Goal: Task Accomplishment & Management: Use online tool/utility

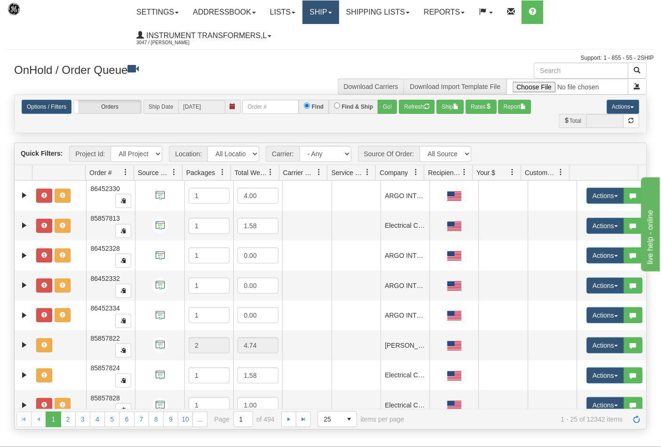
click at [339, 16] on link "Ship" at bounding box center [321, 12] width 36 height 24
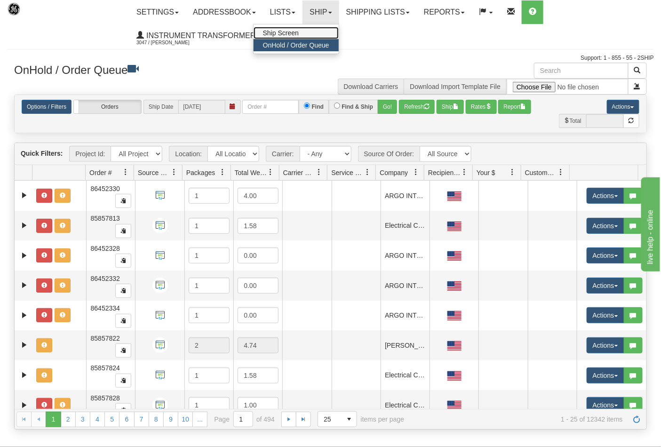
click at [322, 33] on link "Ship Screen" at bounding box center [296, 33] width 85 height 12
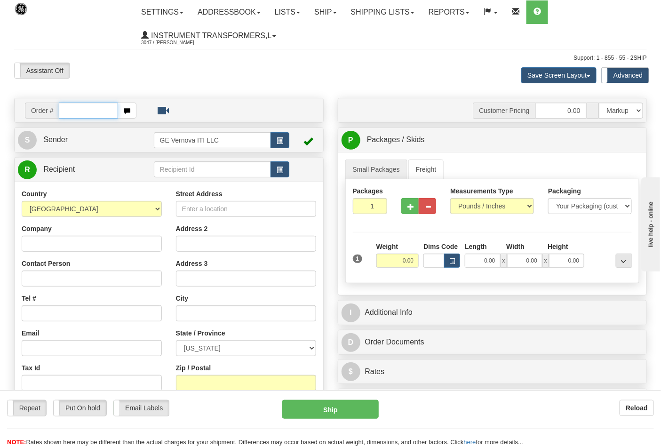
click at [63, 110] on input "text" at bounding box center [88, 111] width 59 height 16
type input "86710682"
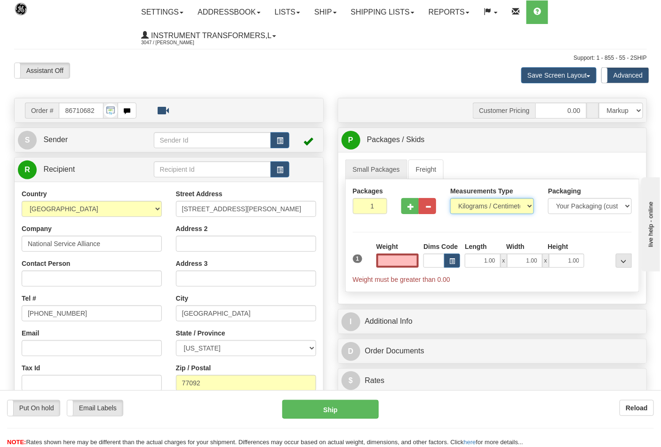
type input "0.00"
click at [525, 209] on select "Pounds / Inches Kilograms / Centimeters" at bounding box center [492, 206] width 84 height 16
select select "0"
click at [450, 199] on select "Pounds / Inches Kilograms / Centimeters" at bounding box center [492, 206] width 84 height 16
click at [401, 259] on input "0.00" at bounding box center [398, 261] width 43 height 14
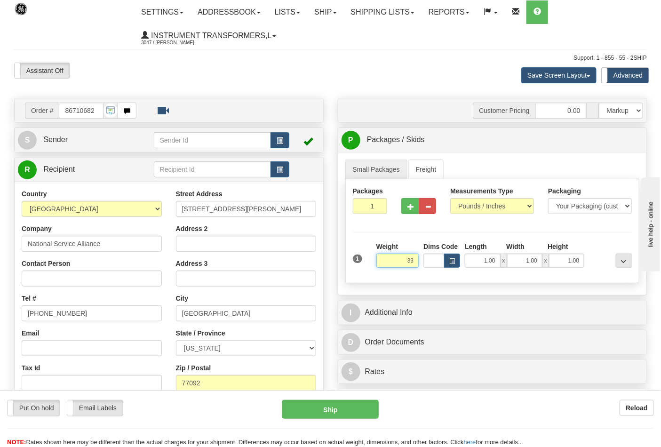
click button "Delete" at bounding box center [0, 0] width 0 height 0
type input "39.00"
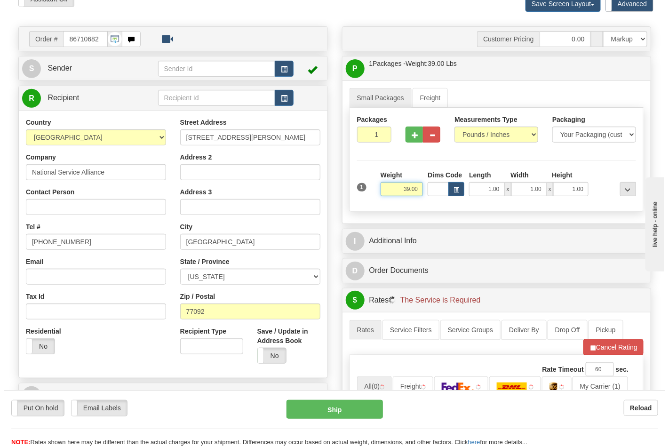
scroll to position [209, 0]
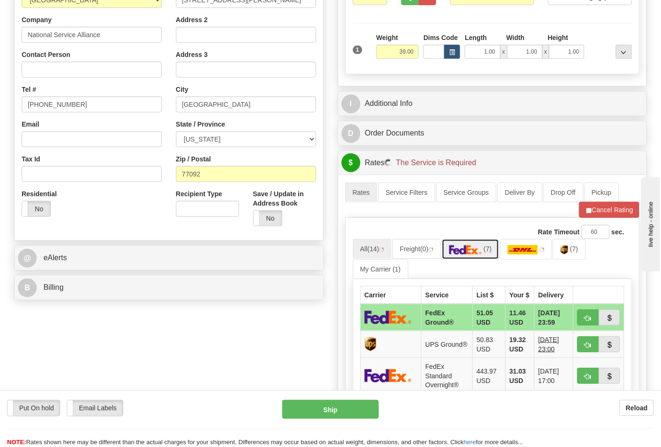
click at [458, 254] on img at bounding box center [466, 249] width 33 height 9
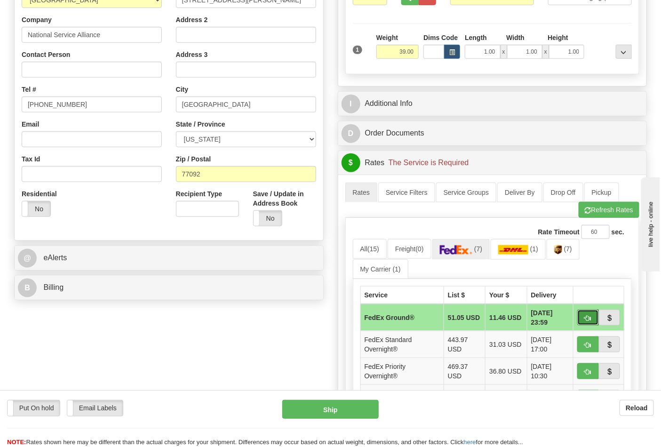
click at [589, 315] on span "button" at bounding box center [588, 318] width 7 height 6
type input "92"
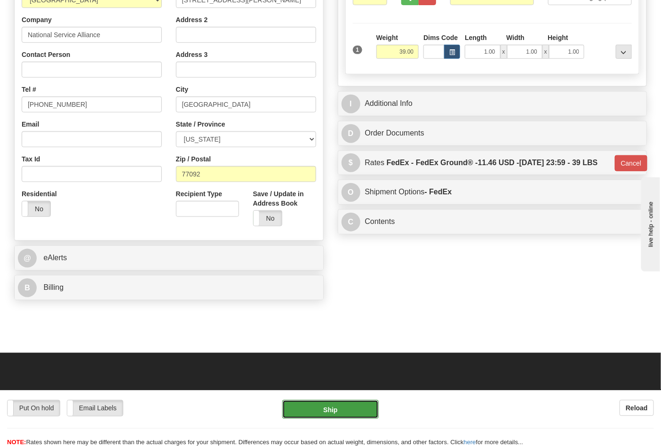
click at [342, 413] on button "Ship" at bounding box center [330, 409] width 96 height 19
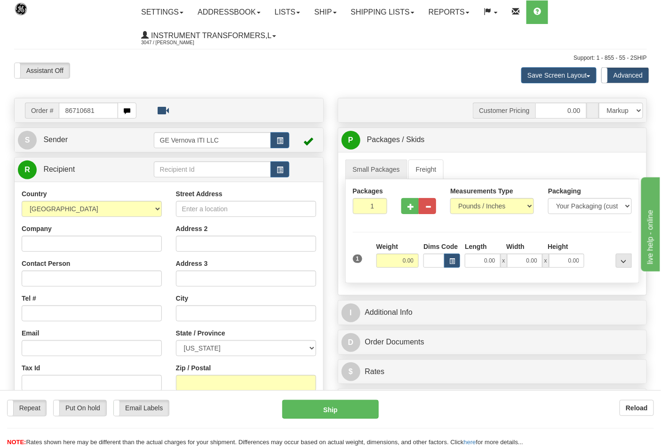
type input "86710681"
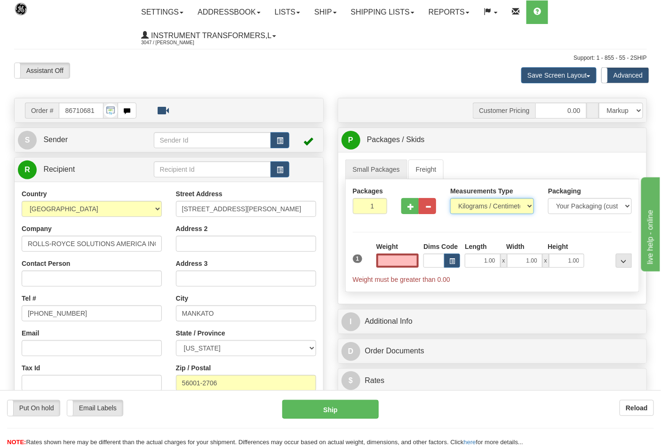
type input "0.00"
click at [501, 213] on select "Pounds / Inches Kilograms / Centimeters" at bounding box center [492, 206] width 84 height 16
select select "0"
click at [450, 199] on select "Pounds / Inches Kilograms / Centimeters" at bounding box center [492, 206] width 84 height 16
click at [399, 258] on input "0.00" at bounding box center [398, 261] width 43 height 14
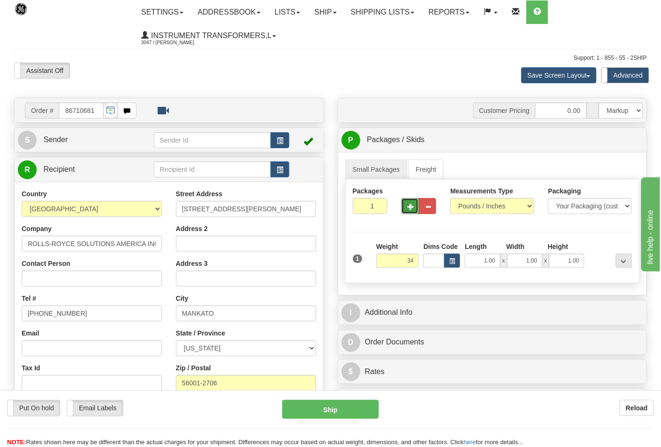
type input "34.00"
click at [407, 214] on button "button" at bounding box center [410, 206] width 17 height 16
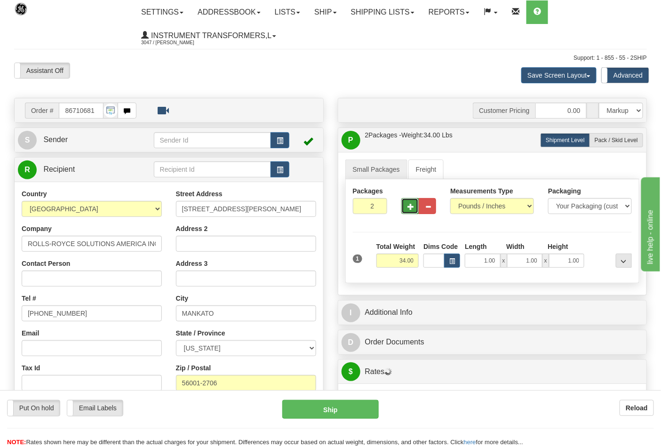
click at [408, 212] on button "button" at bounding box center [410, 206] width 17 height 16
type input "3"
click at [606, 141] on span "Pack / Skid Level" at bounding box center [616, 140] width 43 height 7
radio input "true"
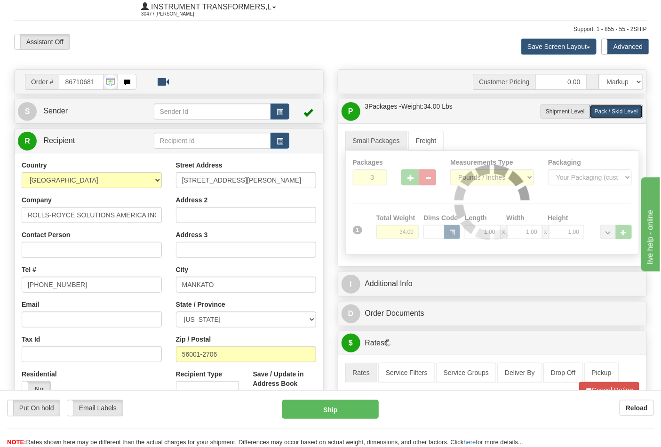
scroll to position [52, 0]
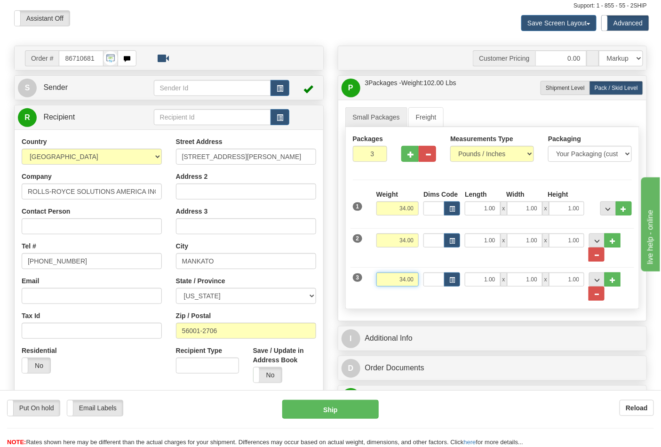
drag, startPoint x: 393, startPoint y: 278, endPoint x: 416, endPoint y: 288, distance: 24.5
click at [416, 287] on input "34.00" at bounding box center [398, 280] width 43 height 14
click button "Delete" at bounding box center [0, 0] width 0 height 0
type input "18.00"
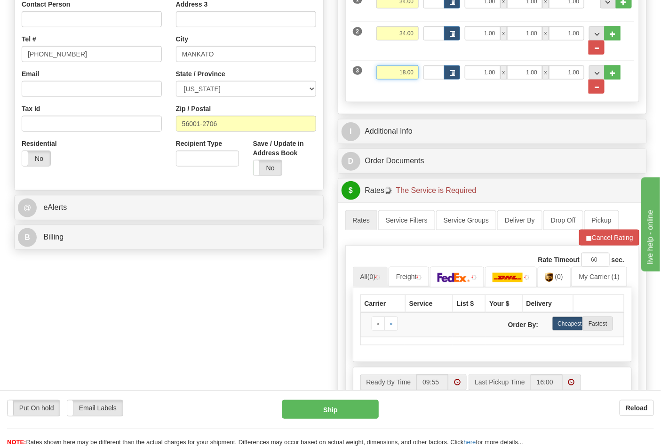
scroll to position [261, 0]
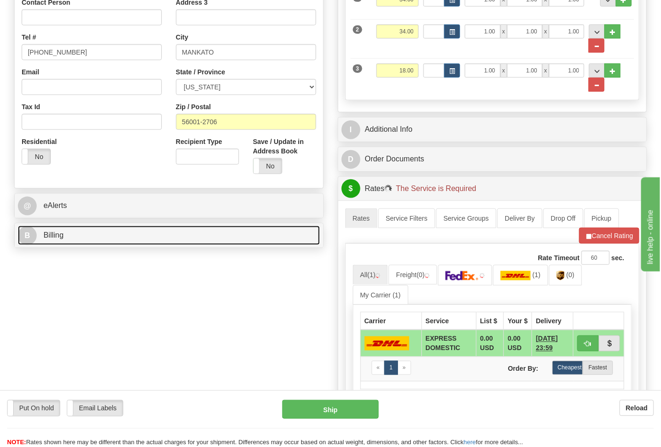
click at [289, 241] on link "B Billing" at bounding box center [169, 235] width 302 height 19
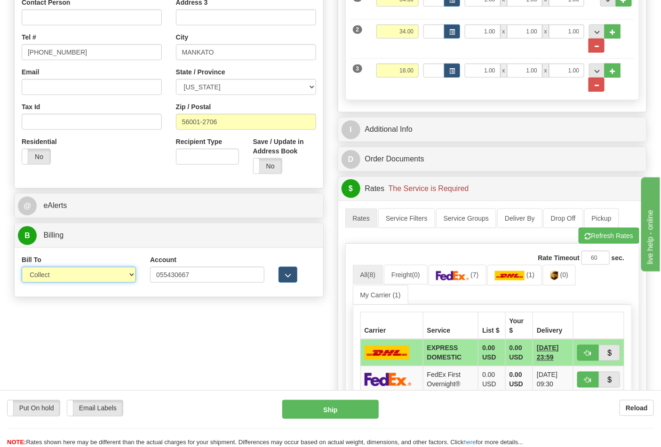
click at [133, 272] on select "Sender Recipient Third Party Collect" at bounding box center [79, 275] width 114 height 16
select select "2"
click at [22, 268] on select "Sender Recipient Third Party Collect" at bounding box center [79, 275] width 114 height 16
click at [458, 274] on img at bounding box center [452, 275] width 33 height 9
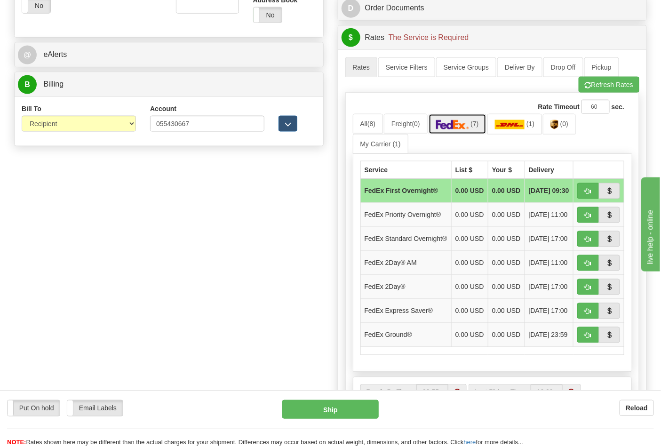
scroll to position [418, 0]
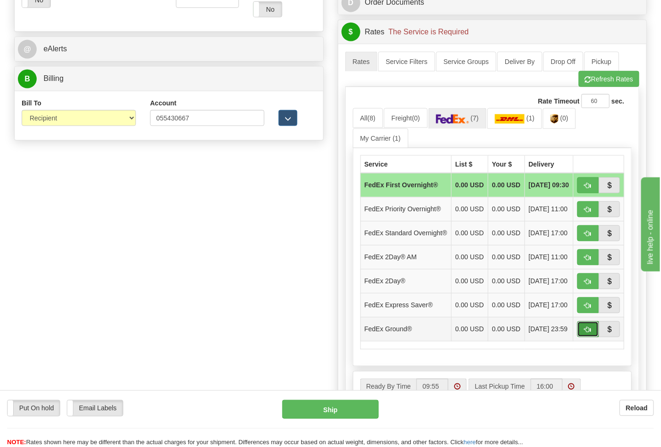
click at [590, 337] on button "button" at bounding box center [589, 329] width 22 height 16
type input "92"
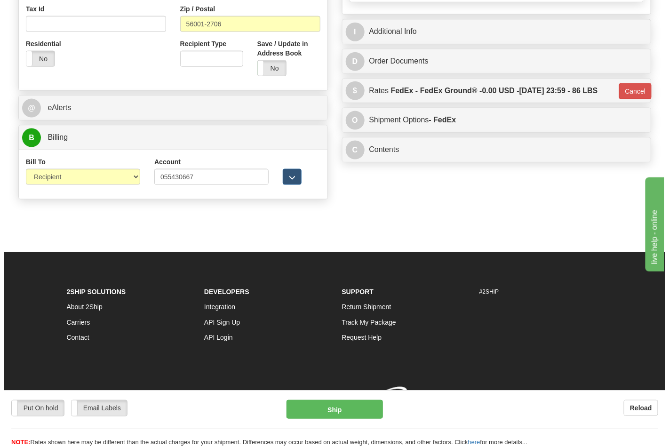
scroll to position [374, 0]
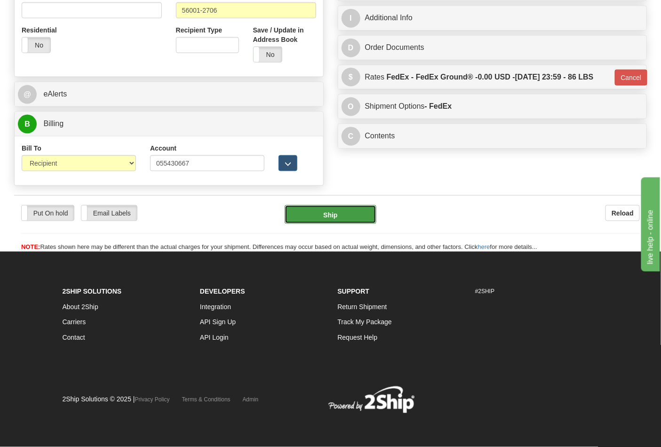
click at [344, 214] on button "Ship" at bounding box center [330, 214] width 91 height 19
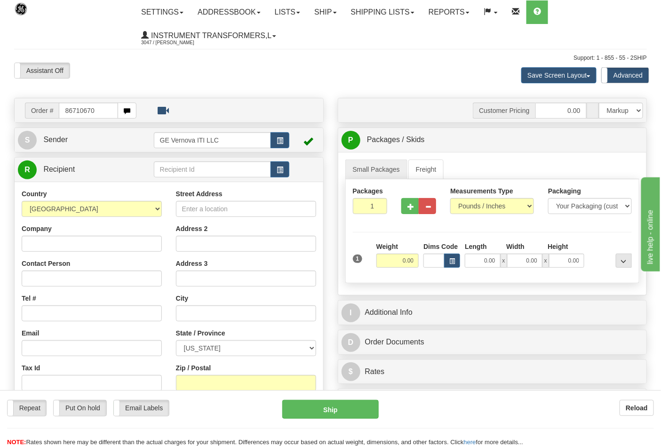
type input "86710670"
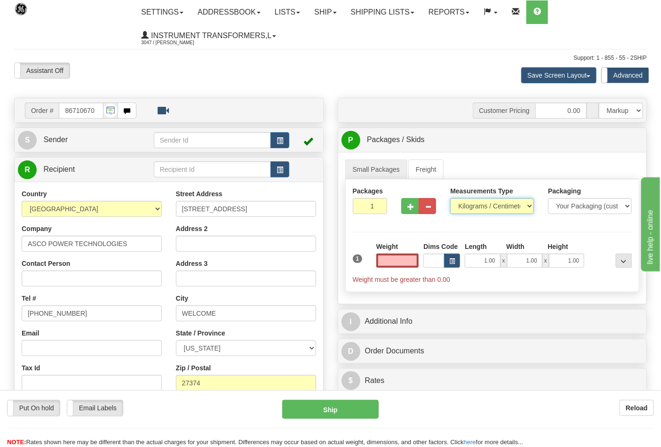
type input "0.00"
click at [481, 209] on select "Pounds / Inches Kilograms / Centimeters" at bounding box center [492, 206] width 84 height 16
select select "0"
click at [450, 199] on select "Pounds / Inches Kilograms / Centimeters" at bounding box center [492, 206] width 84 height 16
click at [399, 265] on input "0.00" at bounding box center [398, 261] width 43 height 14
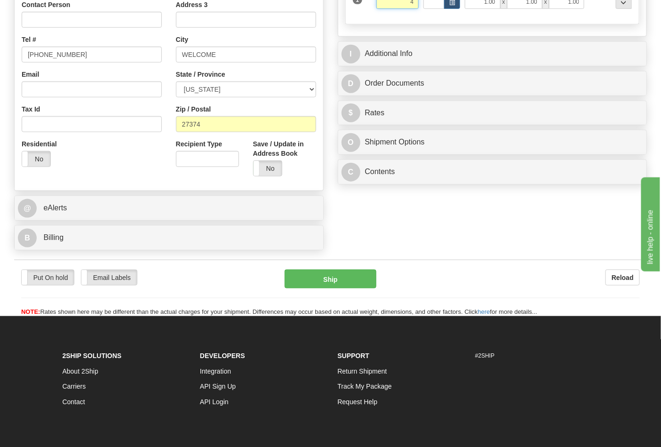
scroll to position [154, 0]
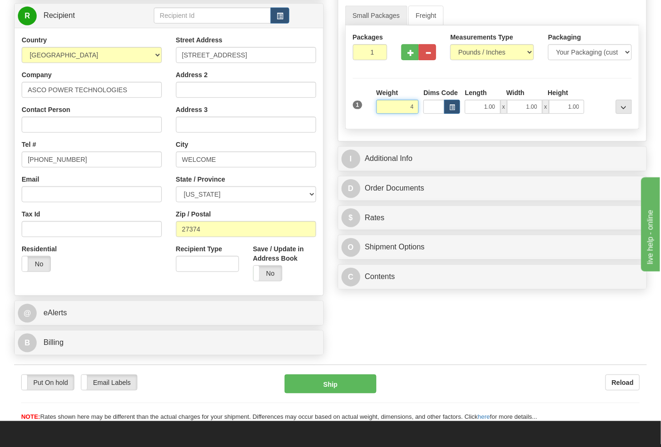
click button "Delete" at bounding box center [0, 0] width 0 height 0
type input "4.00"
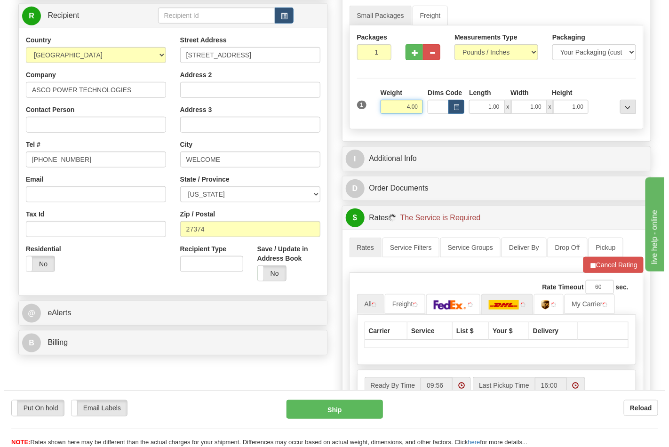
scroll to position [259, 0]
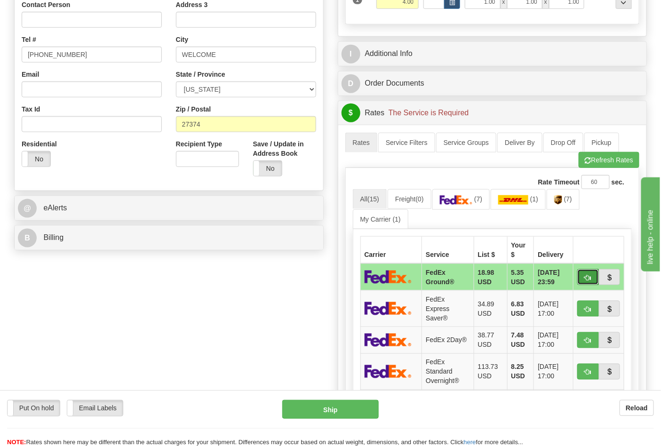
click at [585, 281] on span "button" at bounding box center [588, 278] width 7 height 6
type input "92"
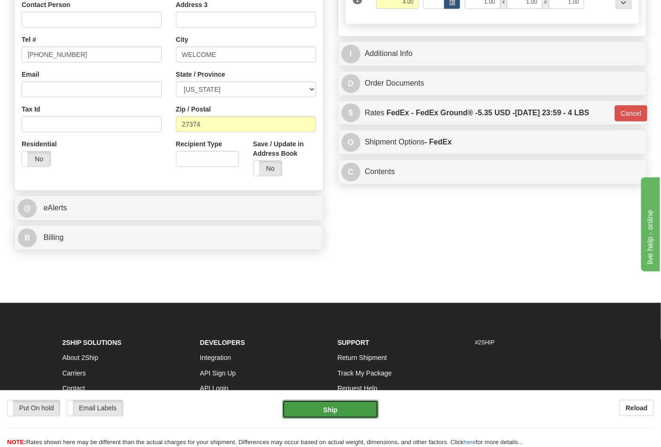
click at [329, 405] on button "Ship" at bounding box center [330, 409] width 96 height 19
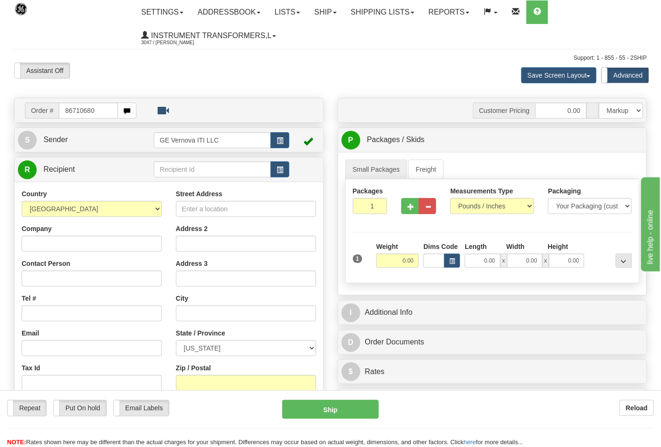
type input "86710680"
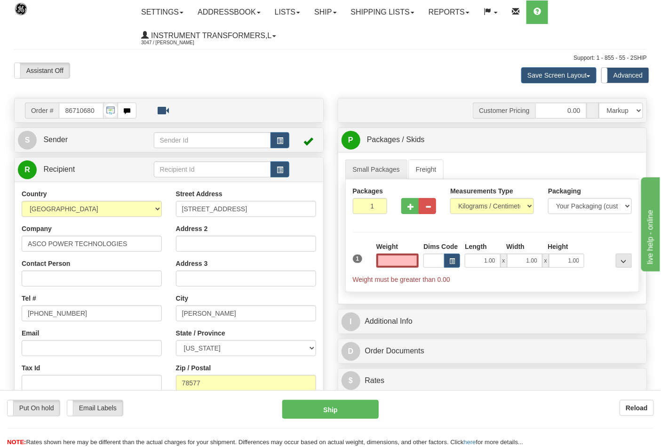
type input "0.00"
click at [509, 197] on div "Measurements Type Pounds / Inches Kilograms / Centimeters" at bounding box center [492, 200] width 84 height 28
click at [506, 204] on select "Pounds / Inches Kilograms / Centimeters" at bounding box center [492, 206] width 84 height 16
select select "0"
click at [450, 199] on select "Pounds / Inches Kilograms / Centimeters" at bounding box center [492, 206] width 84 height 16
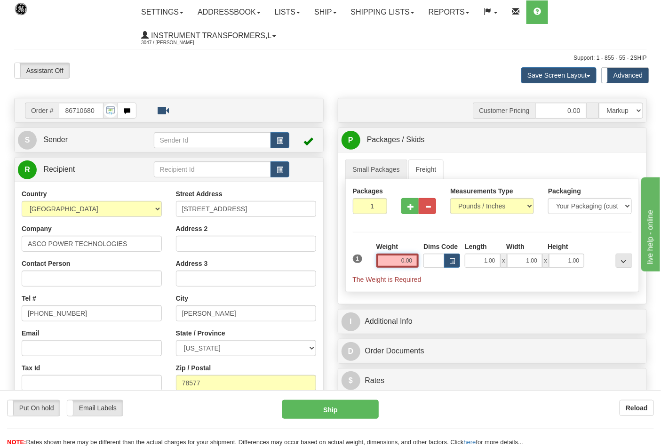
click at [398, 258] on input "0.00" at bounding box center [398, 261] width 43 height 14
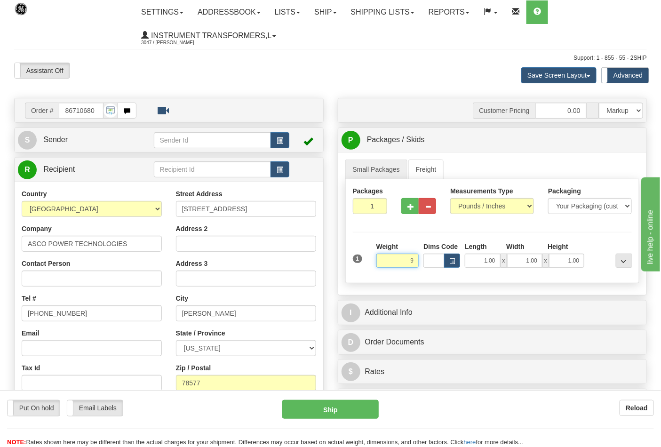
click button "Delete" at bounding box center [0, 0] width 0 height 0
type input "9.00"
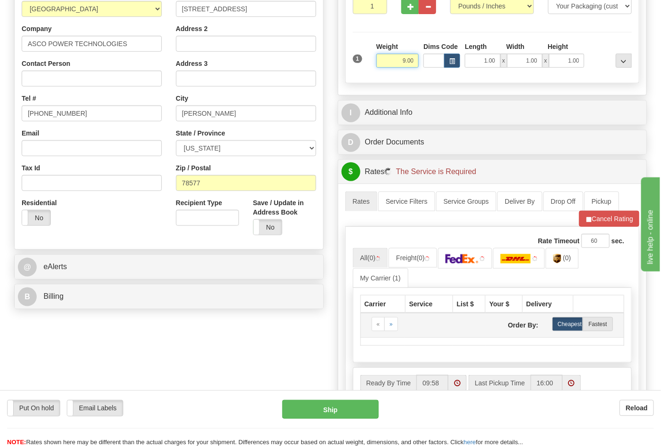
scroll to position [209, 0]
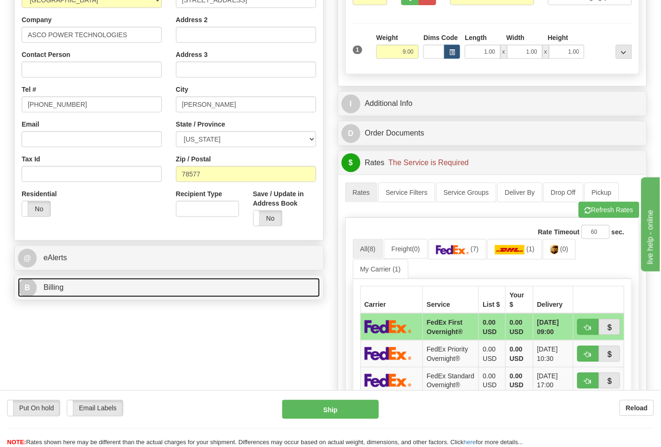
click at [195, 291] on link "B Billing" at bounding box center [169, 287] width 302 height 19
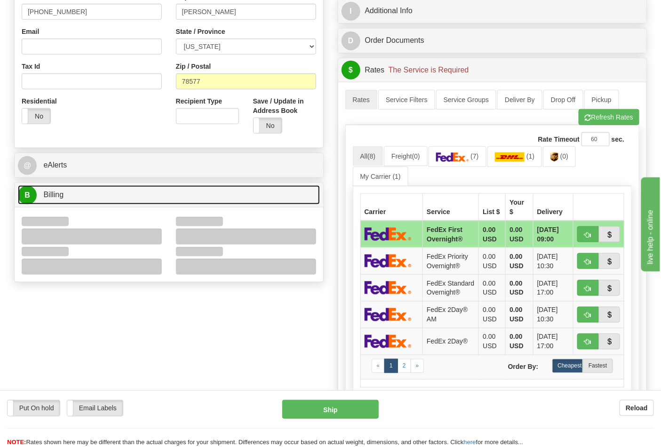
scroll to position [366, 0]
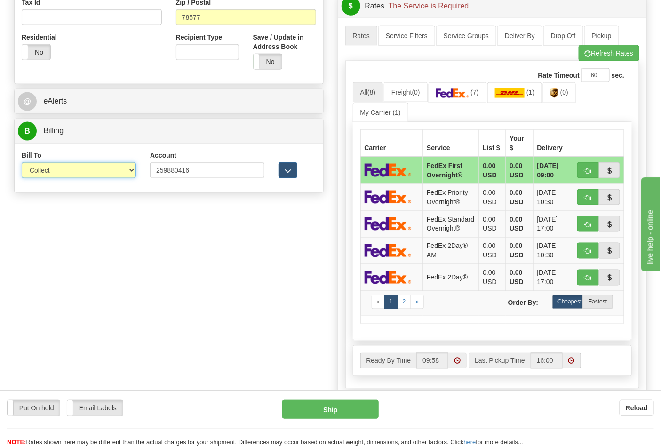
click at [104, 172] on select "Sender Recipient Third Party Collect" at bounding box center [79, 170] width 114 height 16
select select "2"
click at [22, 163] on select "Sender Recipient Third Party Collect" at bounding box center [79, 170] width 114 height 16
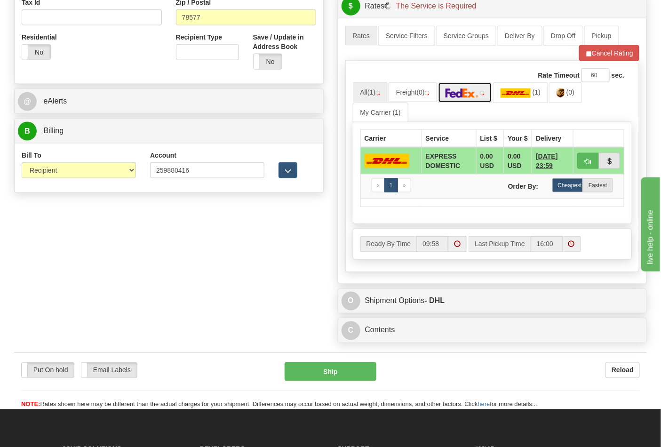
click at [471, 101] on link at bounding box center [465, 92] width 55 height 20
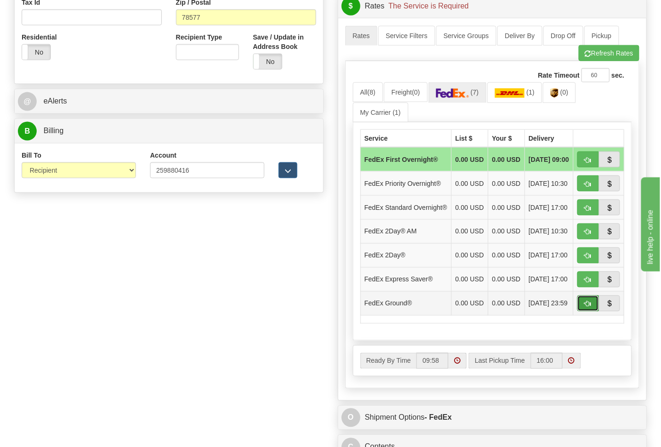
click at [582, 312] on button "button" at bounding box center [589, 304] width 22 height 16
type input "92"
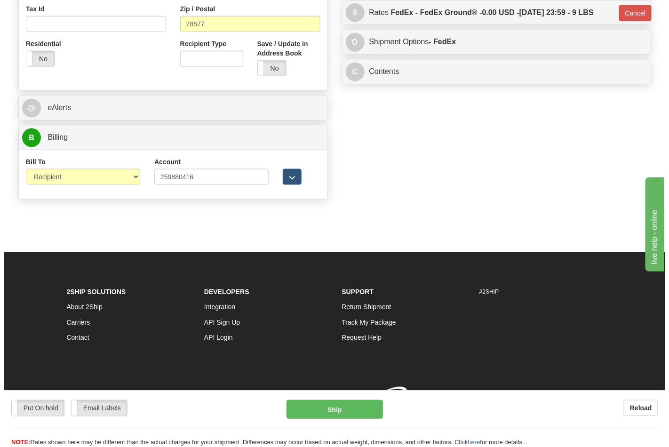
scroll to position [361, 0]
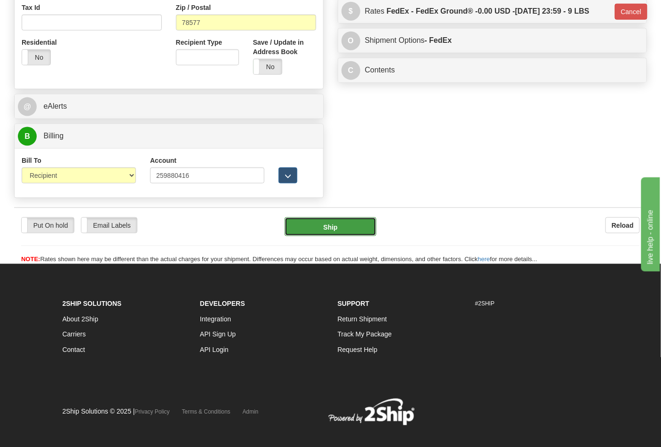
click at [337, 226] on button "Ship" at bounding box center [330, 226] width 91 height 19
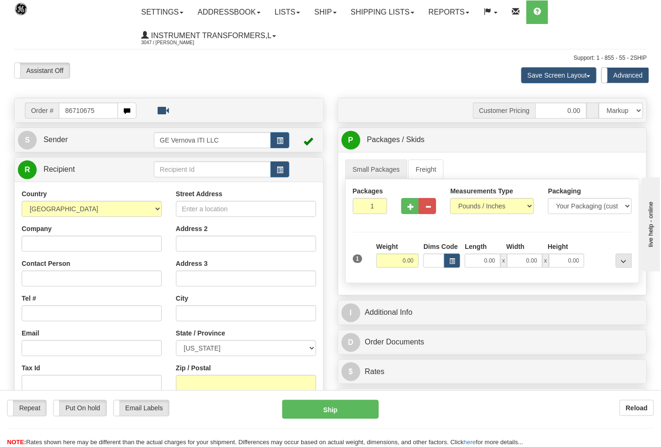
type input "86710675"
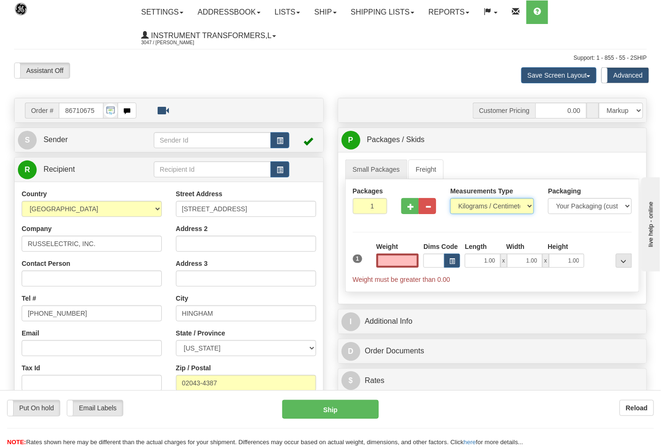
type input "0.00"
click at [497, 206] on select "Pounds / Inches Kilograms / Centimeters" at bounding box center [492, 206] width 84 height 16
select select "0"
click at [450, 199] on select "Pounds / Inches Kilograms / Centimeters" at bounding box center [492, 206] width 84 height 16
click at [380, 265] on input "0.00" at bounding box center [398, 261] width 43 height 14
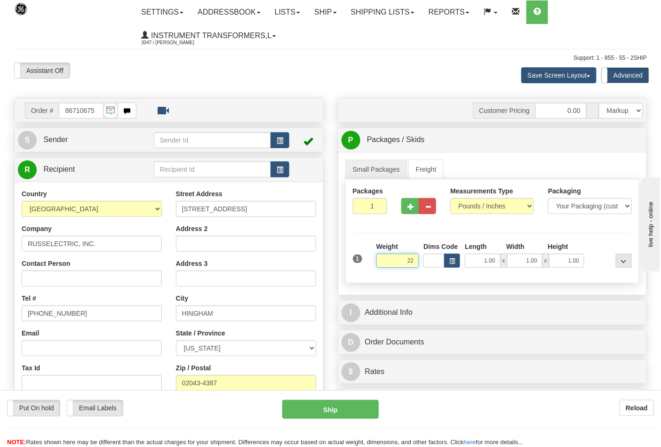
click button "Delete" at bounding box center [0, 0] width 0 height 0
type input "22.00"
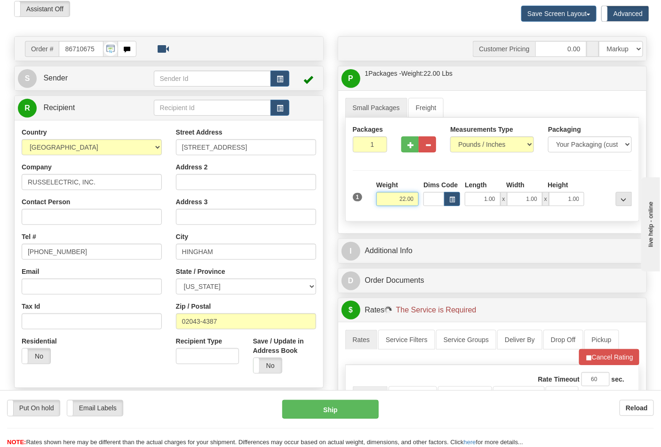
scroll to position [157, 0]
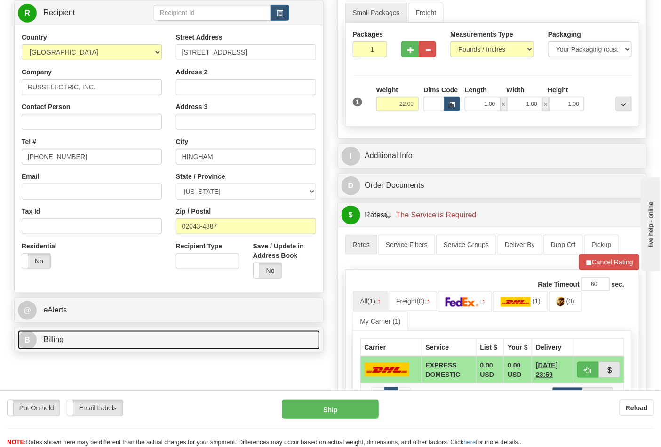
click at [179, 340] on link "B Billing" at bounding box center [169, 339] width 302 height 19
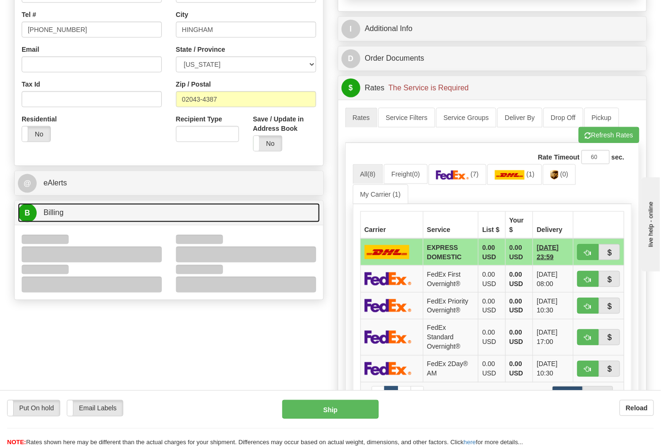
scroll to position [313, 0]
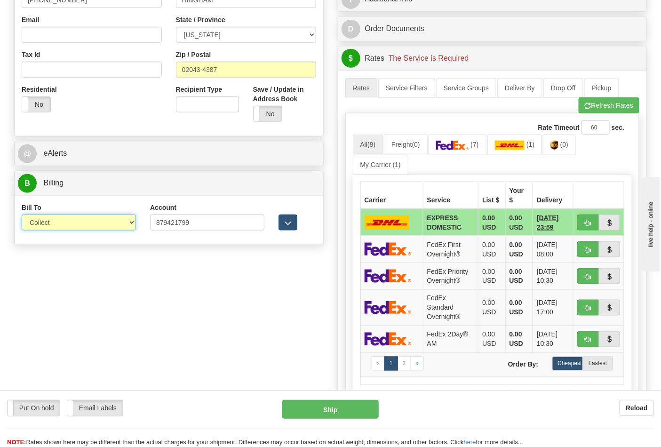
click at [95, 228] on select "Sender Recipient Third Party Collect" at bounding box center [79, 223] width 114 height 16
select select "2"
click at [22, 216] on select "Sender Recipient Third Party Collect" at bounding box center [79, 223] width 114 height 16
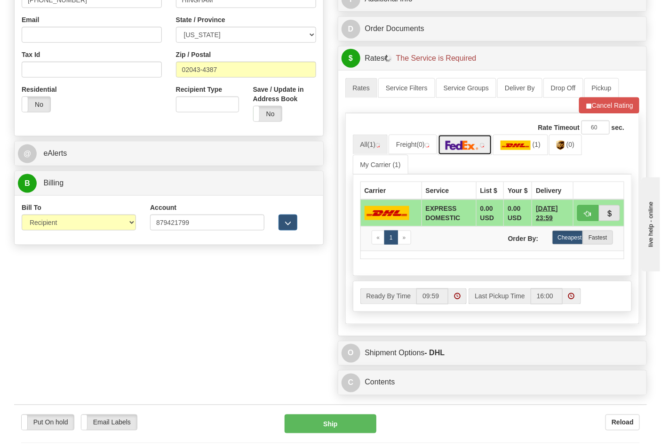
click at [456, 147] on img at bounding box center [462, 145] width 33 height 9
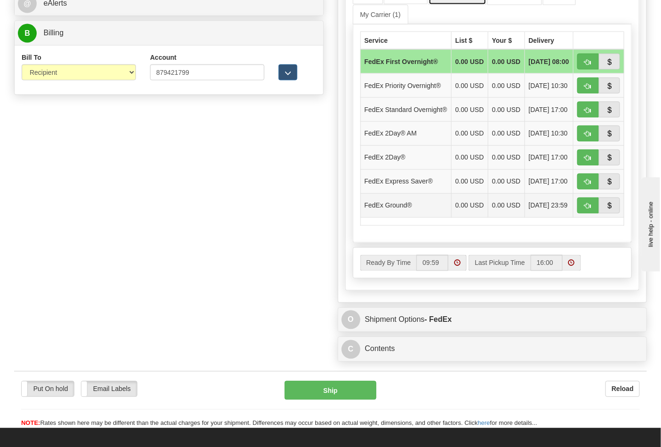
scroll to position [366, 0]
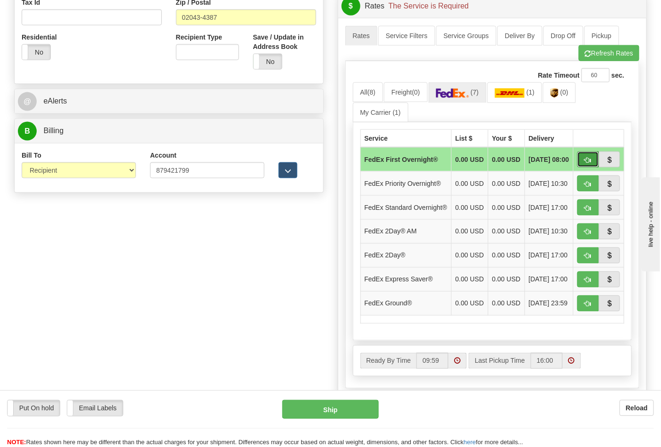
click at [585, 166] on button "button" at bounding box center [589, 160] width 22 height 16
type input "06"
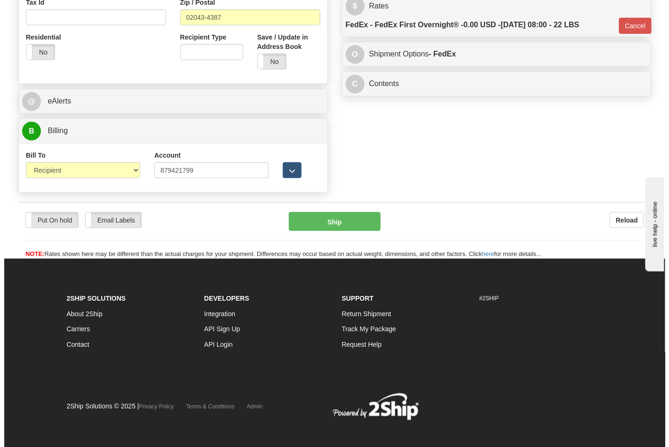
scroll to position [361, 0]
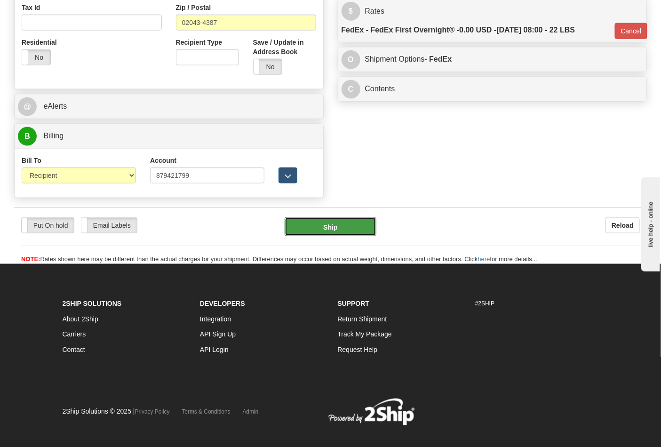
click at [365, 231] on button "Ship" at bounding box center [330, 226] width 91 height 19
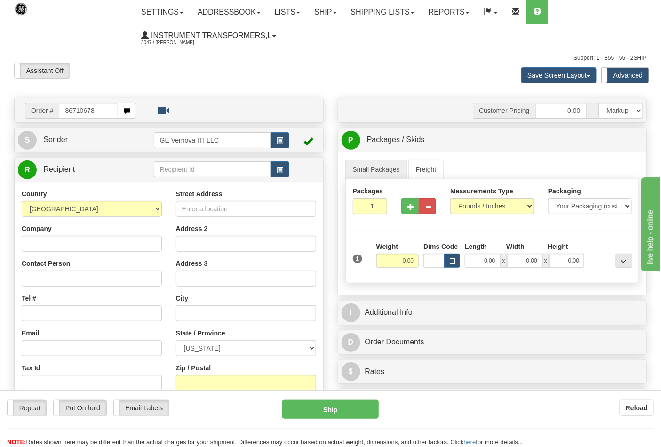
type input "86710678"
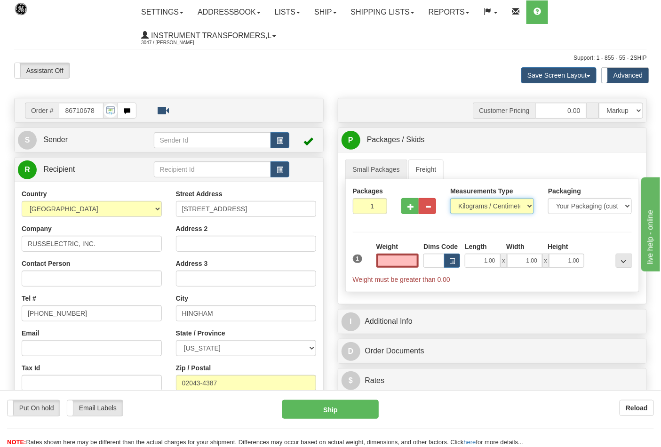
type input "0.00"
click at [479, 208] on select "Pounds / Inches Kilograms / Centimeters" at bounding box center [492, 206] width 84 height 16
select select "0"
click at [450, 199] on select "Pounds / Inches Kilograms / Centimeters" at bounding box center [492, 206] width 84 height 16
click at [404, 259] on input "0.00" at bounding box center [398, 261] width 43 height 14
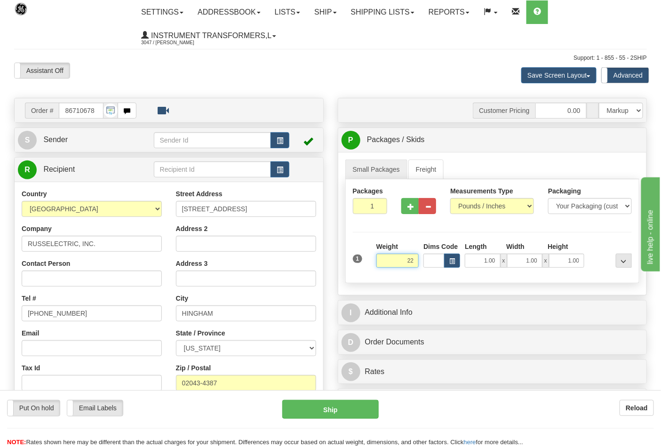
click button "Delete" at bounding box center [0, 0] width 0 height 0
type input "22.00"
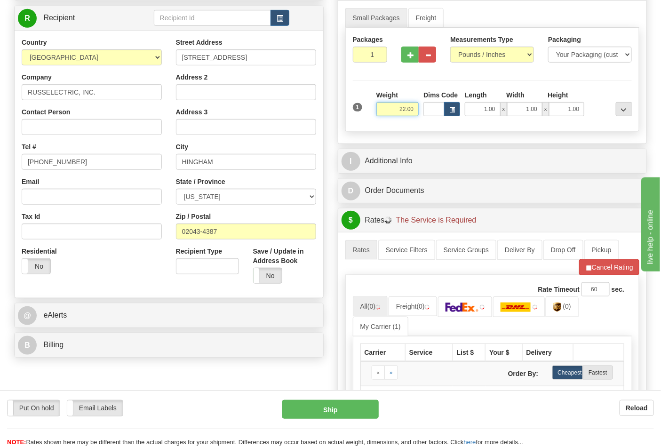
scroll to position [157, 0]
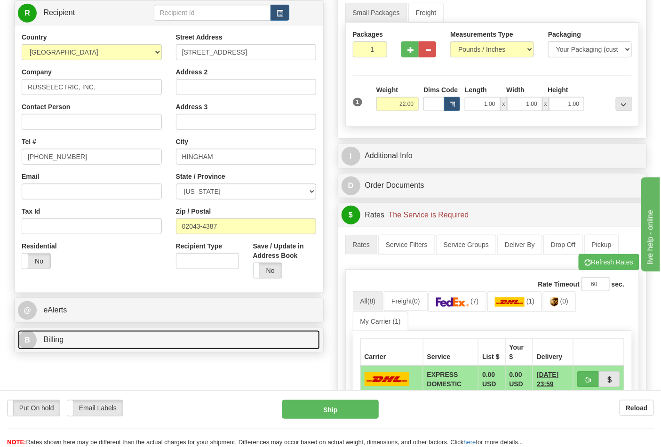
click at [234, 338] on link "B Billing" at bounding box center [169, 339] width 302 height 19
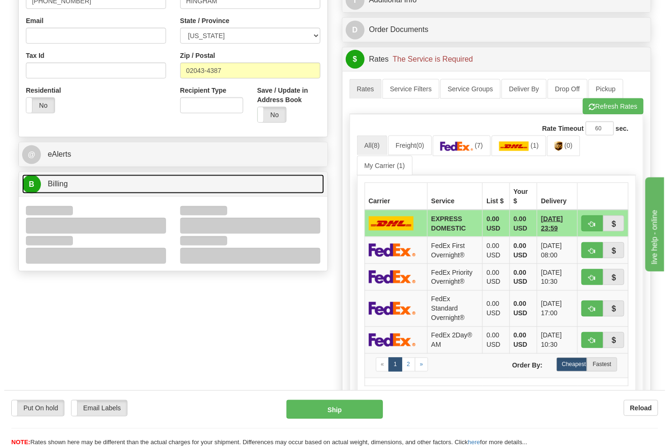
scroll to position [313, 0]
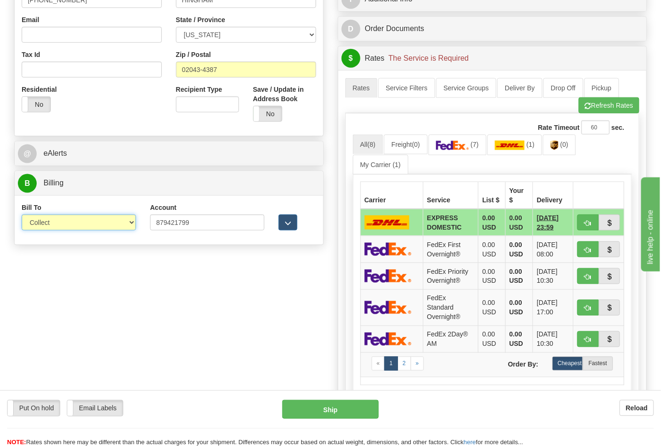
click at [97, 227] on select "Sender Recipient Third Party Collect" at bounding box center [79, 223] width 114 height 16
select select "2"
click at [22, 216] on select "Sender Recipient Third Party Collect" at bounding box center [79, 223] width 114 height 16
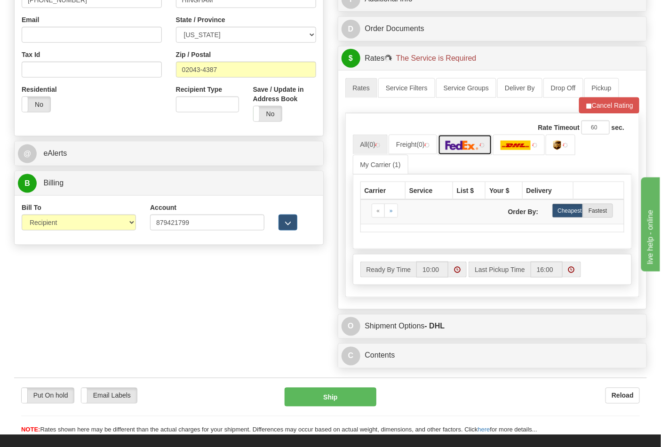
click at [451, 146] on img at bounding box center [462, 145] width 33 height 9
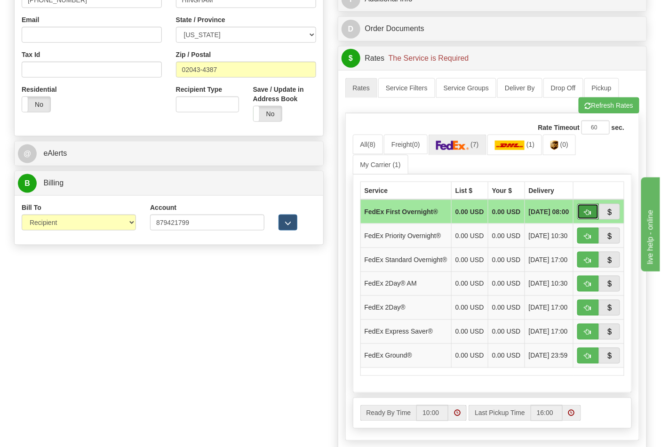
click at [580, 214] on button "button" at bounding box center [589, 212] width 22 height 16
type input "06"
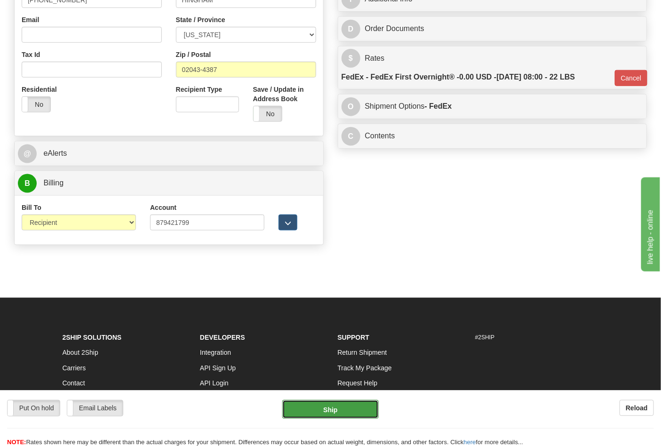
click at [333, 407] on button "Ship" at bounding box center [330, 409] width 96 height 19
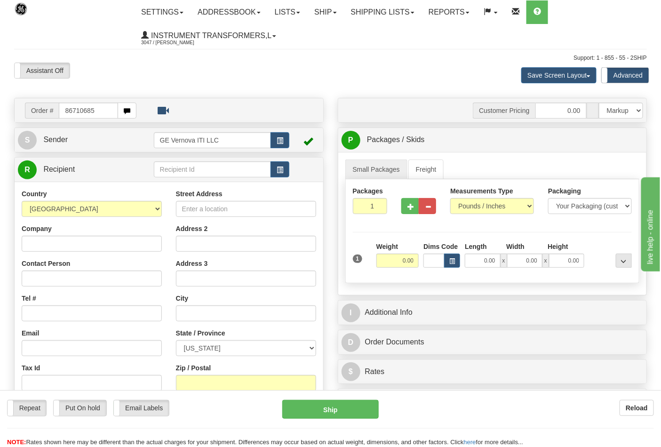
type input "86710685"
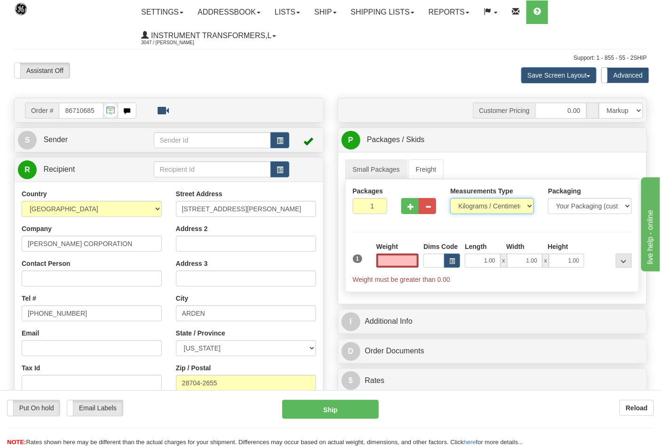
type input "0.00"
click at [485, 204] on select "Pounds / Inches Kilograms / Centimeters" at bounding box center [492, 206] width 84 height 16
select select "0"
click at [450, 199] on select "Pounds / Inches Kilograms / Centimeters" at bounding box center [492, 206] width 84 height 16
click at [378, 261] on input "0.00" at bounding box center [398, 261] width 43 height 14
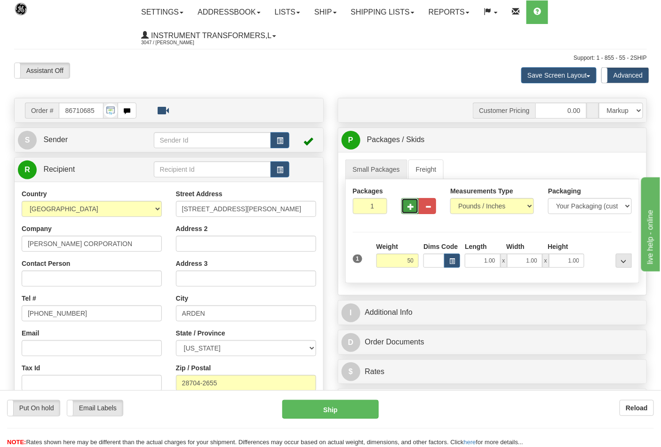
type input "50.00"
click at [410, 213] on button "button" at bounding box center [410, 206] width 17 height 16
type input "2"
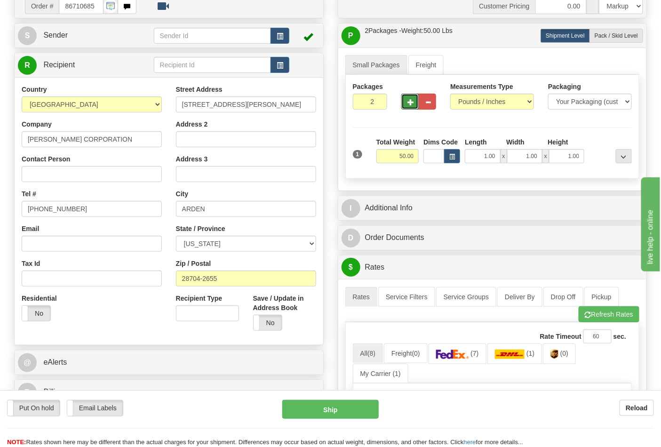
scroll to position [261, 0]
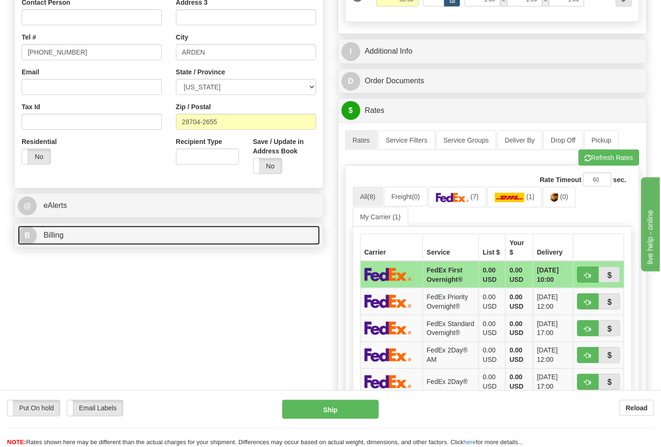
click at [274, 241] on link "B Billing" at bounding box center [169, 235] width 302 height 19
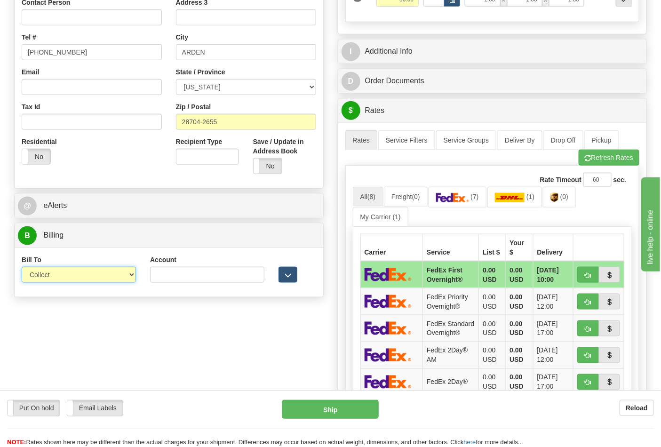
click at [71, 272] on select "Sender Recipient Third Party Collect" at bounding box center [79, 275] width 114 height 16
select select "2"
click at [22, 268] on select "Sender Recipient Third Party Collect" at bounding box center [79, 275] width 114 height 16
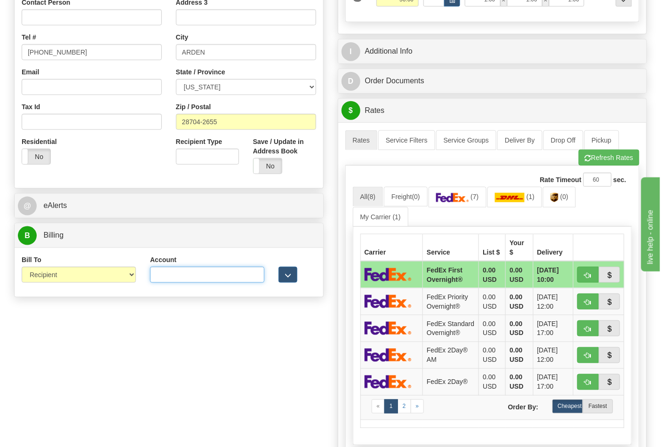
click at [219, 280] on input "Account" at bounding box center [207, 275] width 114 height 16
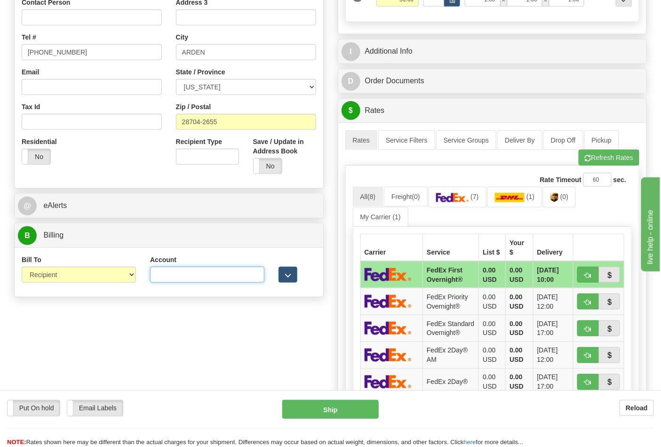
paste input "106052662"
type input "106052662"
click at [469, 204] on link "(7)" at bounding box center [458, 197] width 58 height 20
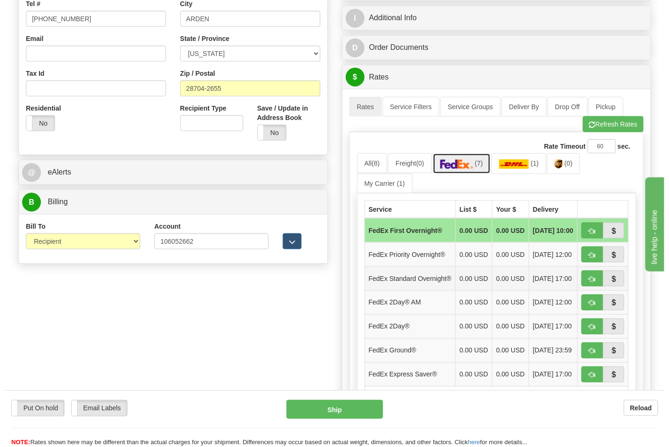
scroll to position [313, 0]
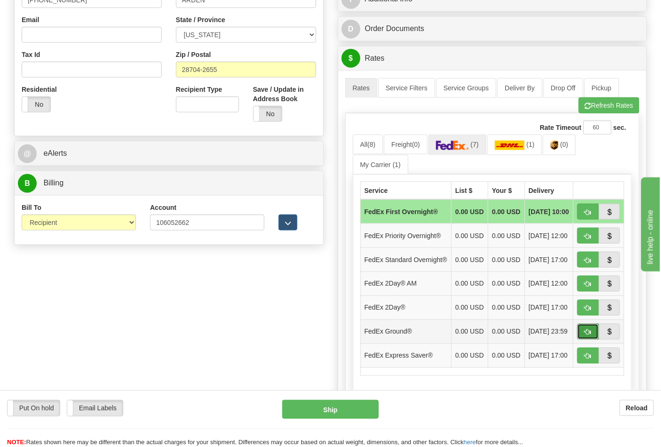
click at [582, 340] on button "button" at bounding box center [589, 332] width 22 height 16
type input "92"
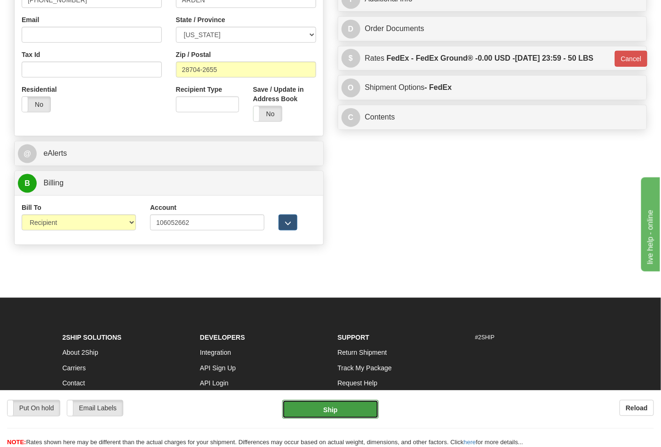
click at [317, 406] on button "Ship" at bounding box center [330, 409] width 96 height 19
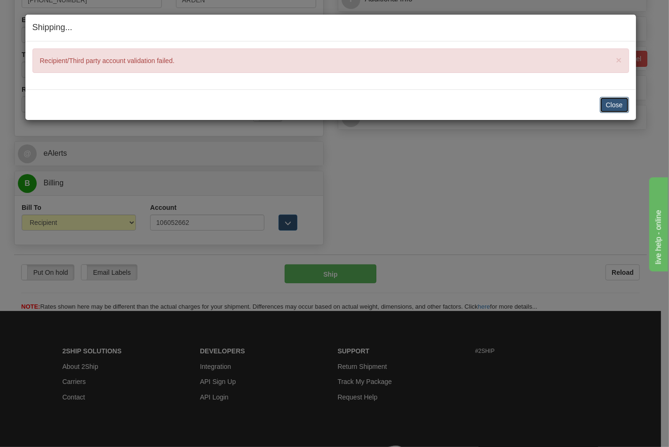
click at [611, 110] on button "Close" at bounding box center [614, 105] width 29 height 16
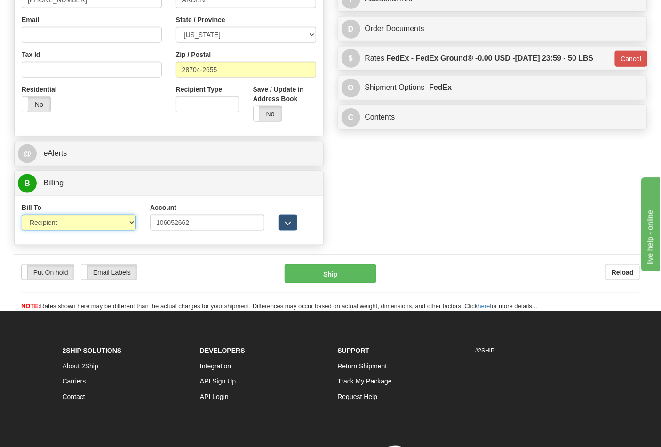
click at [83, 225] on select "Sender Recipient Third Party Collect" at bounding box center [79, 223] width 114 height 16
select select "4"
click at [22, 216] on select "Sender Recipient Third Party Collect" at bounding box center [79, 223] width 114 height 16
type input "92"
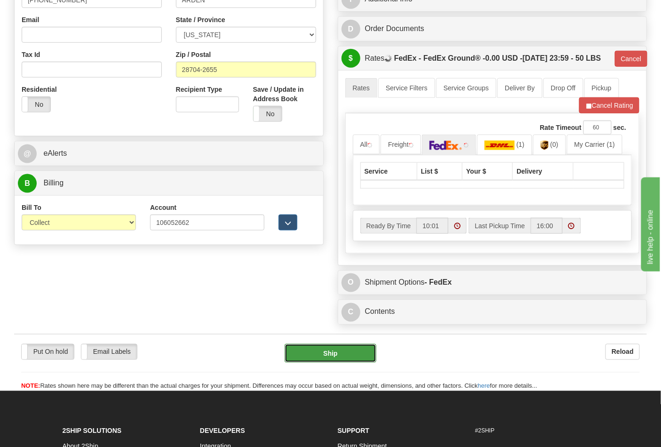
click at [342, 363] on button "Ship" at bounding box center [330, 353] width 91 height 19
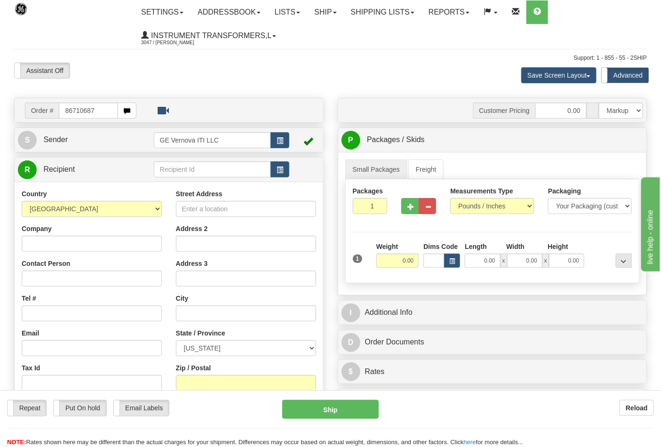
type input "86710687"
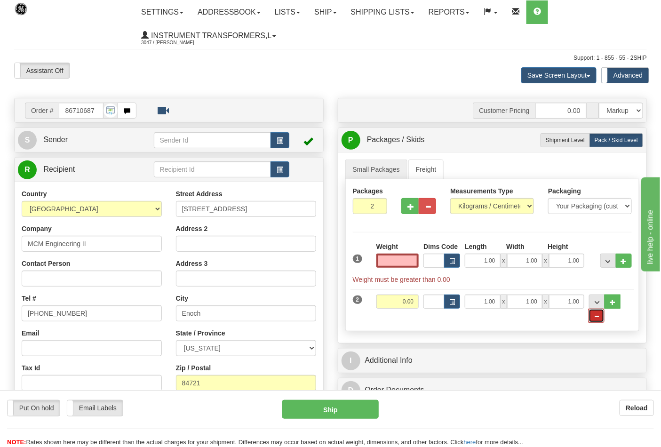
type input "0.00"
click at [598, 318] on span "..." at bounding box center [597, 316] width 6 height 5
type input "1"
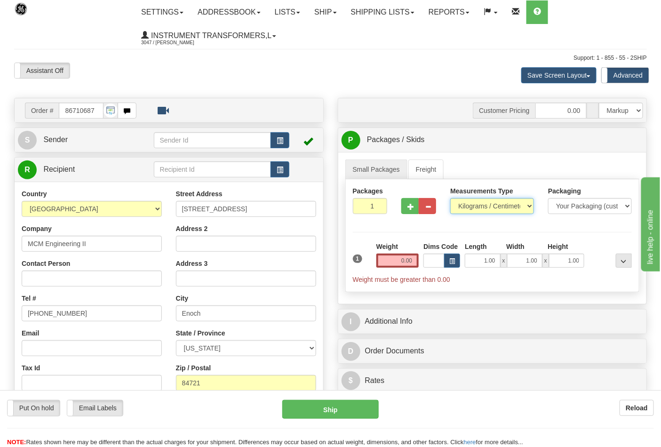
click at [490, 209] on select "Pounds / Inches Kilograms / Centimeters" at bounding box center [492, 206] width 84 height 16
select select "0"
click at [450, 199] on select "Pounds / Inches Kilograms / Centimeters" at bounding box center [492, 206] width 84 height 16
click at [396, 258] on input "0.00" at bounding box center [398, 261] width 43 height 14
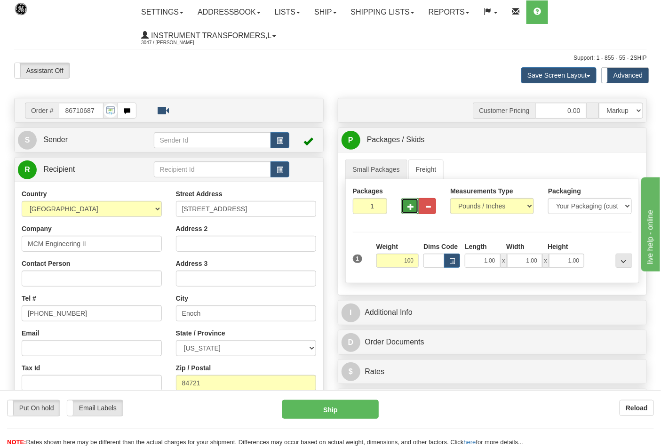
type input "100.00"
click at [406, 209] on button "button" at bounding box center [410, 206] width 17 height 16
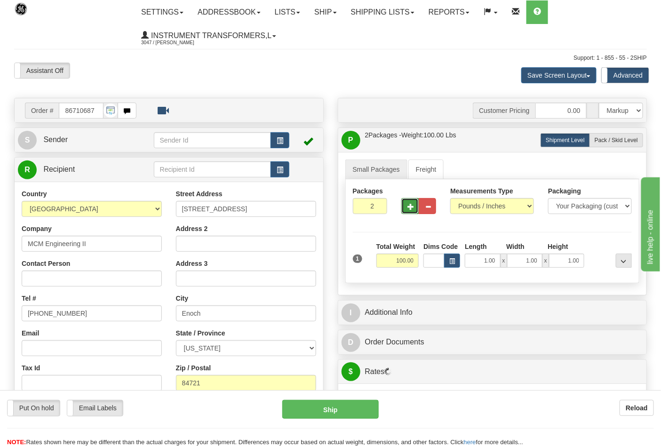
click at [406, 209] on button "button" at bounding box center [410, 206] width 17 height 16
click at [405, 209] on button "button" at bounding box center [410, 206] width 17 height 16
type input "4"
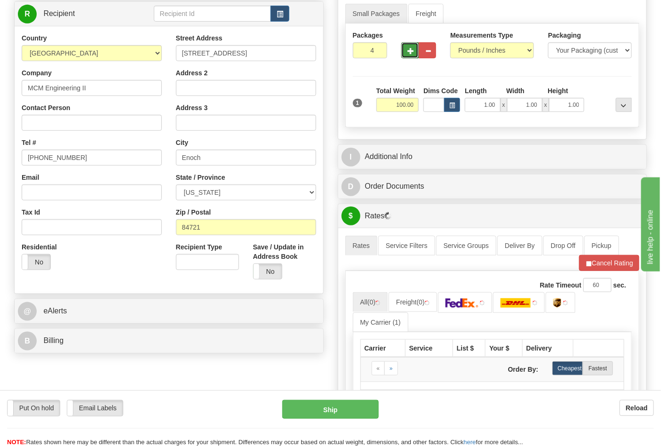
scroll to position [157, 0]
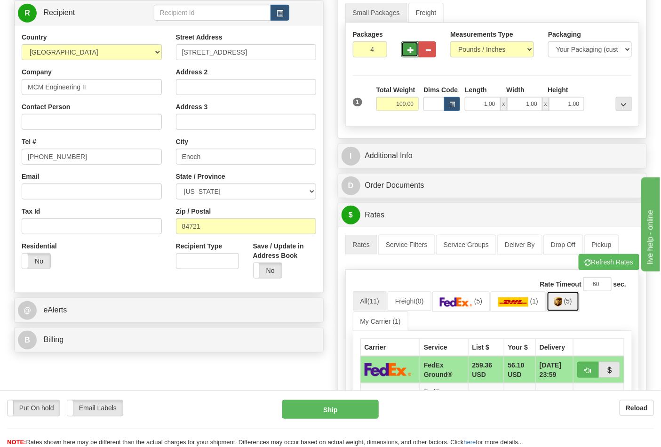
click at [554, 297] on link "(5)" at bounding box center [563, 301] width 33 height 20
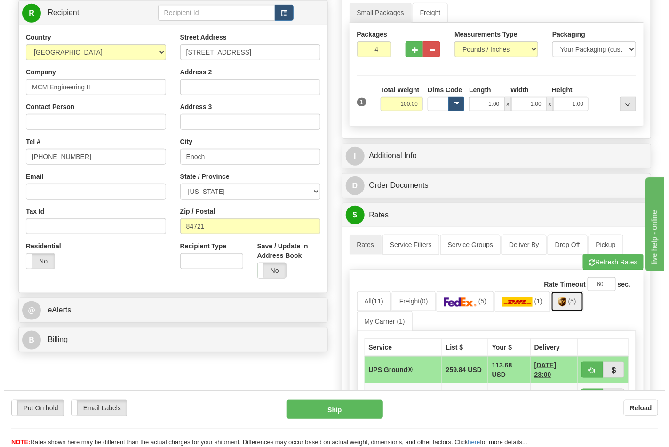
scroll to position [261, 0]
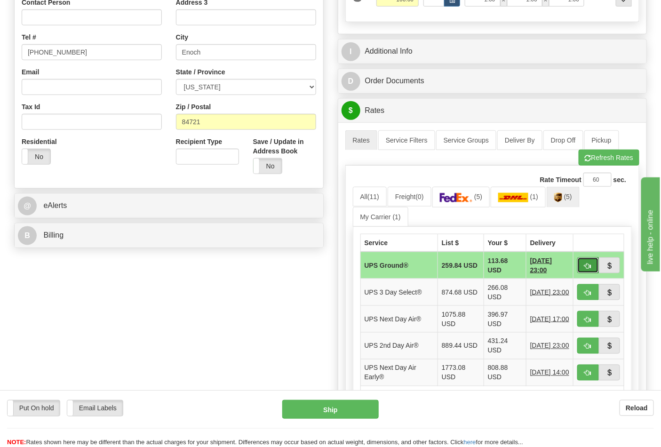
click at [591, 267] on span "button" at bounding box center [588, 266] width 7 height 6
type input "03"
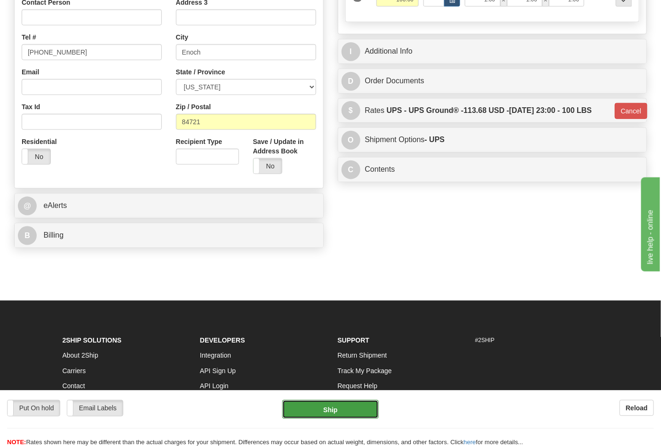
click at [347, 409] on button "Ship" at bounding box center [330, 409] width 96 height 19
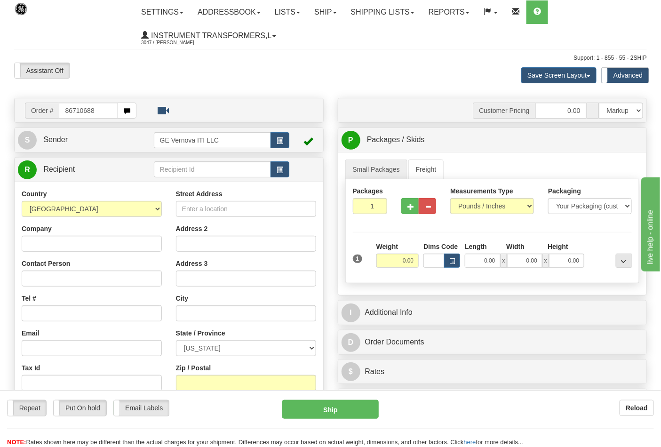
type input "86710688"
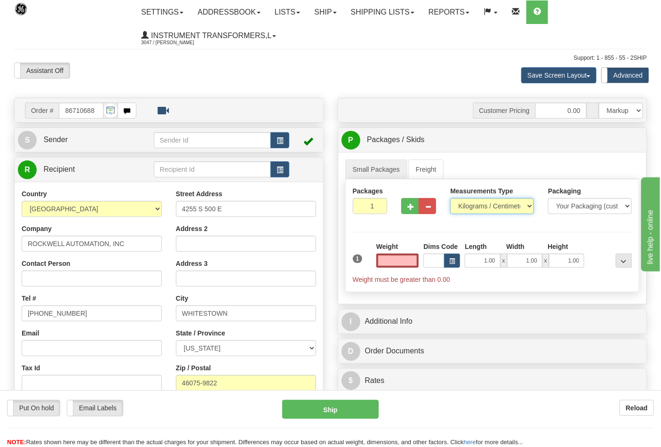
type input "0.00"
click at [493, 204] on select "Pounds / Inches Kilograms / Centimeters" at bounding box center [492, 206] width 84 height 16
select select "0"
click at [450, 199] on select "Pounds / Inches Kilograms / Centimeters" at bounding box center [492, 206] width 84 height 16
click at [399, 259] on input "0.00" at bounding box center [398, 261] width 43 height 14
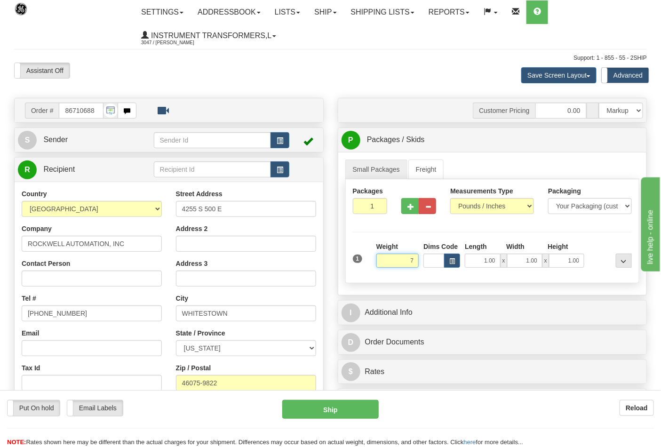
click button "Delete" at bounding box center [0, 0] width 0 height 0
type input "7.00"
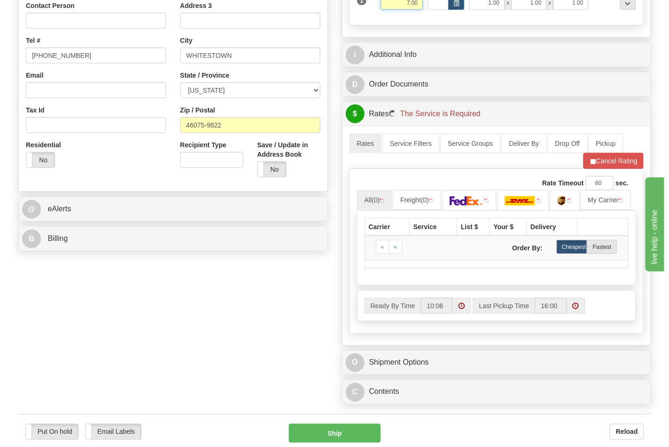
scroll to position [261, 0]
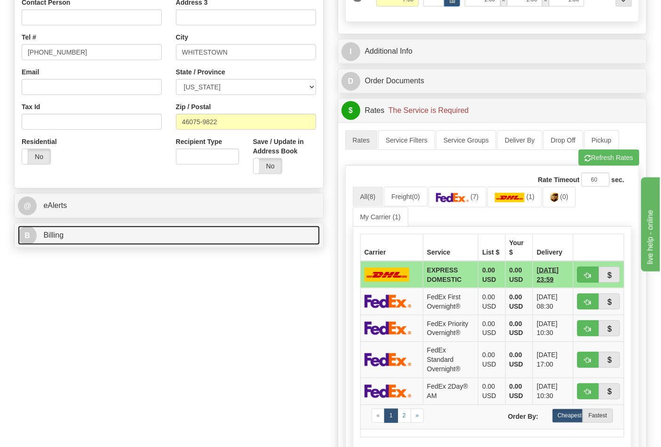
click at [224, 241] on link "B Billing" at bounding box center [169, 235] width 302 height 19
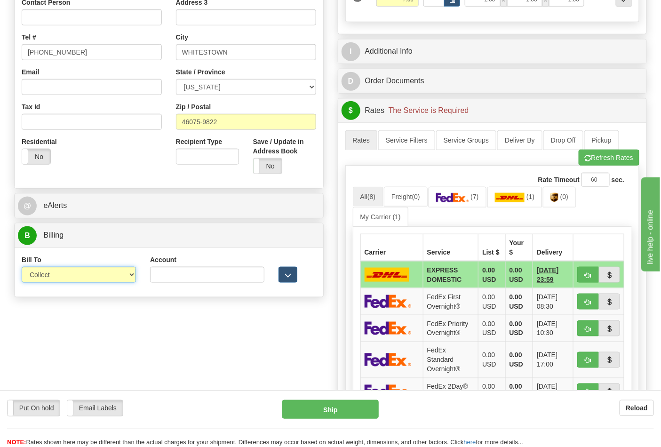
click at [128, 279] on select "Sender Recipient Third Party Collect" at bounding box center [79, 275] width 114 height 16
select select "2"
click at [22, 268] on select "Sender Recipient Third Party Collect" at bounding box center [79, 275] width 114 height 16
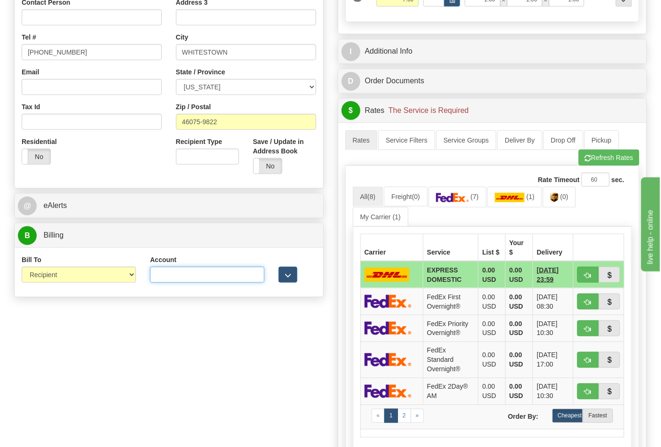
click at [240, 271] on input "Account" at bounding box center [207, 275] width 114 height 16
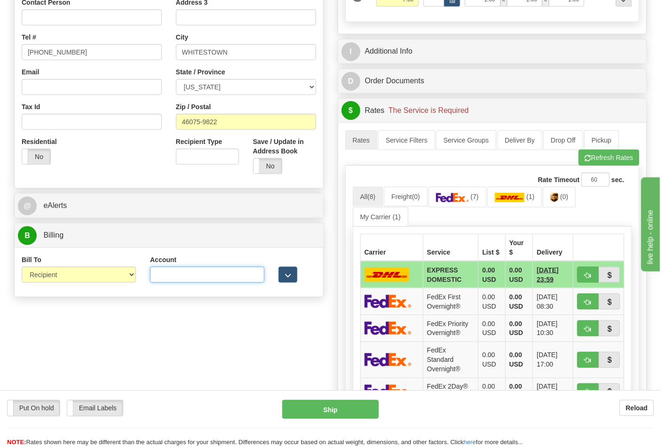
paste input "587102"
type input "587102"
click at [566, 196] on span "(0)" at bounding box center [565, 197] width 8 height 8
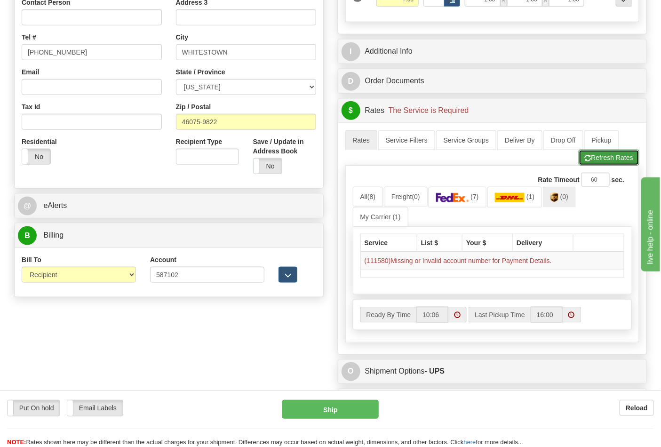
click at [590, 166] on button "Refresh Rates" at bounding box center [609, 158] width 61 height 16
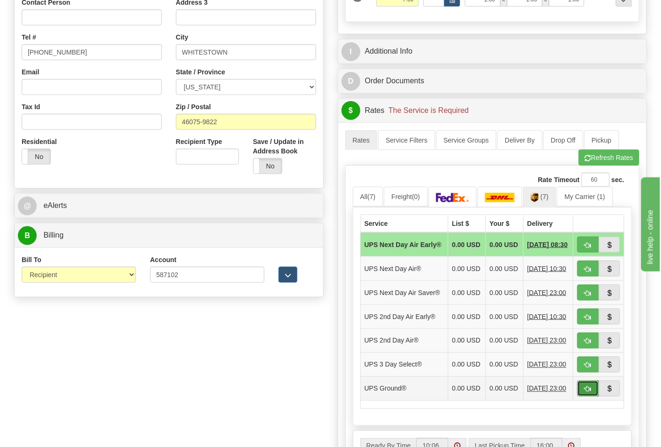
click at [594, 397] on button "button" at bounding box center [589, 389] width 22 height 16
type input "03"
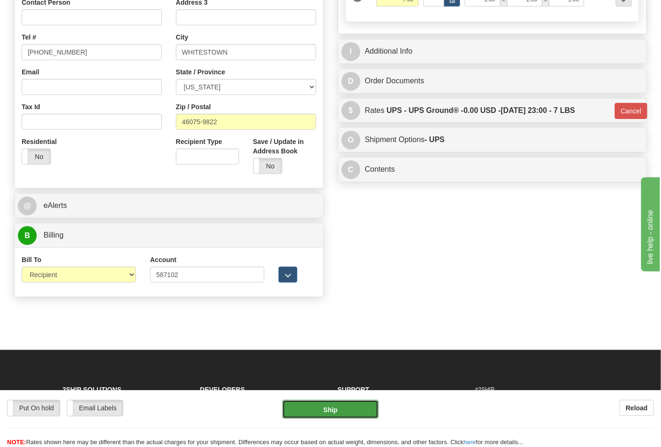
click at [358, 415] on button "Ship" at bounding box center [330, 409] width 96 height 19
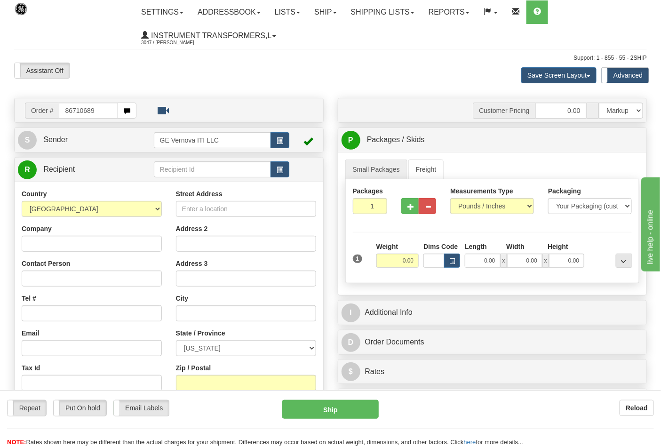
type input "86710689"
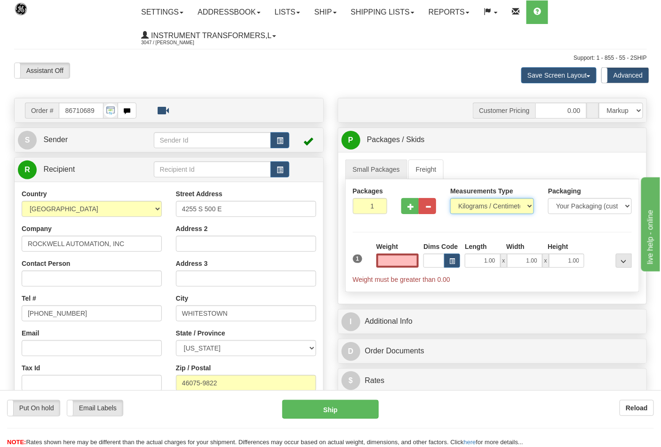
type input "0.00"
drag, startPoint x: 492, startPoint y: 200, endPoint x: 488, endPoint y: 214, distance: 14.7
click at [492, 201] on select "Pounds / Inches Kilograms / Centimeters" at bounding box center [492, 206] width 84 height 16
select select "0"
click at [450, 199] on select "Pounds / Inches Kilograms / Centimeters" at bounding box center [492, 206] width 84 height 16
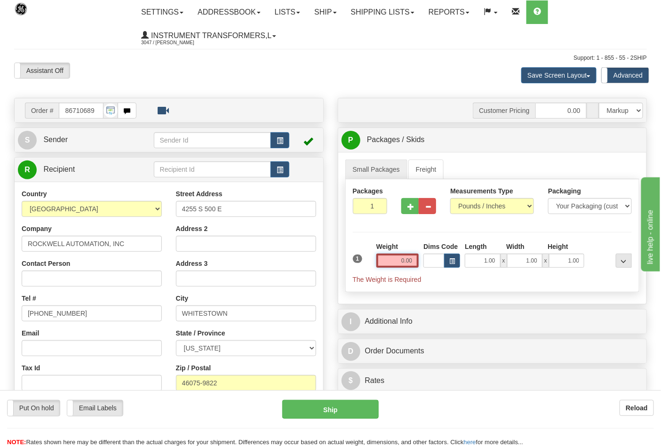
click at [394, 260] on input "0.00" at bounding box center [398, 261] width 43 height 14
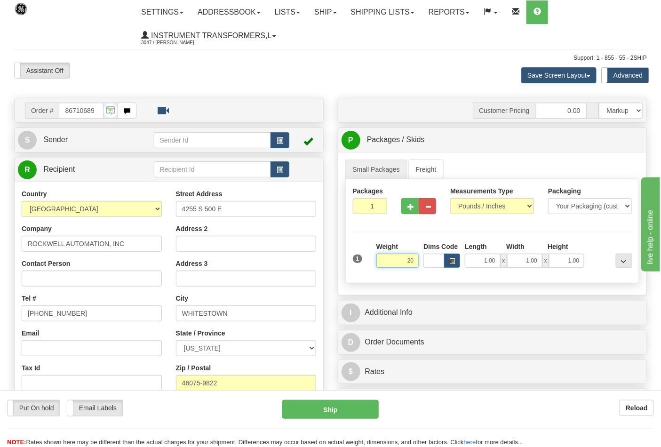
click button "Delete" at bounding box center [0, 0] width 0 height 0
type input "20.00"
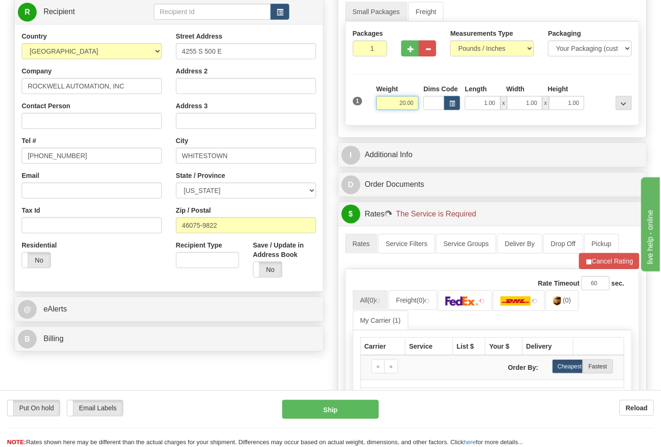
scroll to position [209, 0]
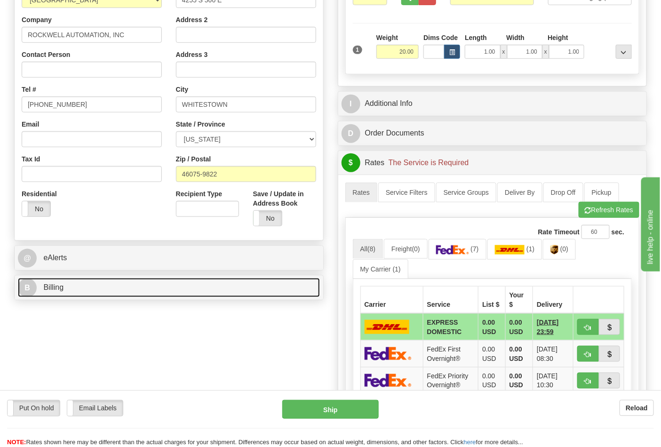
click at [187, 295] on link "B Billing" at bounding box center [169, 287] width 302 height 19
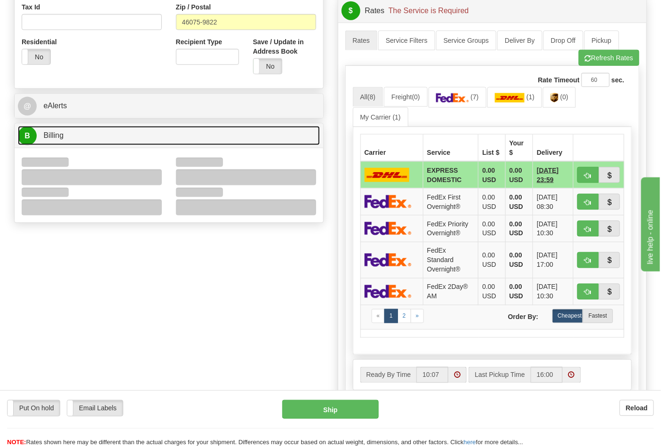
scroll to position [366, 0]
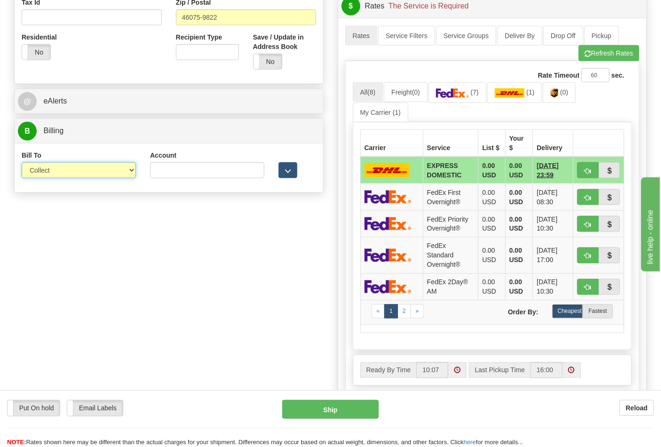
drag, startPoint x: 128, startPoint y: 173, endPoint x: 120, endPoint y: 176, distance: 8.5
click at [126, 173] on select "Sender Recipient Third Party Collect" at bounding box center [79, 170] width 114 height 16
select select "2"
click at [22, 163] on select "Sender Recipient Third Party Collect" at bounding box center [79, 170] width 114 height 16
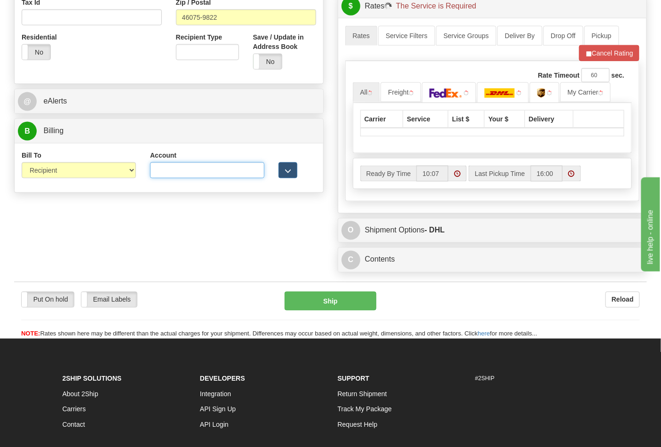
click at [158, 171] on input "Account" at bounding box center [207, 170] width 114 height 16
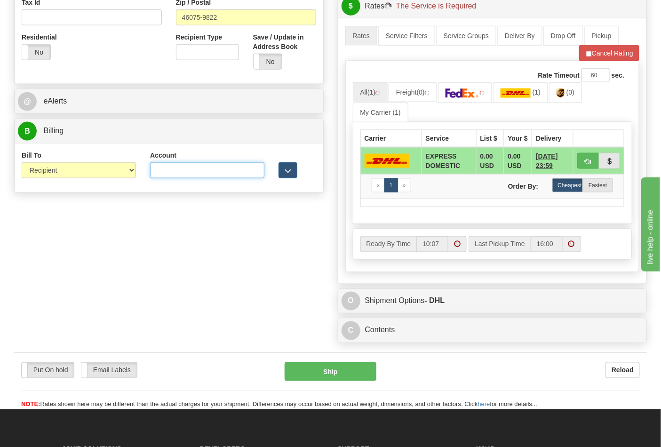
paste input "587102"
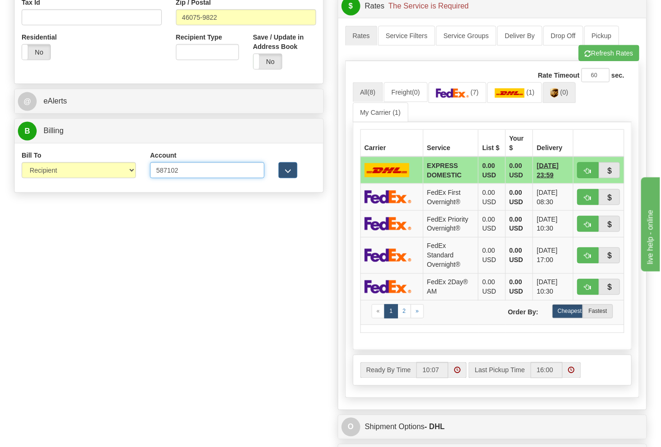
type input "587102"
click at [554, 96] on link "(0)" at bounding box center [559, 92] width 33 height 20
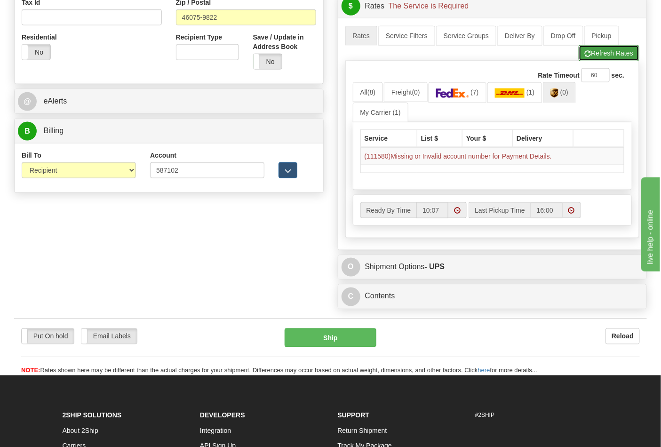
click at [590, 58] on button "Refresh Rates" at bounding box center [609, 53] width 61 height 16
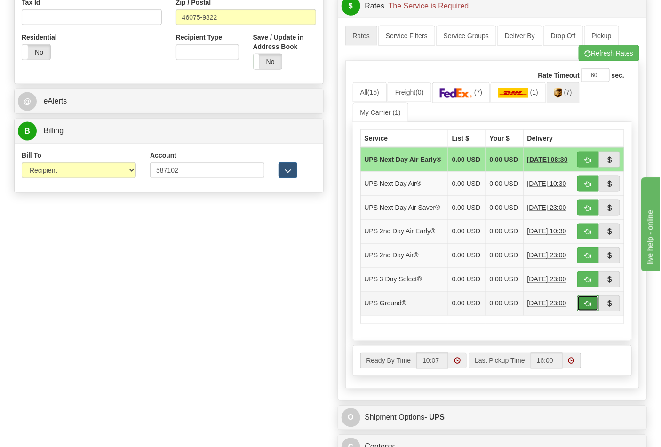
click at [590, 312] on button "button" at bounding box center [589, 304] width 22 height 16
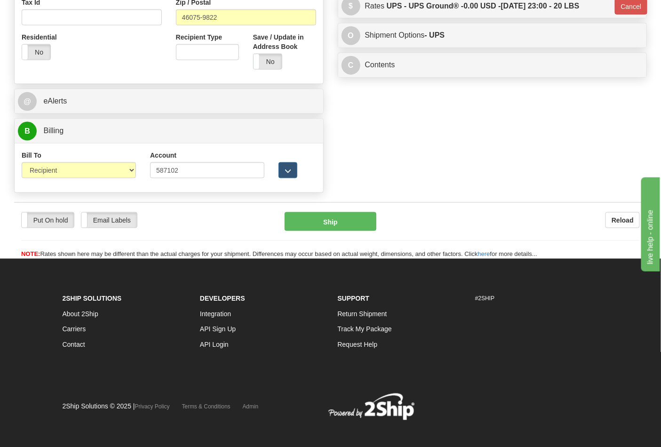
type input "03"
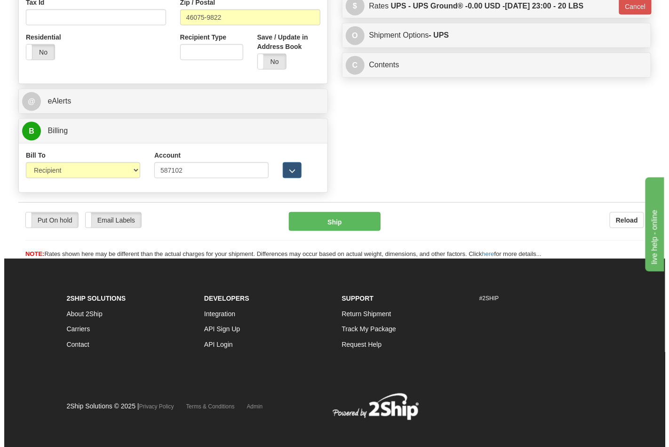
scroll to position [361, 0]
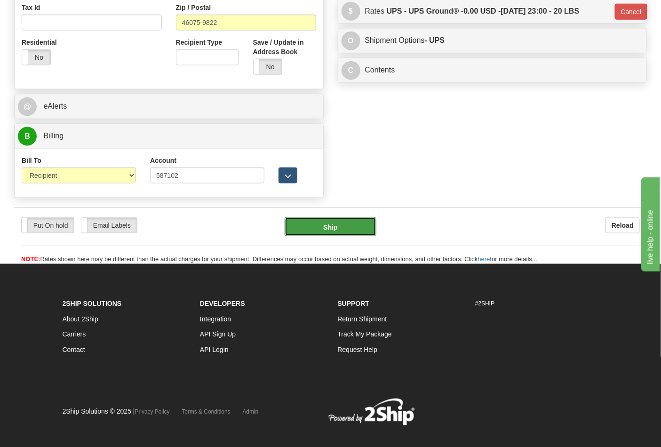
click at [332, 228] on button "Ship" at bounding box center [330, 226] width 91 height 19
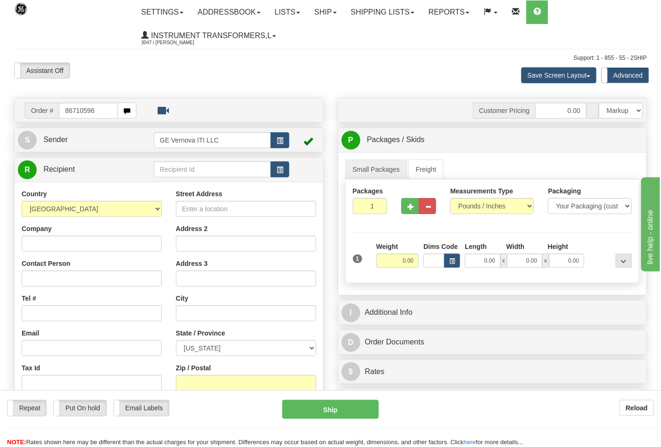
type input "86710596"
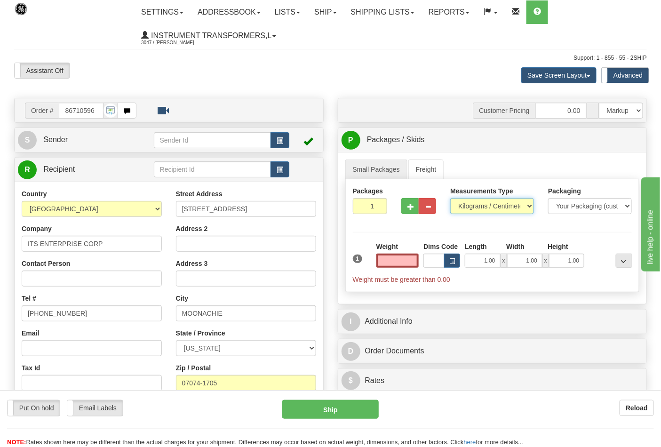
type input "0.00"
click at [525, 205] on select "Pounds / Inches Kilograms / Centimeters" at bounding box center [492, 206] width 84 height 16
select select "0"
click at [450, 199] on select "Pounds / Inches Kilograms / Centimeters" at bounding box center [492, 206] width 84 height 16
click at [382, 264] on input "0.00" at bounding box center [398, 261] width 43 height 14
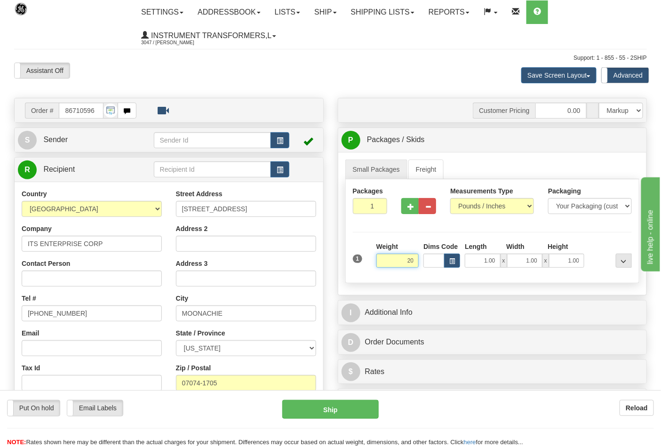
click button "Delete" at bounding box center [0, 0] width 0 height 0
type input "20.00"
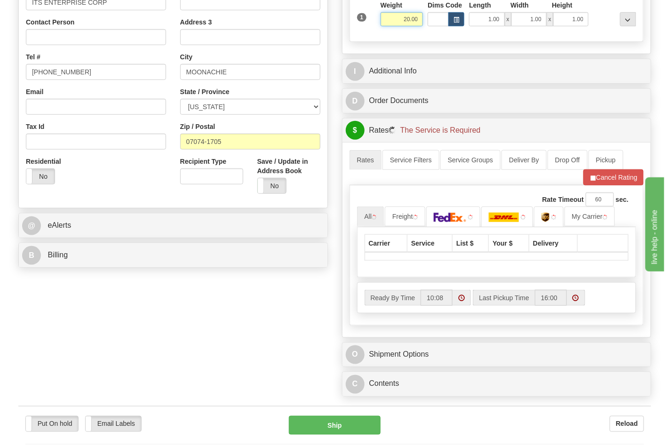
scroll to position [261, 0]
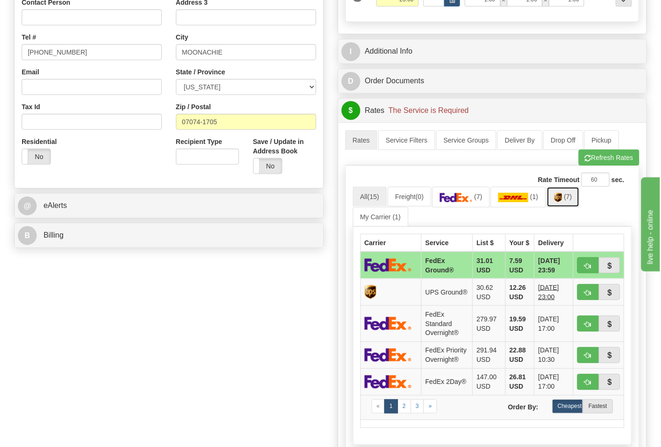
click at [572, 199] on span "(7)" at bounding box center [568, 197] width 8 height 8
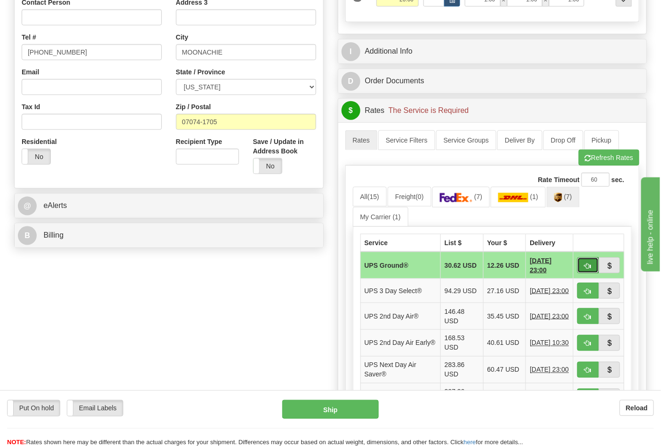
click at [592, 265] on button "button" at bounding box center [589, 265] width 22 height 16
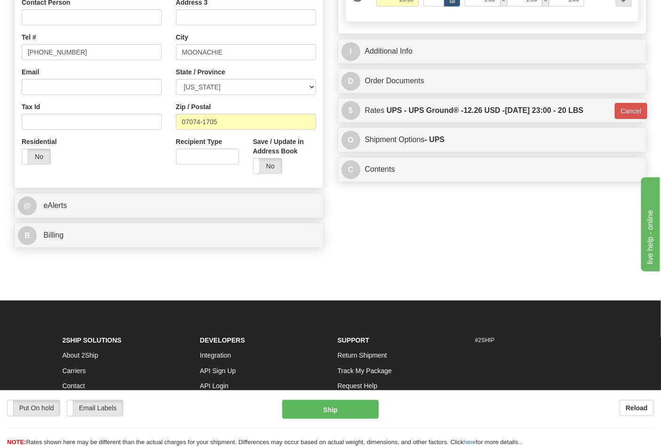
type input "03"
click at [342, 412] on button "Ship" at bounding box center [330, 409] width 96 height 19
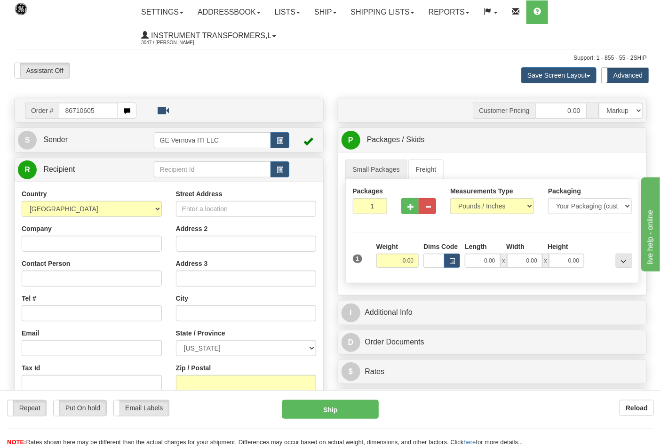
type input "86710605"
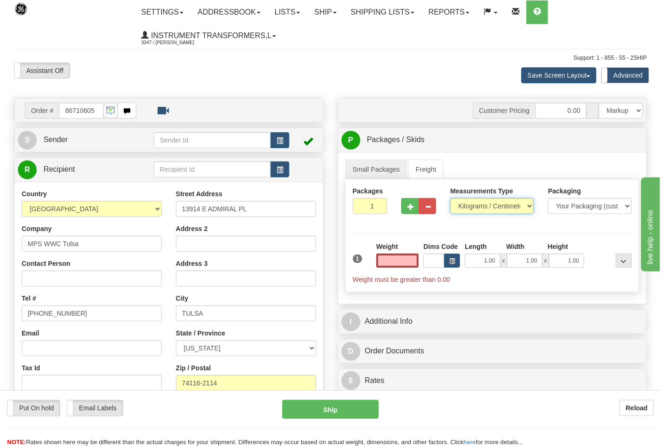
type input "0.00"
click at [482, 207] on select "Pounds / Inches Kilograms / Centimeters" at bounding box center [492, 206] width 84 height 16
select select "0"
click at [450, 199] on select "Pounds / Inches Kilograms / Centimeters" at bounding box center [492, 206] width 84 height 16
click at [411, 211] on button "button" at bounding box center [410, 206] width 17 height 16
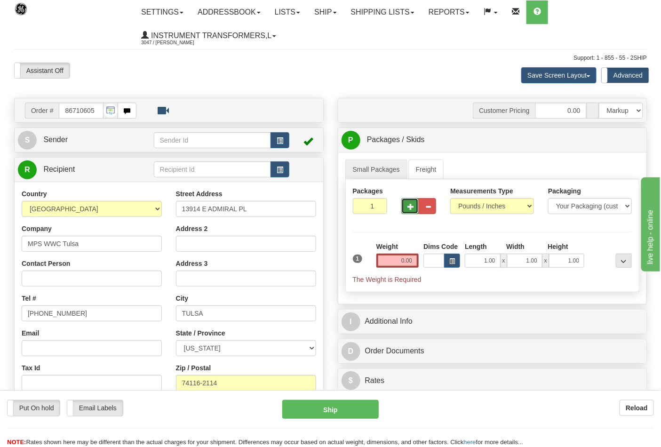
type input "2"
click at [393, 261] on input "0.00" at bounding box center [398, 261] width 43 height 14
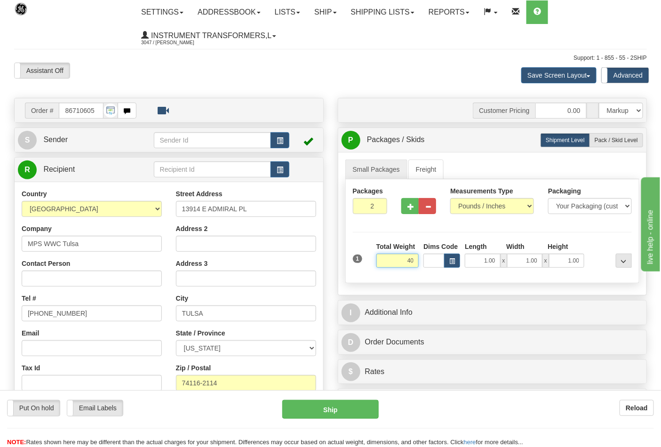
click button "Delete" at bounding box center [0, 0] width 0 height 0
type input "40.00"
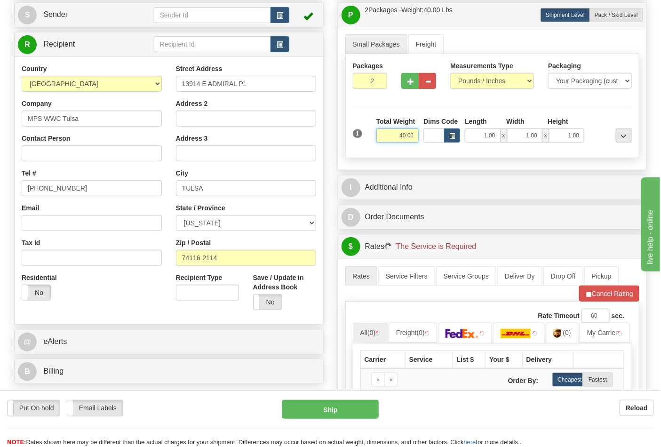
scroll to position [157, 0]
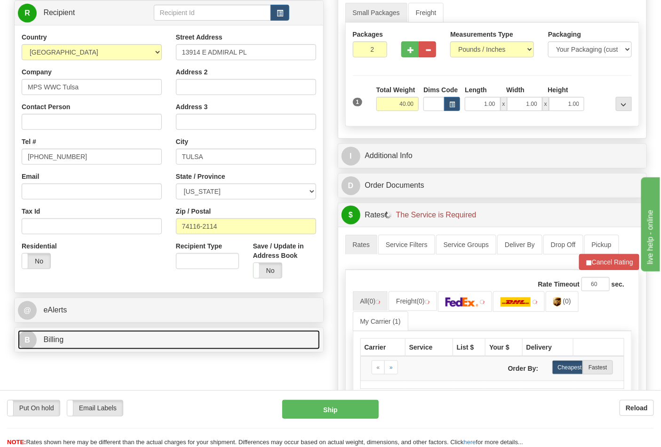
click at [309, 346] on link "B Billing" at bounding box center [169, 339] width 302 height 19
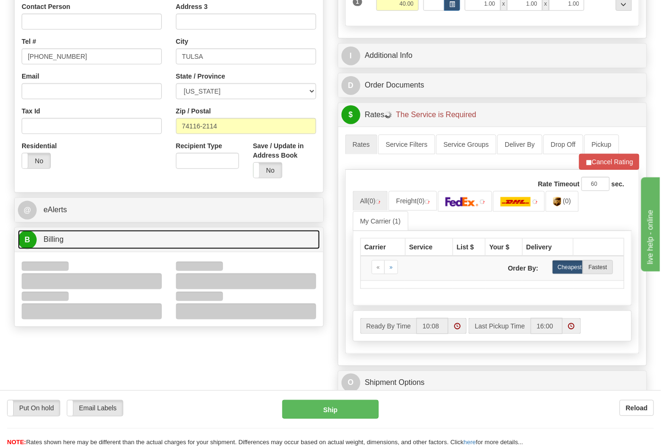
scroll to position [261, 0]
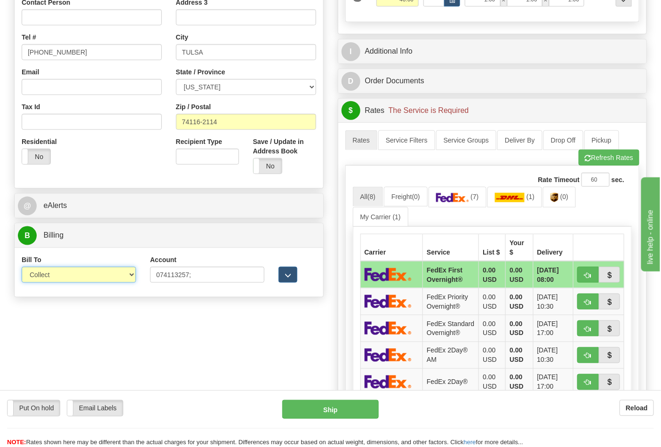
click at [114, 279] on select "Sender Recipient Third Party Collect" at bounding box center [79, 275] width 114 height 16
select select "2"
click at [22, 268] on select "Sender Recipient Third Party Collect" at bounding box center [79, 275] width 114 height 16
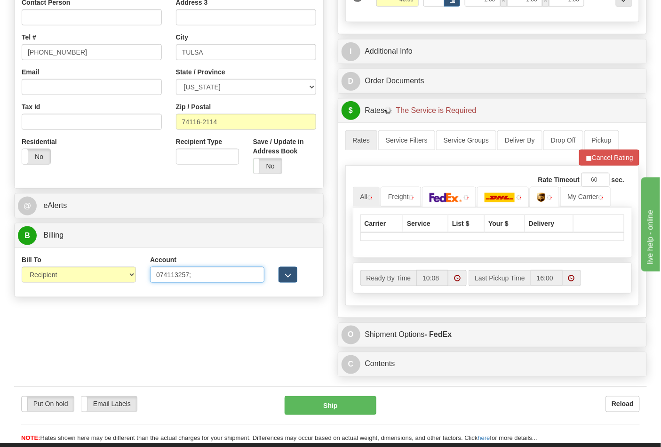
click at [196, 277] on input "074113257;" at bounding box center [207, 275] width 114 height 16
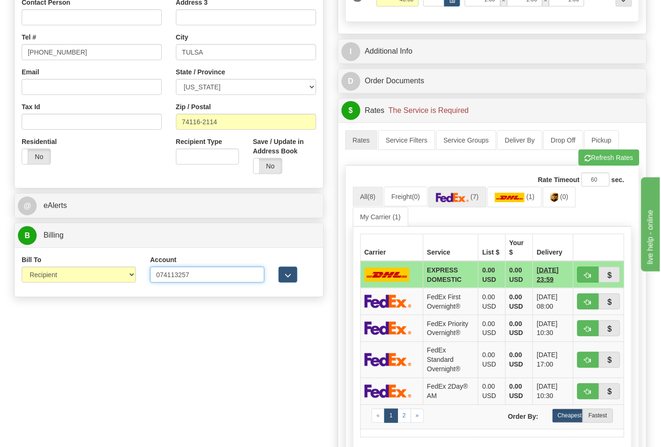
type input "074113257"
click at [468, 201] on img at bounding box center [452, 197] width 33 height 9
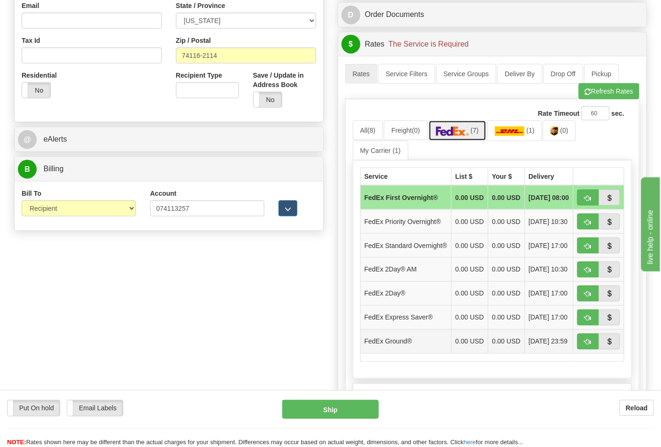
scroll to position [366, 0]
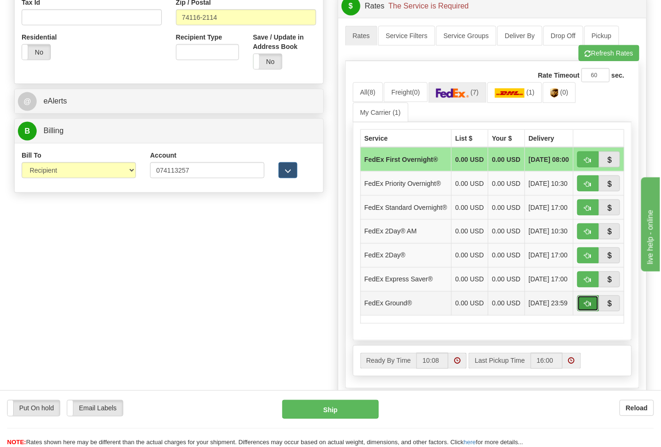
click at [594, 312] on button "button" at bounding box center [589, 304] width 22 height 16
type input "92"
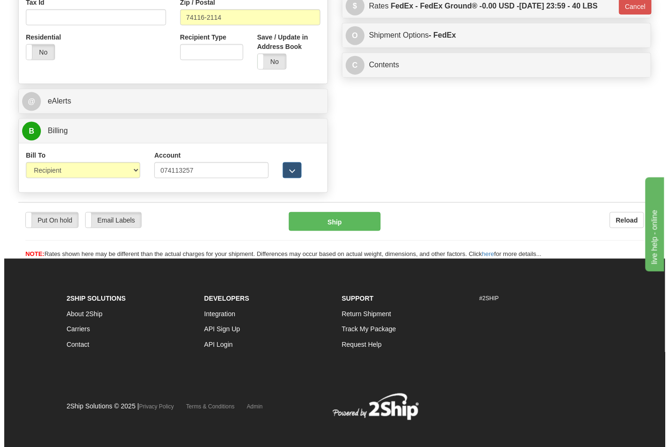
scroll to position [361, 0]
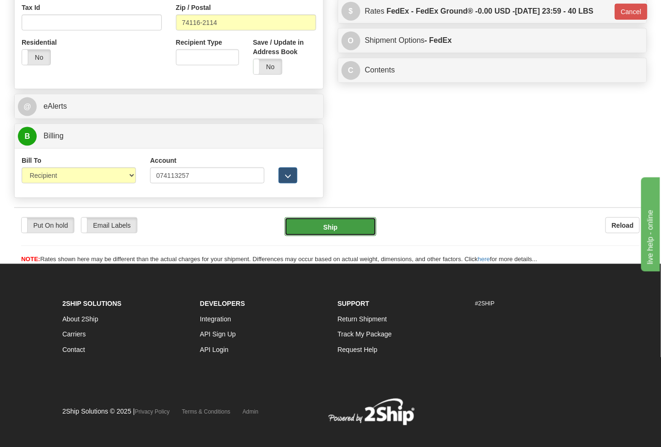
click at [339, 228] on button "Ship" at bounding box center [330, 226] width 91 height 19
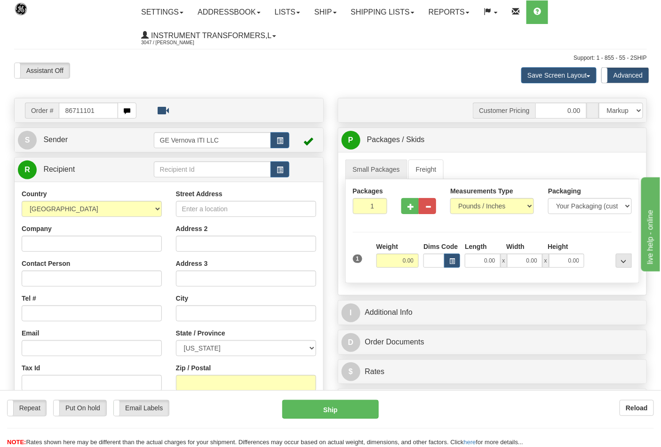
type input "86711101"
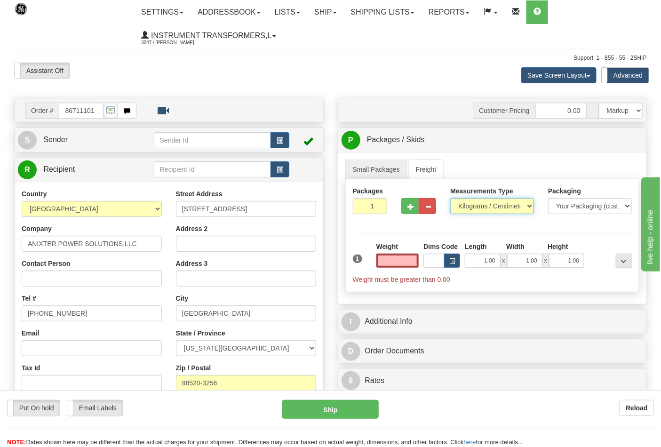
type input "0.00"
click at [489, 201] on select "Pounds / Inches Kilograms / Centimeters" at bounding box center [492, 206] width 84 height 16
select select "0"
click at [450, 199] on select "Pounds / Inches Kilograms / Centimeters" at bounding box center [492, 206] width 84 height 16
click at [391, 264] on input "0.00" at bounding box center [398, 261] width 43 height 14
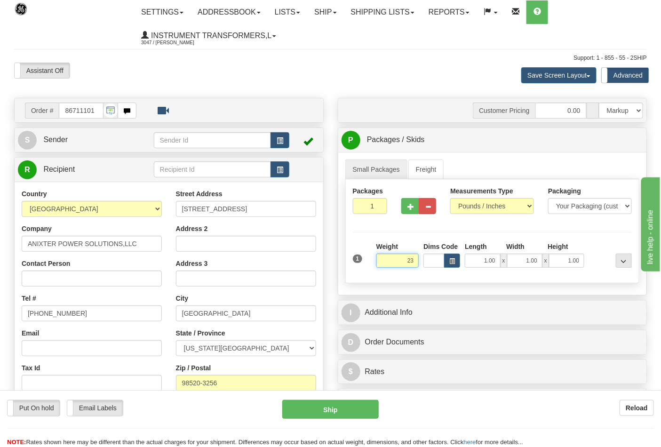
click button "Delete" at bounding box center [0, 0] width 0 height 0
type input "23.00"
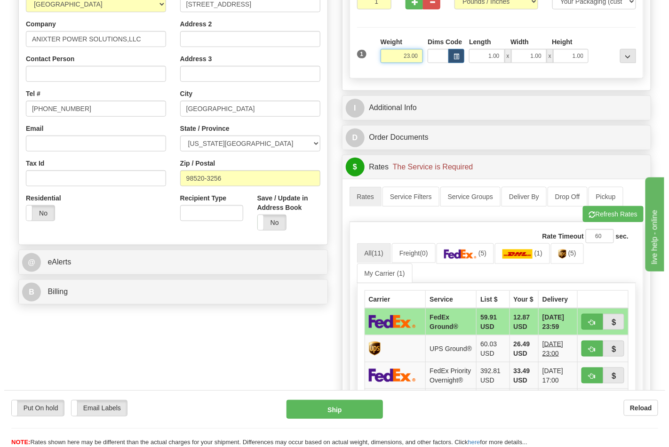
scroll to position [209, 0]
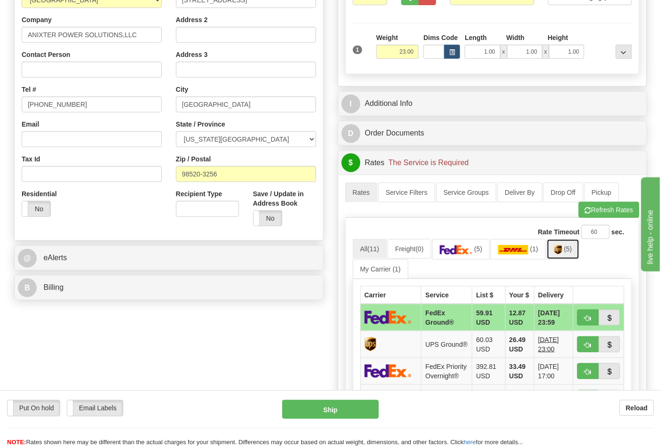
click at [558, 249] on img at bounding box center [558, 249] width 8 height 9
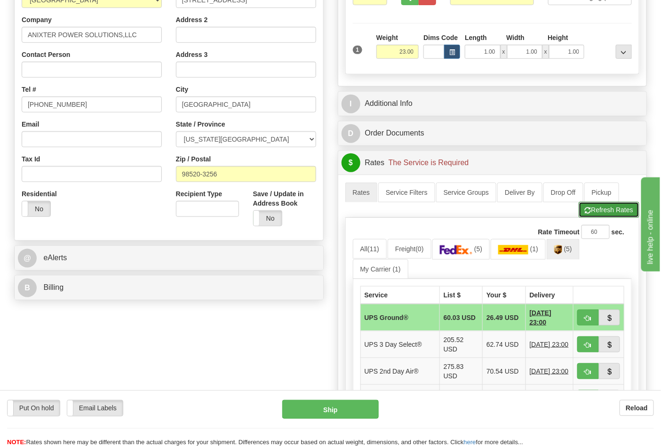
click at [598, 213] on button "Refresh Rates" at bounding box center [609, 210] width 61 height 16
click at [595, 318] on button "button" at bounding box center [589, 318] width 22 height 16
type input "03"
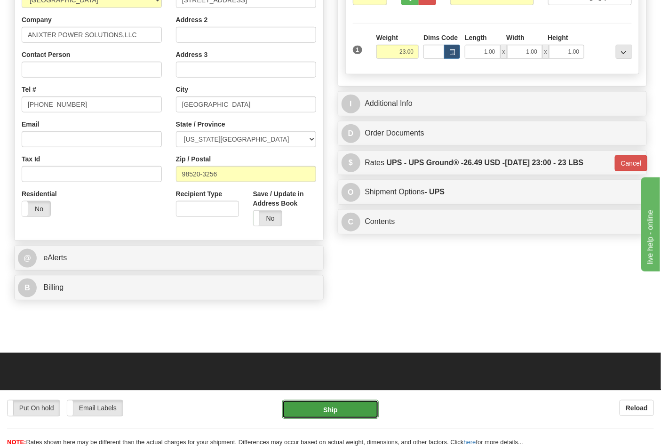
click at [344, 408] on button "Ship" at bounding box center [330, 409] width 96 height 19
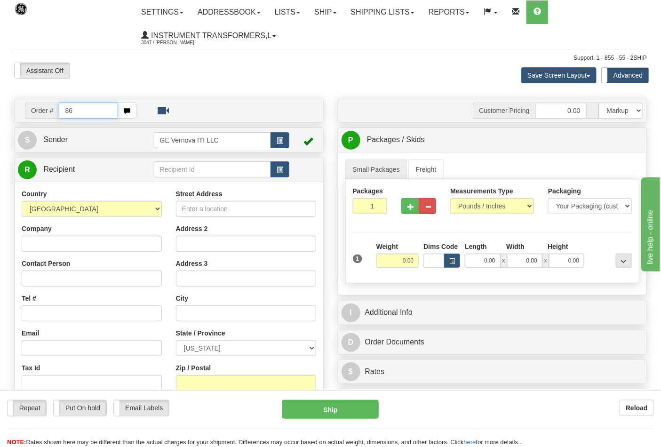
type input "8"
click at [392, 10] on link "Shipping lists" at bounding box center [383, 12] width 78 height 24
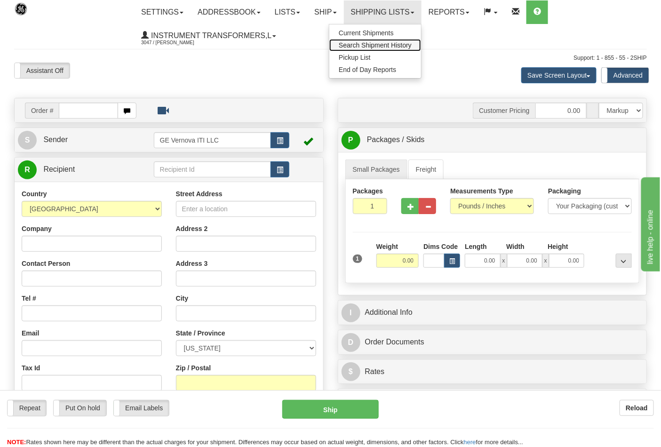
click at [376, 46] on span "Search Shipment History" at bounding box center [375, 45] width 73 height 8
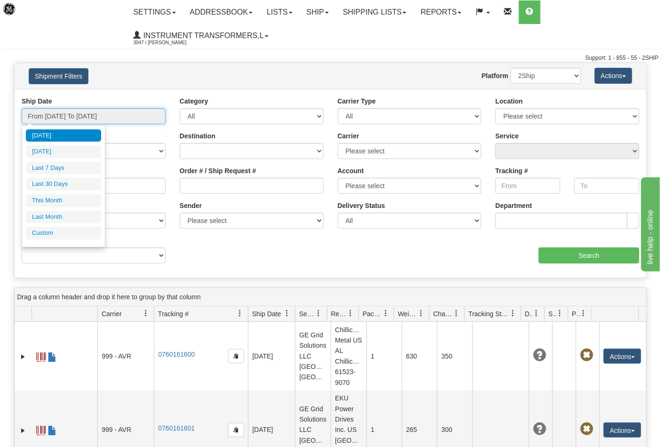
click at [126, 114] on input "From [DATE] To [DATE]" at bounding box center [94, 116] width 144 height 16
click at [77, 151] on li "[DATE]" at bounding box center [63, 151] width 75 height 13
type input "From 10/14/2025 To 10/14/2025"
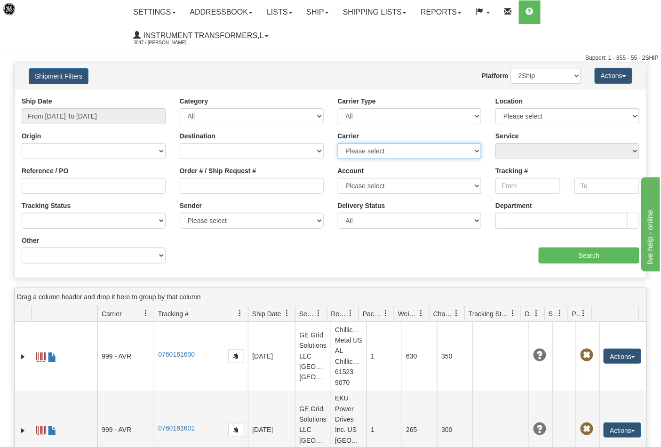
click at [424, 154] on select "Please select DHL FedEx FedEx® LTL My Carrier UPS" at bounding box center [410, 151] width 144 height 16
select select "2"
click at [338, 143] on select "Please select DHL FedEx FedEx® LTL My Carrier UPS" at bounding box center [410, 151] width 144 height 16
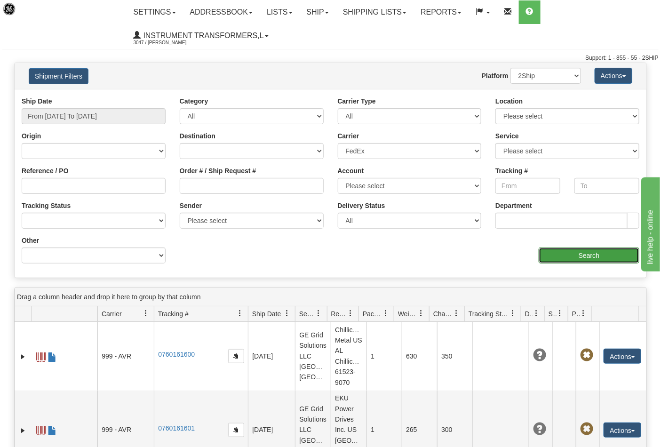
click at [585, 248] on input "Search" at bounding box center [589, 256] width 101 height 16
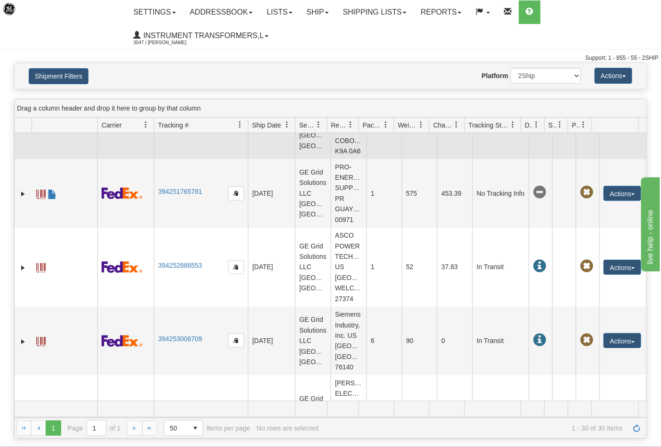
scroll to position [1255, 0]
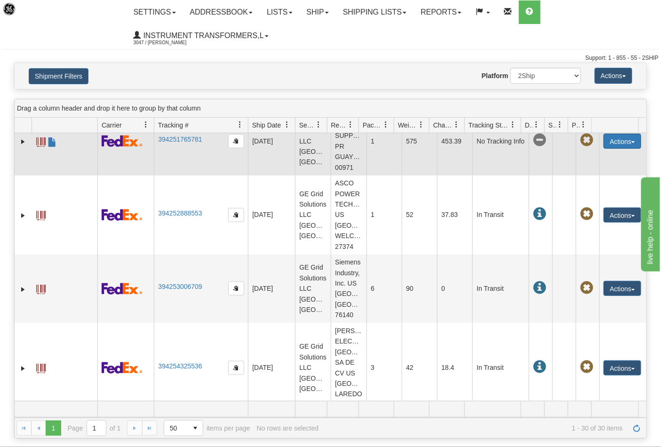
click at [628, 149] on button "Actions" at bounding box center [623, 141] width 38 height 15
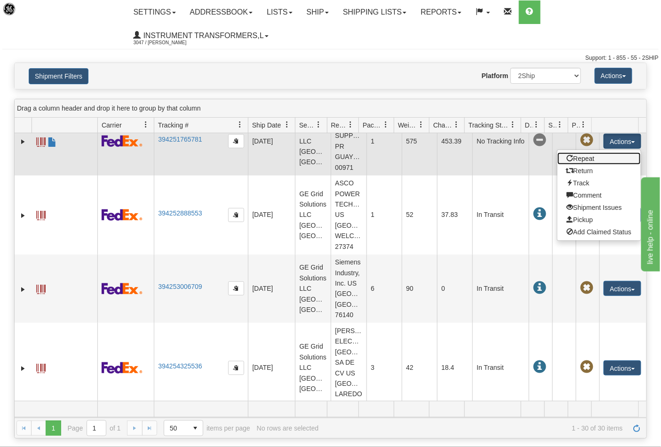
click at [582, 165] on link "Repeat" at bounding box center [600, 159] width 84 height 12
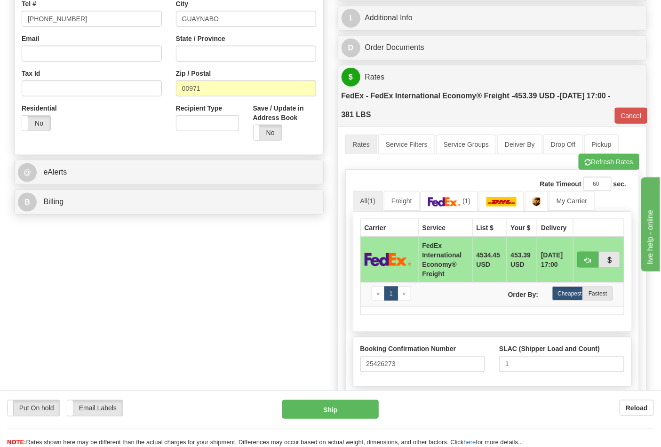
scroll to position [261, 0]
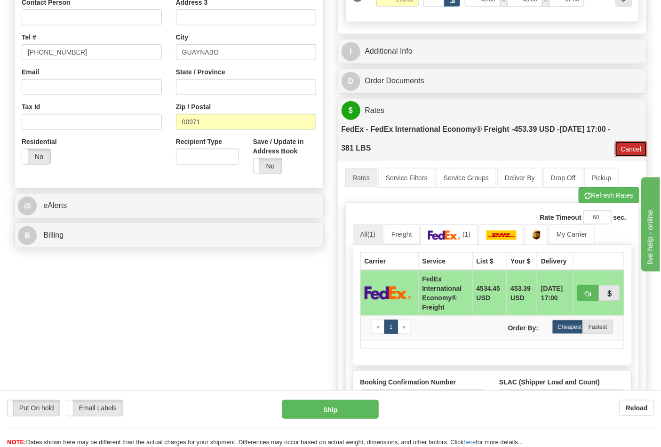
click at [633, 152] on button "Cancel" at bounding box center [631, 149] width 33 height 16
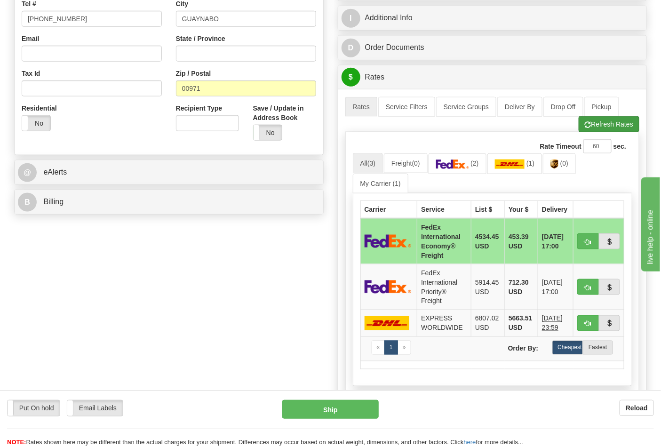
scroll to position [313, 0]
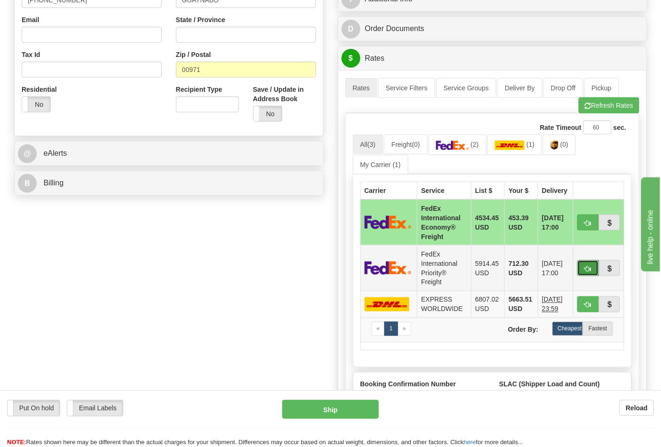
click at [592, 267] on button "button" at bounding box center [589, 268] width 22 height 16
type input "70"
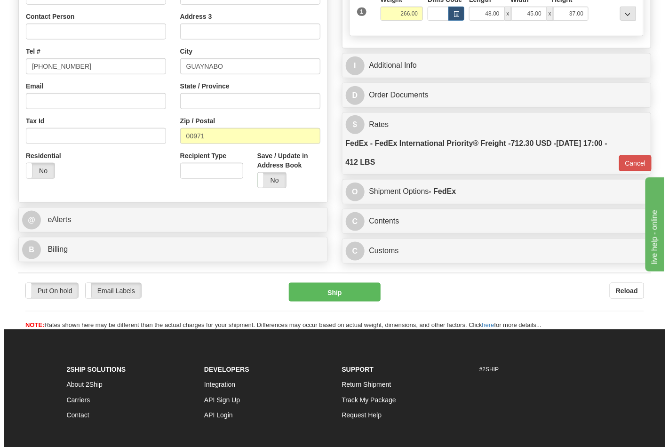
scroll to position [104, 0]
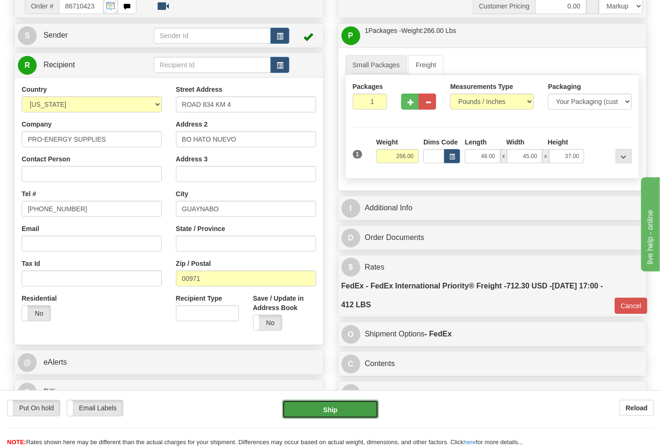
click at [329, 409] on button "Ship" at bounding box center [330, 409] width 96 height 19
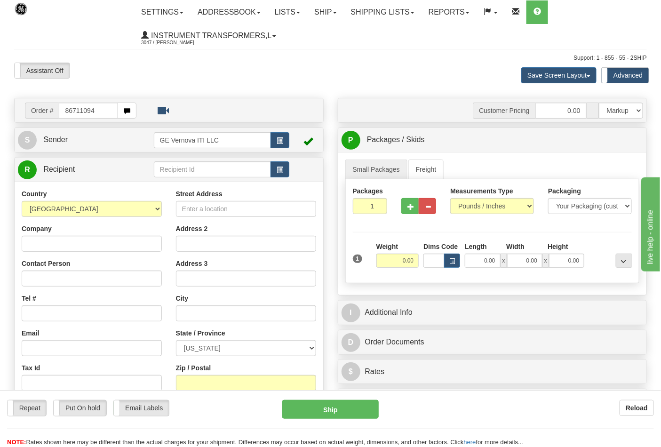
type input "86711094"
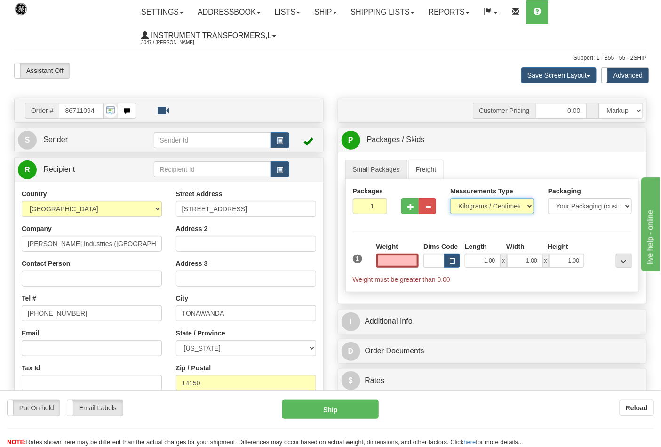
type input "0.00"
click at [530, 209] on select "Pounds / Inches Kilograms / Centimeters" at bounding box center [492, 206] width 84 height 16
select select "0"
click at [450, 199] on select "Pounds / Inches Kilograms / Centimeters" at bounding box center [492, 206] width 84 height 16
click at [402, 265] on input "0.00" at bounding box center [398, 261] width 43 height 14
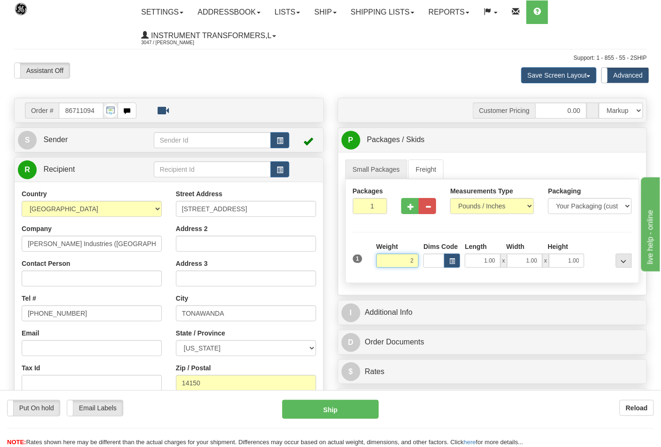
click button "Delete" at bounding box center [0, 0] width 0 height 0
type input "2.00"
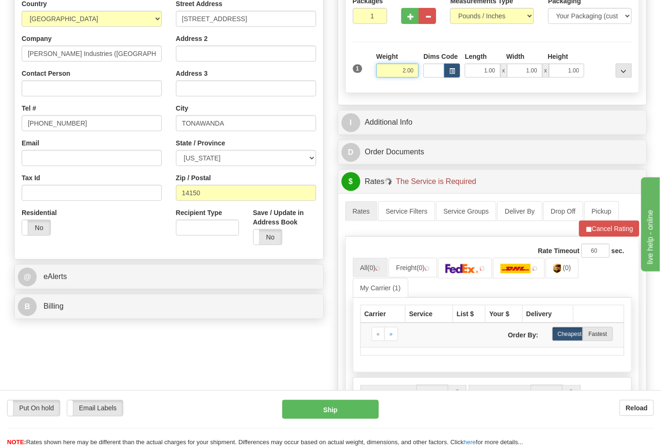
scroll to position [209, 0]
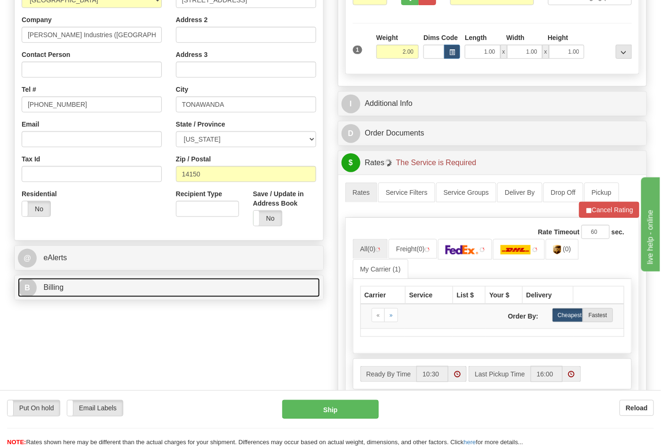
click at [280, 288] on link "B Billing" at bounding box center [169, 287] width 302 height 19
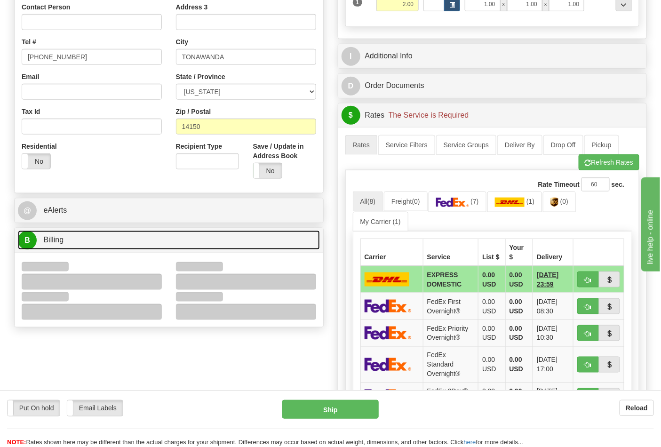
scroll to position [313, 0]
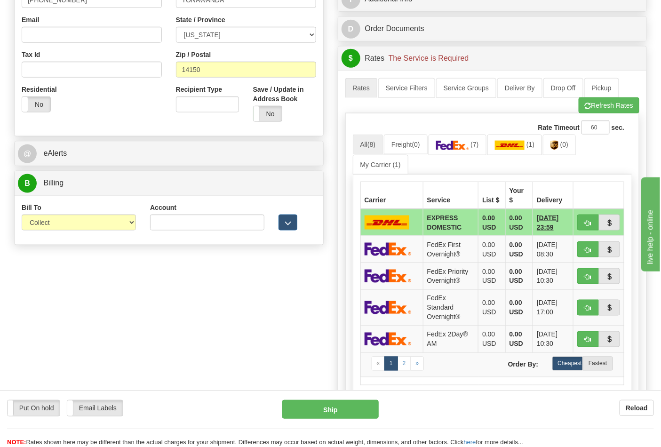
click at [92, 214] on div "Bill To Sender Recipient Third Party Collect" at bounding box center [79, 217] width 114 height 28
click at [92, 217] on select "Sender Recipient Third Party Collect" at bounding box center [79, 223] width 114 height 16
select select "2"
click at [22, 216] on select "Sender Recipient Third Party Collect" at bounding box center [79, 223] width 114 height 16
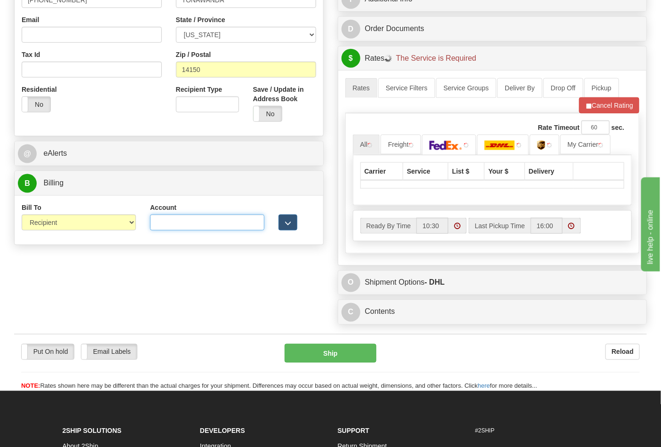
click at [158, 225] on input "Account" at bounding box center [207, 223] width 114 height 16
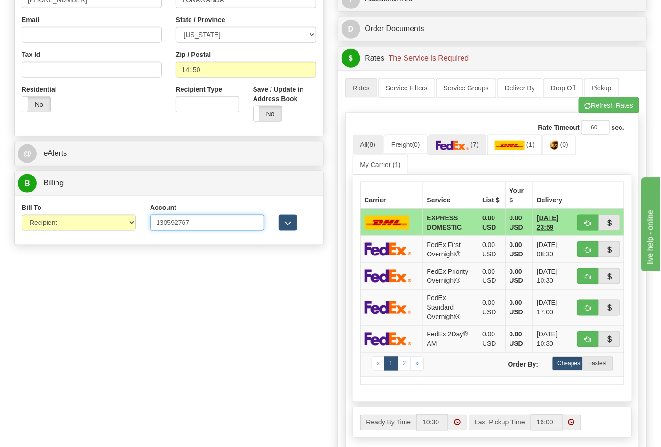
type input "130592767"
click at [453, 145] on img at bounding box center [452, 145] width 33 height 9
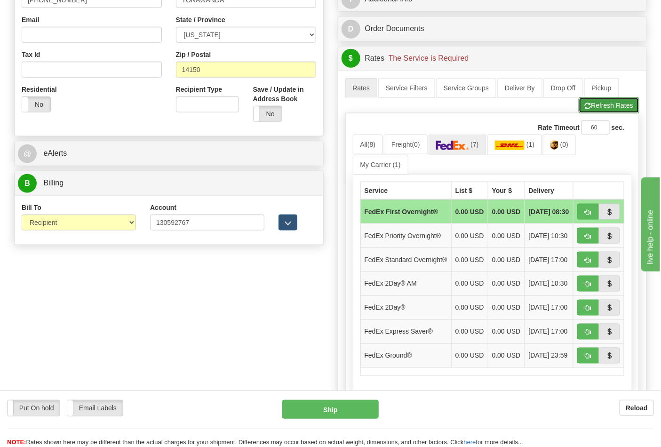
click at [636, 111] on button "Refresh Rates" at bounding box center [609, 105] width 61 height 16
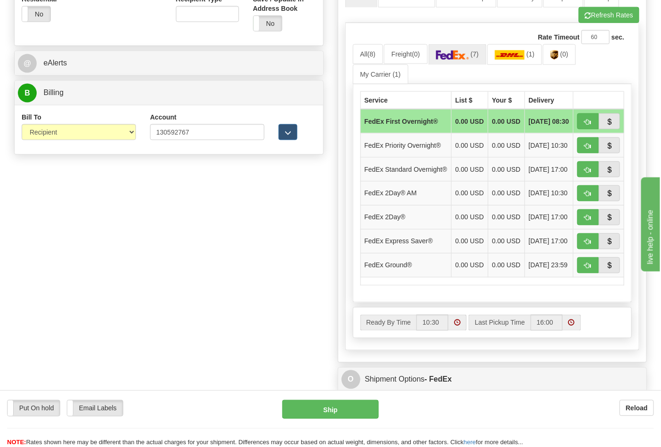
scroll to position [418, 0]
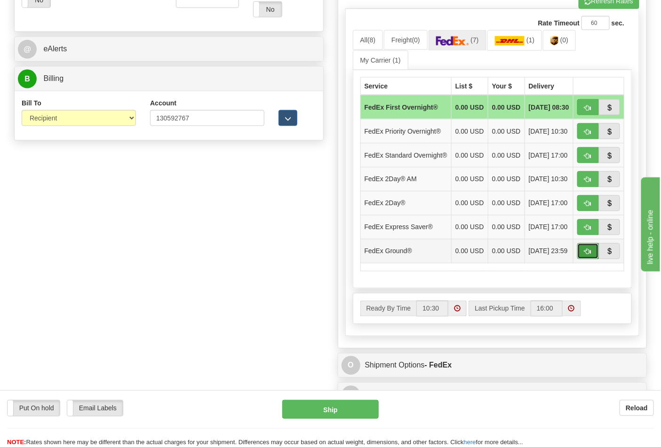
click at [588, 259] on button "button" at bounding box center [589, 251] width 22 height 16
type input "92"
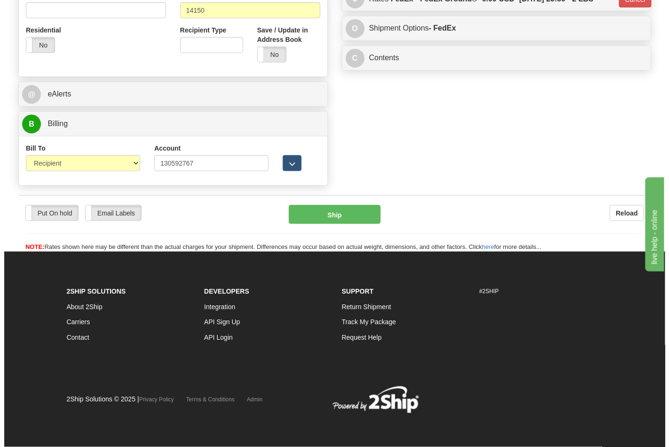
scroll to position [374, 0]
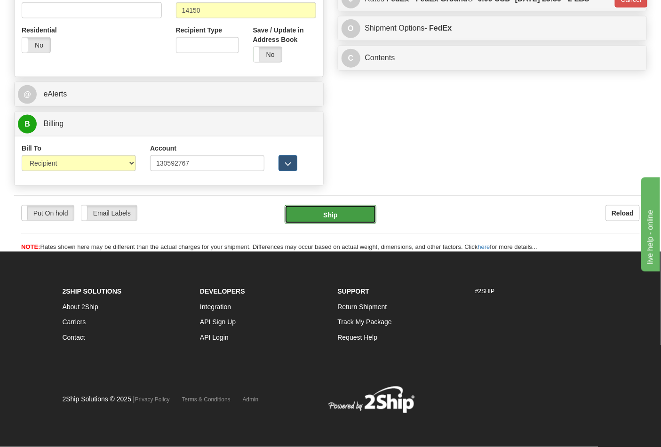
click at [355, 212] on button "Ship" at bounding box center [330, 214] width 91 height 19
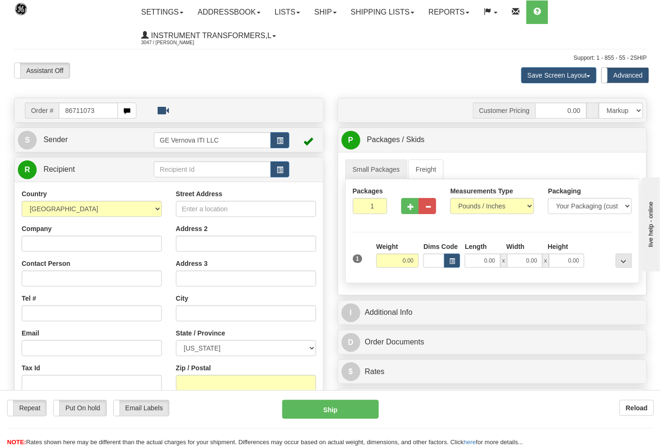
type input "86711073"
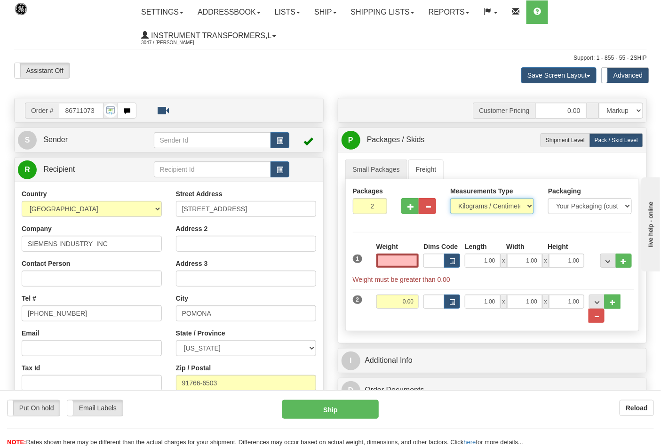
type input "0.00"
click at [472, 205] on select "Pounds / Inches Kilograms / Centimeters" at bounding box center [492, 206] width 84 height 16
select select "0"
click at [450, 199] on select "Pounds / Inches Kilograms / Centimeters" at bounding box center [492, 206] width 84 height 16
click at [594, 317] on span "..." at bounding box center [597, 316] width 6 height 5
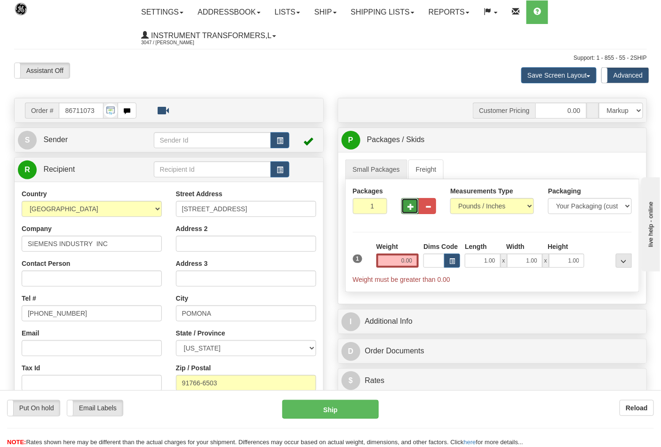
click at [411, 211] on button "button" at bounding box center [410, 206] width 17 height 16
type input "2"
click at [390, 266] on input "0.00" at bounding box center [398, 261] width 43 height 14
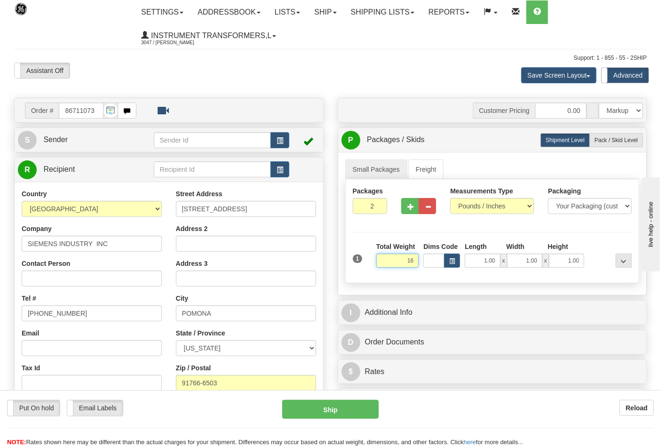
click button "Delete" at bounding box center [0, 0] width 0 height 0
type input "16.00"
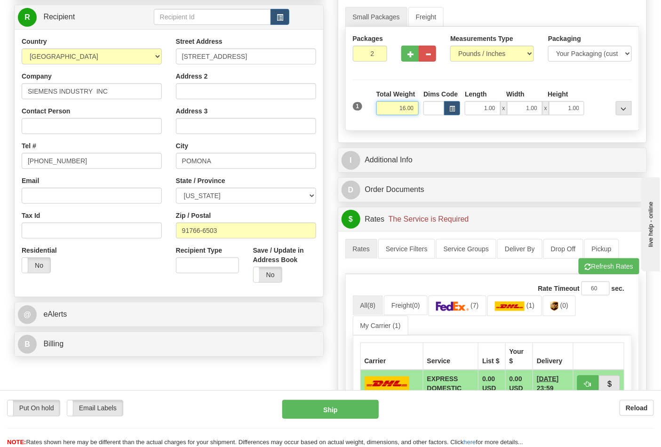
scroll to position [209, 0]
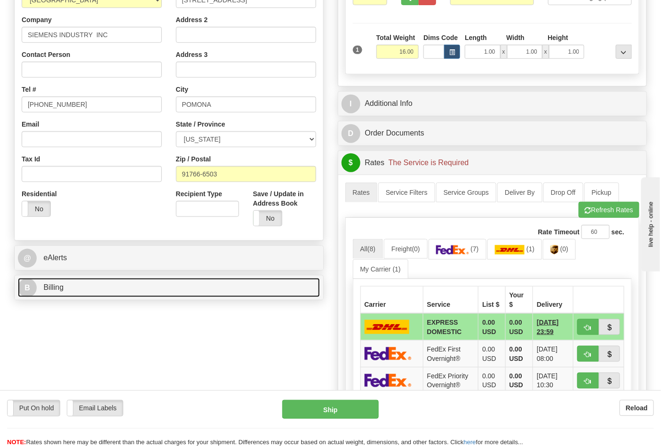
click at [196, 281] on link "B Billing" at bounding box center [169, 287] width 302 height 19
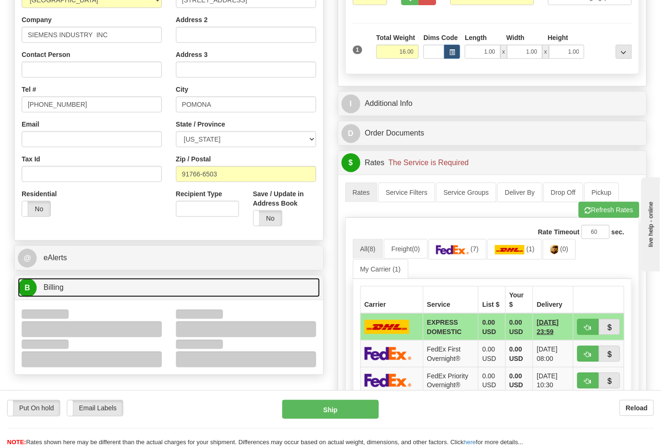
scroll to position [366, 0]
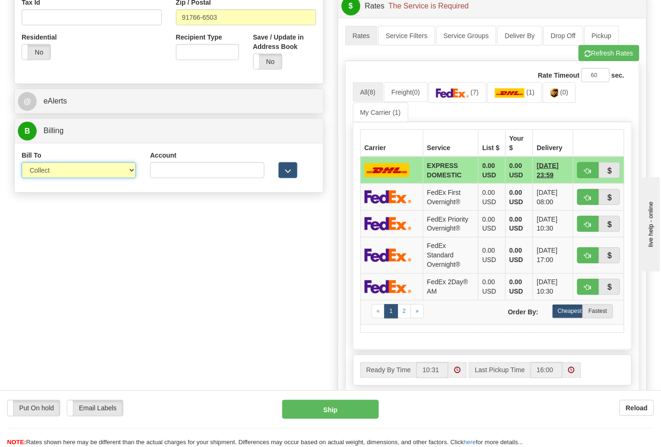
click at [124, 166] on select "Sender Recipient Third Party Collect" at bounding box center [79, 170] width 114 height 16
select select "2"
click at [22, 163] on select "Sender Recipient Third Party Collect" at bounding box center [79, 170] width 114 height 16
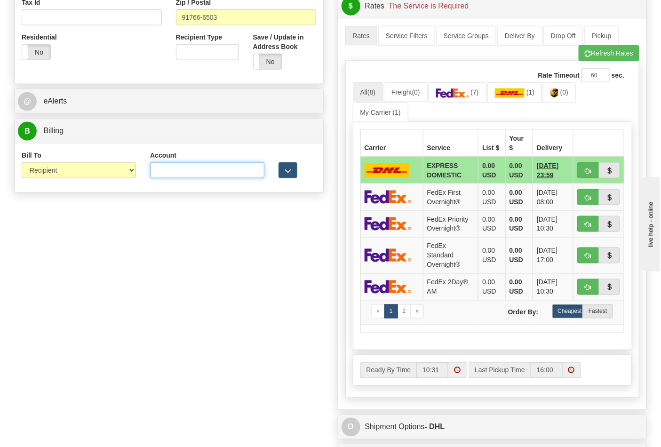
click at [169, 168] on input "Account" at bounding box center [207, 170] width 114 height 16
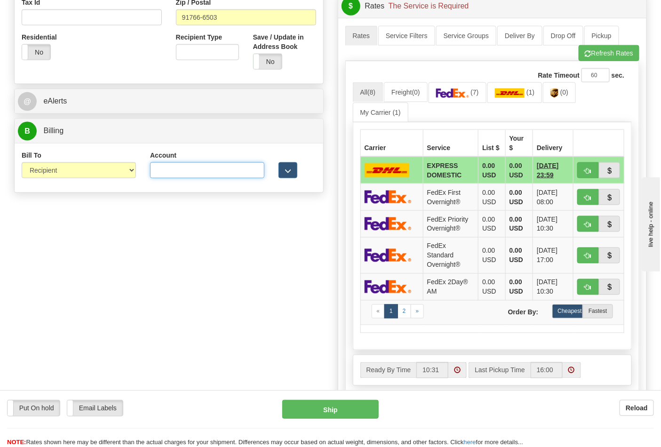
paste input "244984347"
type input "244984347"
click at [479, 90] on span "(7)" at bounding box center [475, 92] width 8 height 8
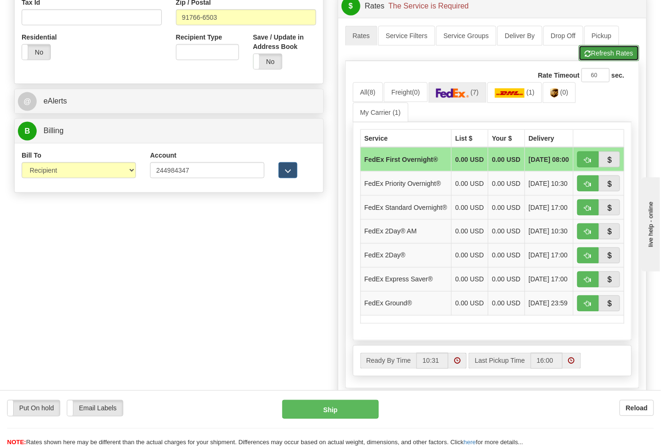
click at [620, 61] on button "Refresh Rates" at bounding box center [609, 53] width 61 height 16
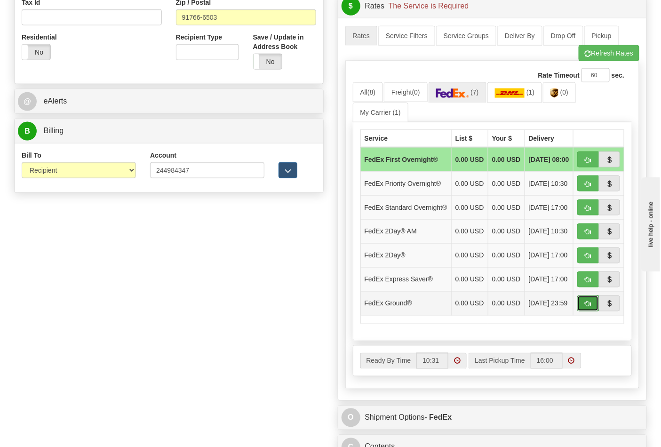
click at [581, 312] on button "button" at bounding box center [589, 304] width 22 height 16
type input "92"
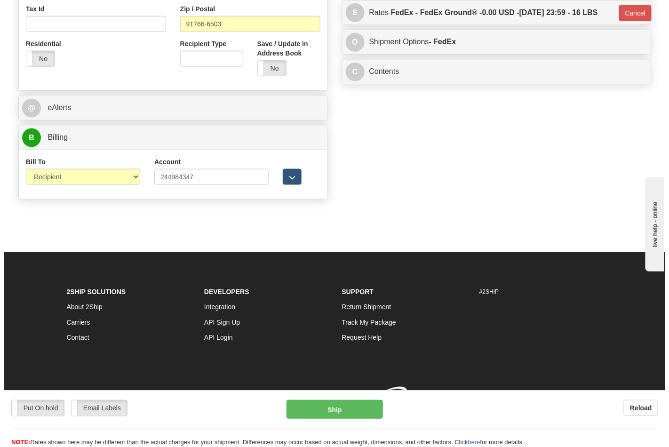
scroll to position [361, 0]
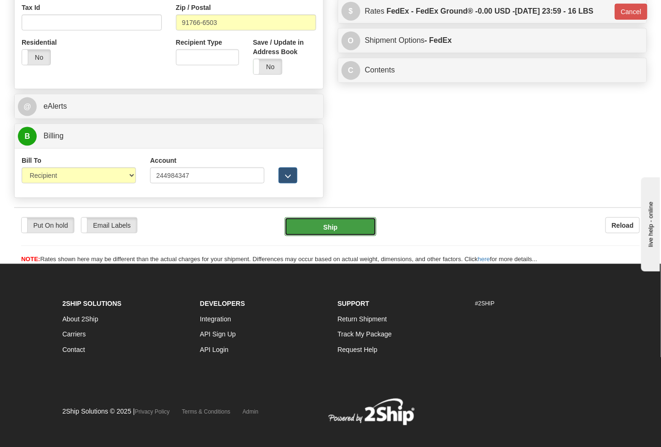
click at [350, 228] on button "Ship" at bounding box center [330, 226] width 91 height 19
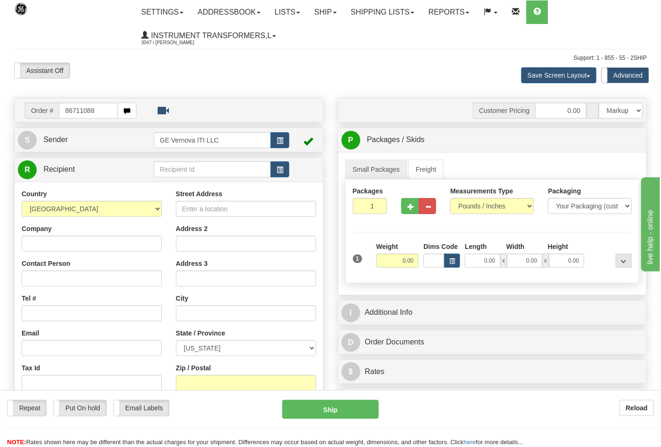
type input "86711088"
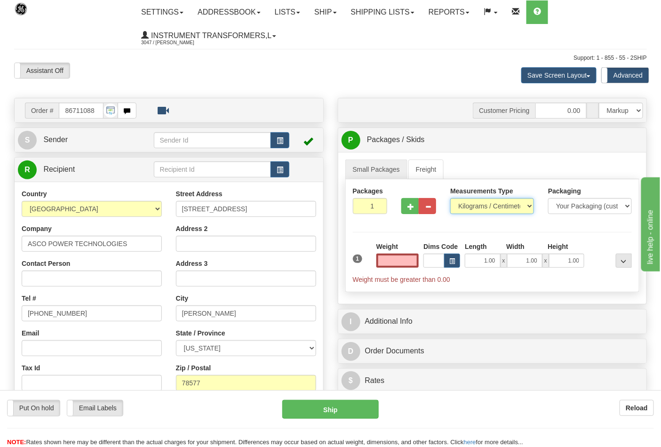
type input "0.00"
click at [521, 209] on select "Pounds / Inches Kilograms / Centimeters" at bounding box center [492, 206] width 84 height 16
select select "0"
click at [450, 199] on select "Pounds / Inches Kilograms / Centimeters" at bounding box center [492, 206] width 84 height 16
click at [390, 260] on input "0.00" at bounding box center [398, 261] width 43 height 14
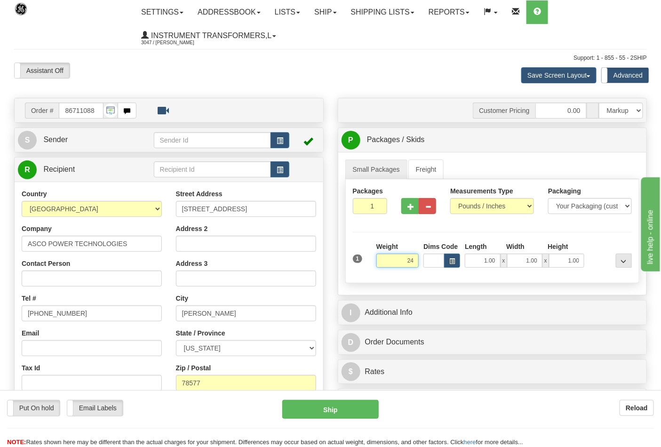
click button "Delete" at bounding box center [0, 0] width 0 height 0
type input "24.00"
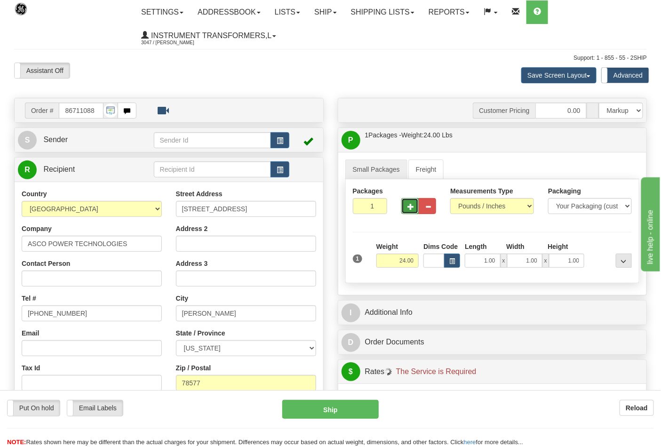
click at [413, 200] on button "button" at bounding box center [410, 206] width 17 height 16
type input "2"
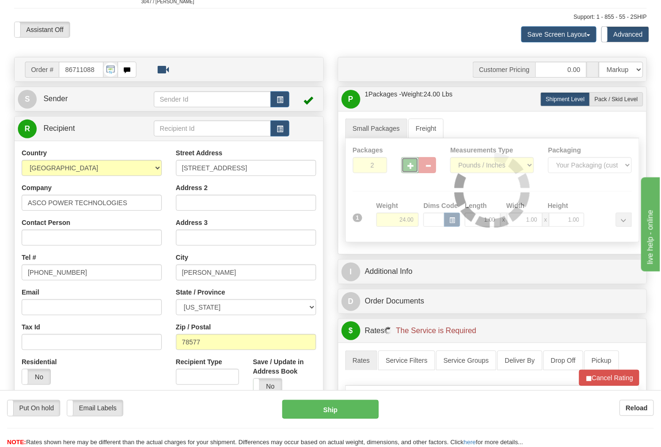
scroll to position [104, 0]
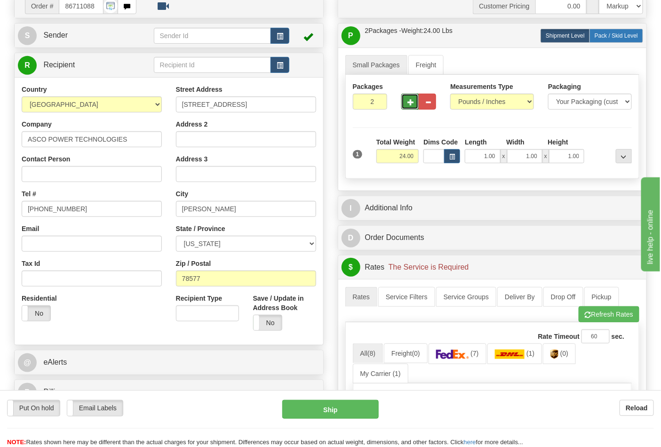
click at [603, 40] on label "Pack / Skid Level Pack.." at bounding box center [617, 36] width 54 height 14
radio input "true"
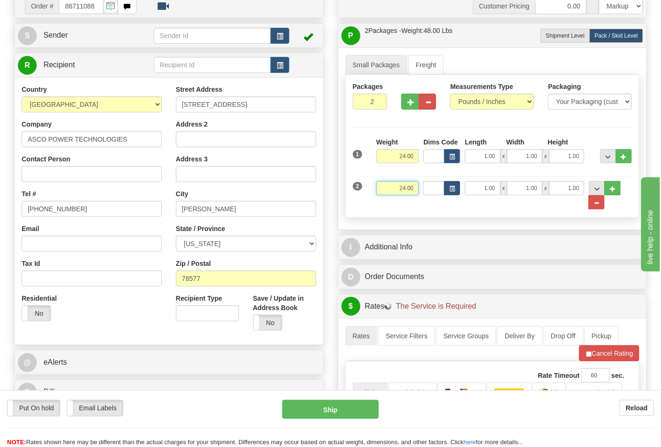
drag, startPoint x: 394, startPoint y: 188, endPoint x: 449, endPoint y: 192, distance: 54.7
click at [449, 192] on div "2 Weight 24.00 Dims Code Length Width Height" at bounding box center [493, 190] width 284 height 39
click button "Delete" at bounding box center [0, 0] width 0 height 0
type input "23.00"
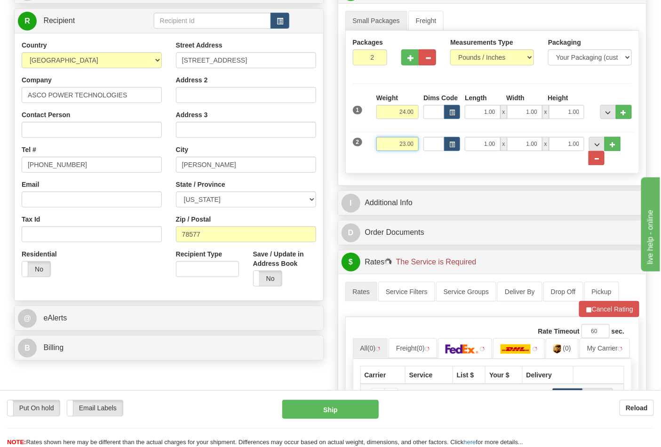
scroll to position [261, 0]
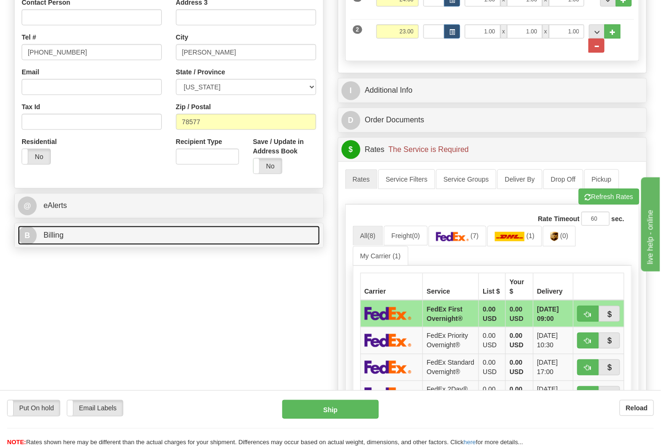
click at [110, 241] on link "B Billing" at bounding box center [169, 235] width 302 height 19
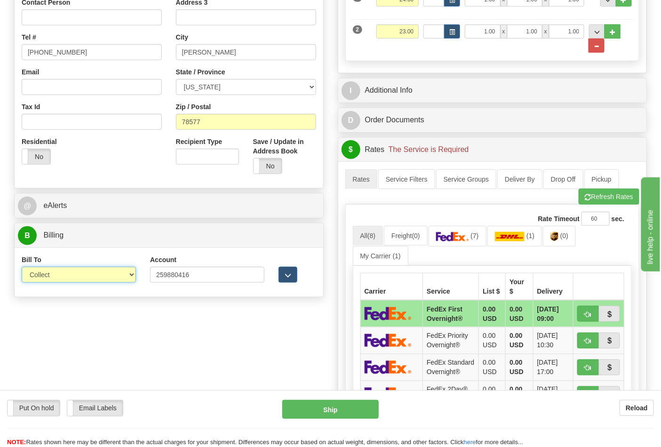
click at [76, 274] on select "Sender Recipient Third Party Collect" at bounding box center [79, 275] width 114 height 16
select select "2"
click at [22, 268] on select "Sender Recipient Third Party Collect" at bounding box center [79, 275] width 114 height 16
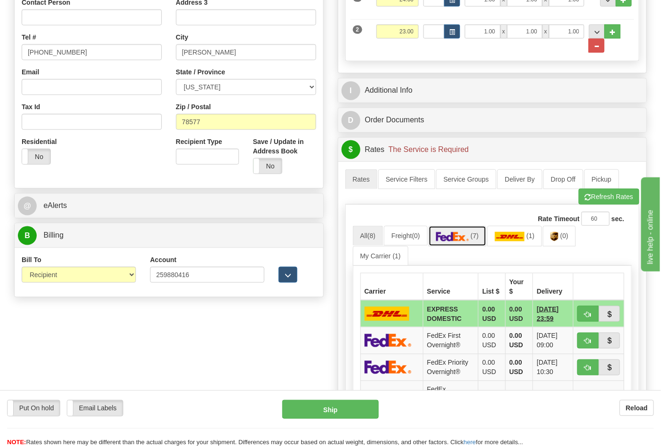
click at [460, 233] on link "(7)" at bounding box center [458, 236] width 58 height 20
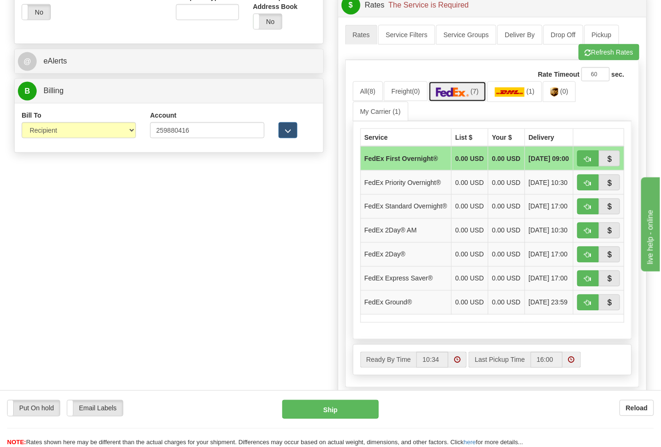
scroll to position [418, 0]
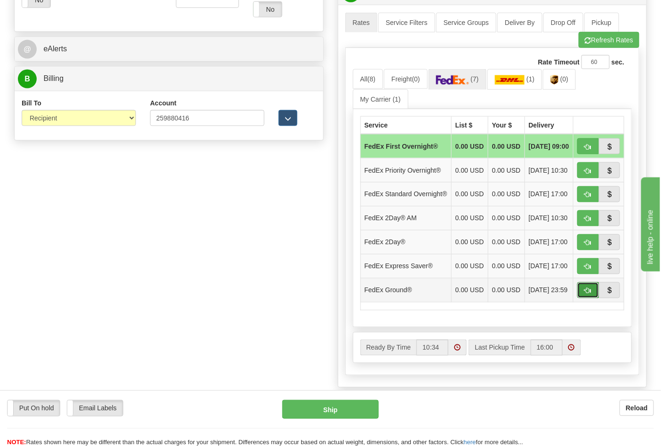
click at [587, 294] on span "button" at bounding box center [588, 291] width 7 height 6
type input "92"
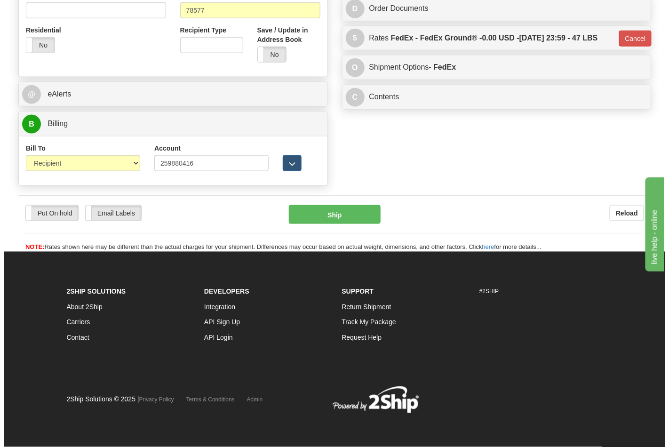
scroll to position [374, 0]
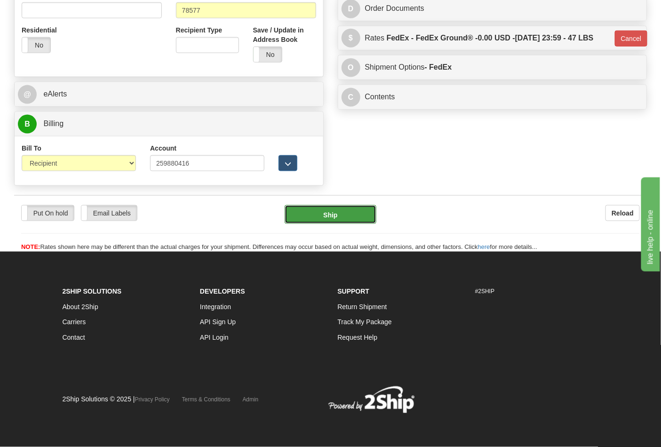
click at [342, 210] on button "Ship" at bounding box center [330, 214] width 91 height 19
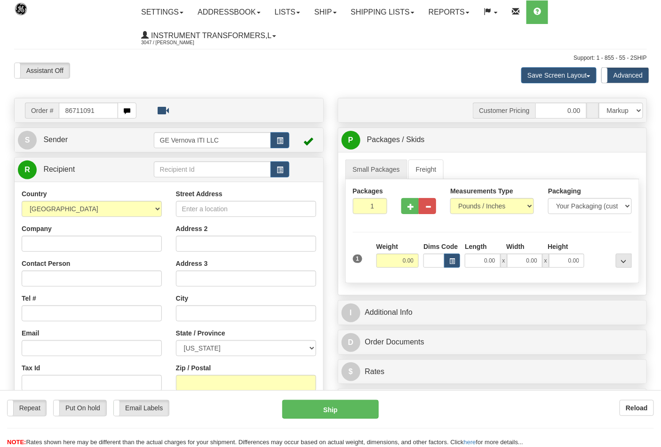
type input "86711091"
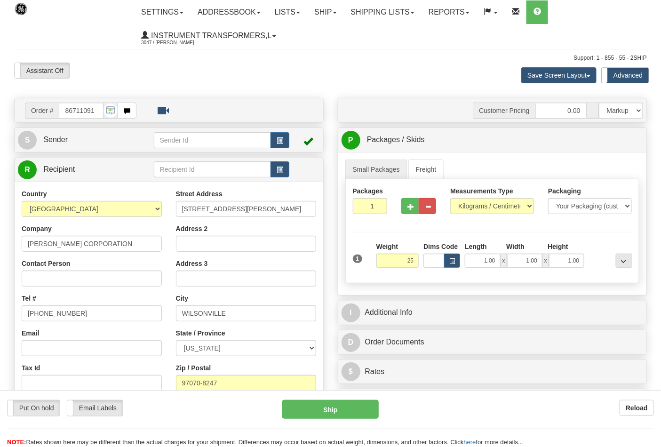
click button "Delete" at bounding box center [0, 0] width 0 height 0
type input "25.00"
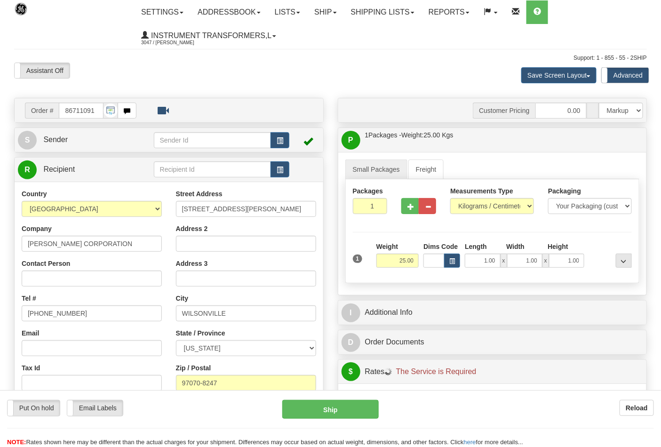
click at [476, 198] on div "Measurements Type Pounds / Inches Kilograms / Centimeters" at bounding box center [492, 200] width 84 height 28
click at [471, 209] on select "Pounds / Inches Kilograms / Centimeters" at bounding box center [492, 206] width 84 height 16
select select "0"
click at [450, 199] on select "Pounds / Inches Kilograms / Centimeters" at bounding box center [492, 206] width 84 height 16
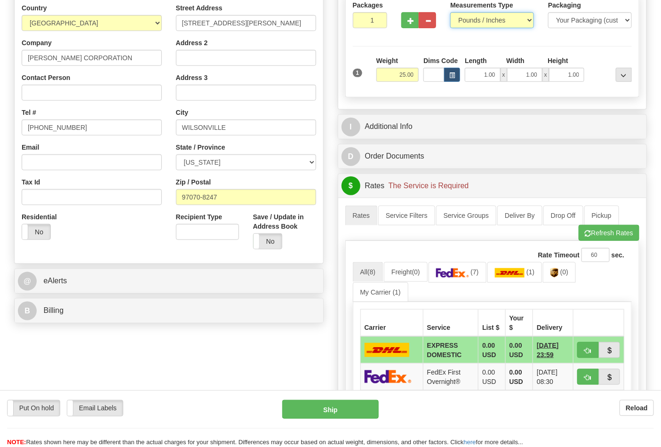
scroll to position [209, 0]
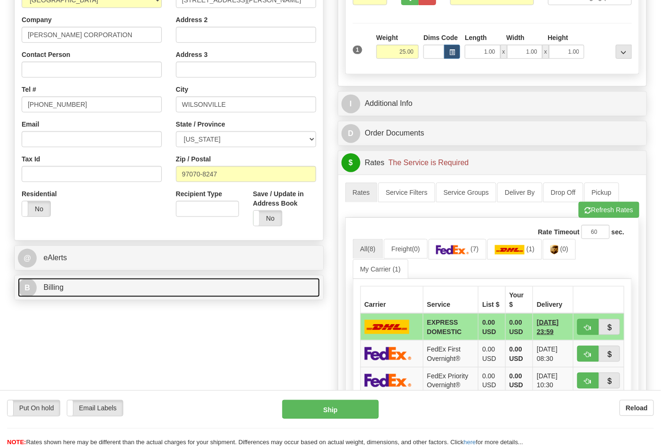
click at [269, 290] on link "B Billing" at bounding box center [169, 287] width 302 height 19
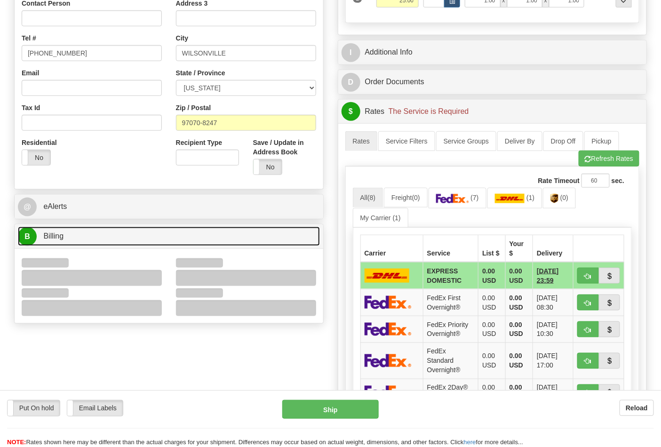
scroll to position [366, 0]
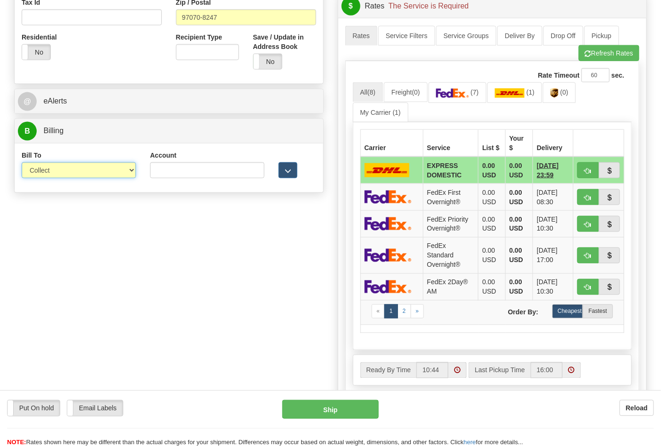
click at [131, 174] on select "Sender Recipient Third Party Collect" at bounding box center [79, 170] width 114 height 16
select select "2"
click at [22, 163] on select "Sender Recipient Third Party Collect" at bounding box center [79, 170] width 114 height 16
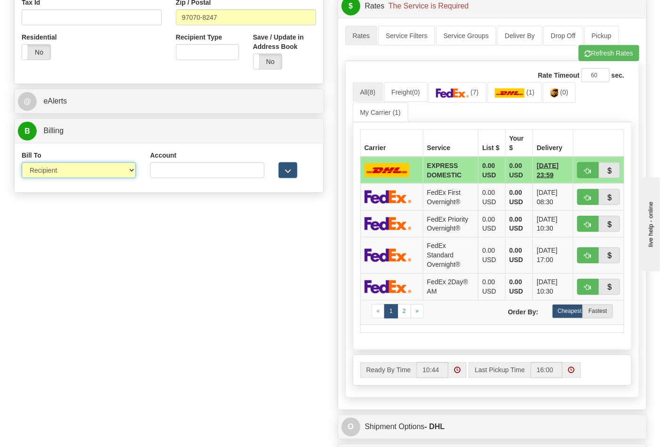
scroll to position [0, 0]
click at [219, 164] on input "Account" at bounding box center [207, 170] width 114 height 16
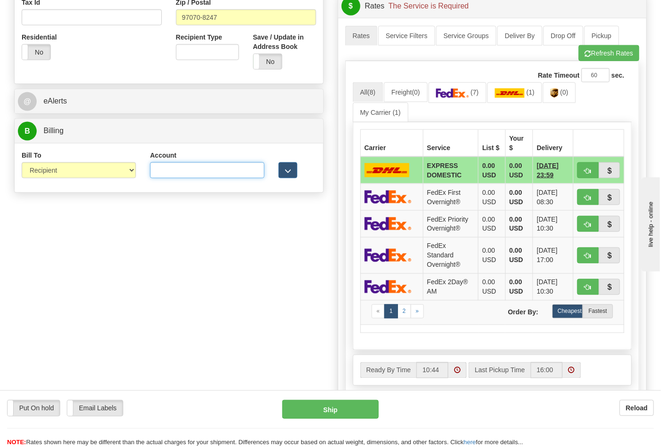
paste input "210243"
type input "210243"
click at [560, 100] on link "(0)" at bounding box center [559, 92] width 33 height 20
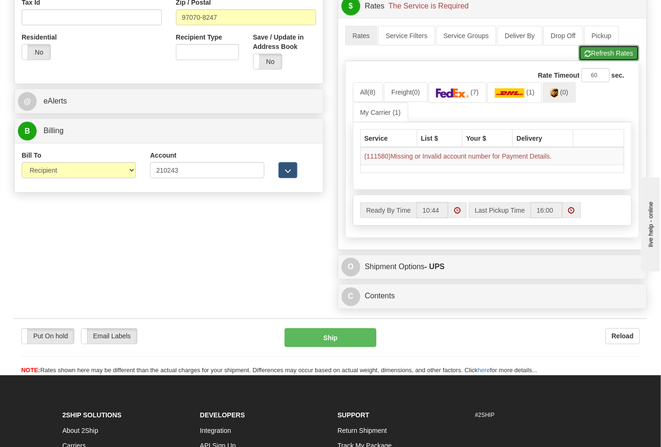
click at [589, 61] on button "Refresh Rates" at bounding box center [609, 53] width 61 height 16
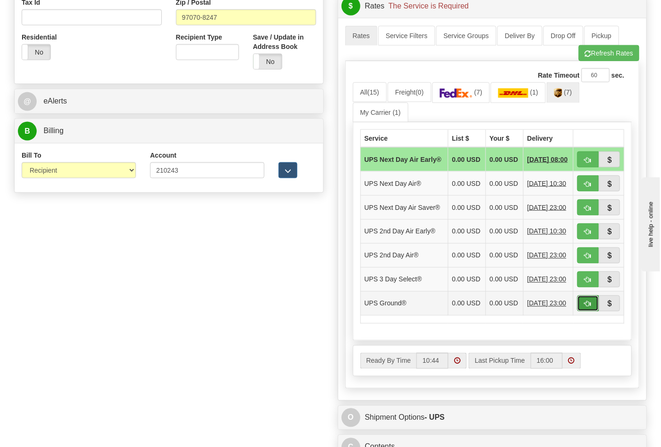
click at [592, 312] on button "button" at bounding box center [589, 304] width 22 height 16
type input "03"
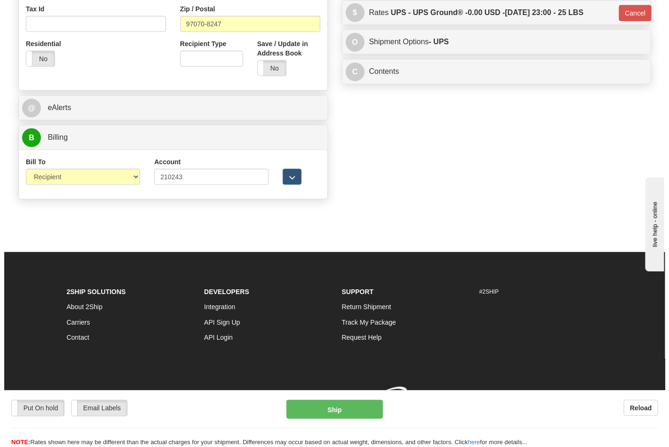
scroll to position [361, 0]
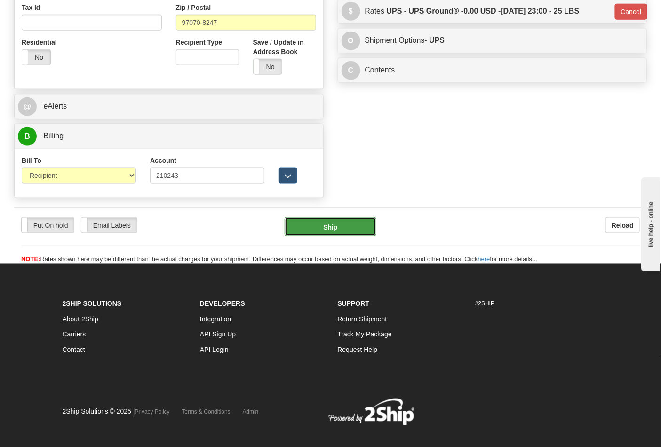
click at [341, 223] on button "Ship" at bounding box center [330, 226] width 91 height 19
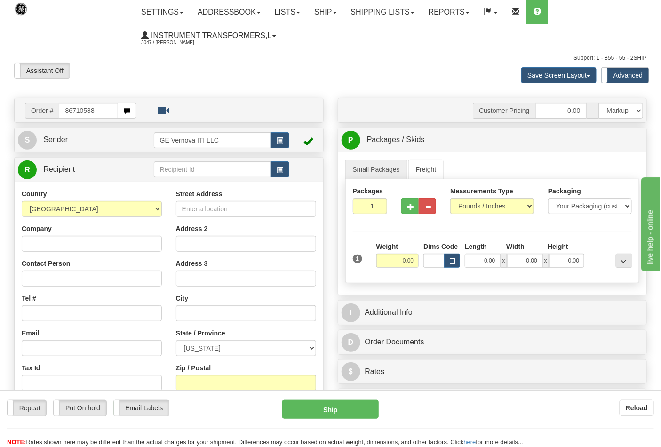
type input "86710588"
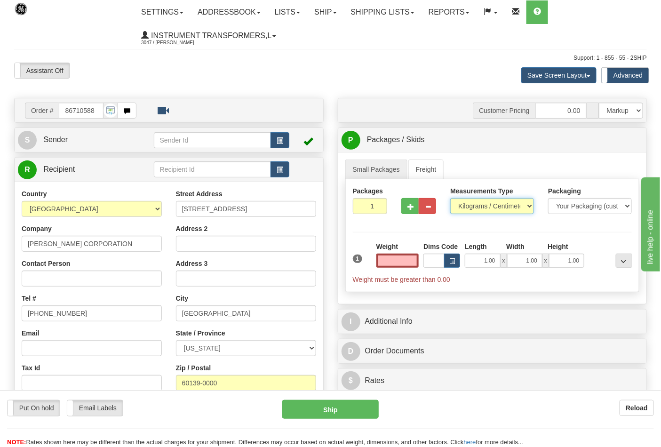
type input "0.00"
click at [479, 209] on select "Pounds / Inches Kilograms / Centimeters" at bounding box center [492, 206] width 84 height 16
select select "0"
click at [450, 199] on select "Pounds / Inches Kilograms / Centimeters" at bounding box center [492, 206] width 84 height 16
click at [404, 257] on input "0.00" at bounding box center [398, 261] width 43 height 14
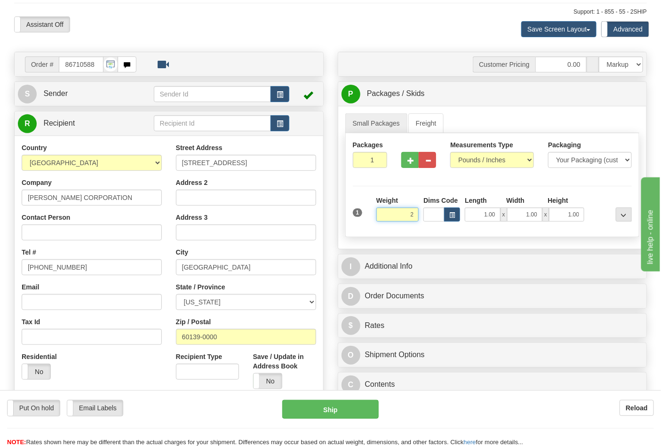
scroll to position [209, 0]
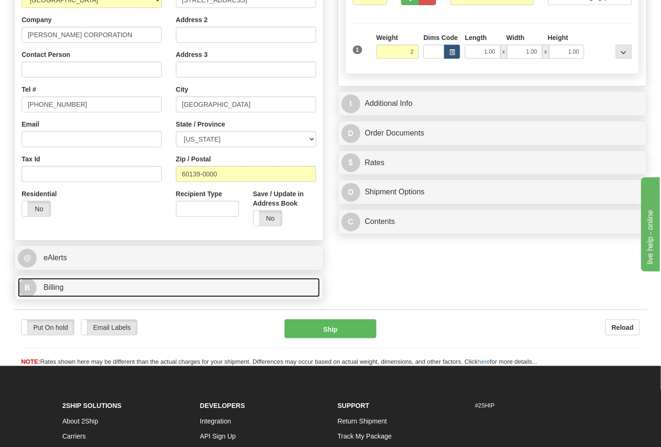
type input "2.00"
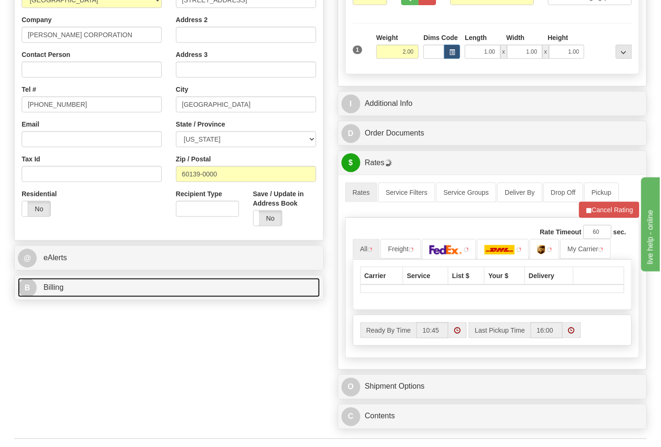
click at [180, 281] on link "B Billing" at bounding box center [169, 287] width 302 height 19
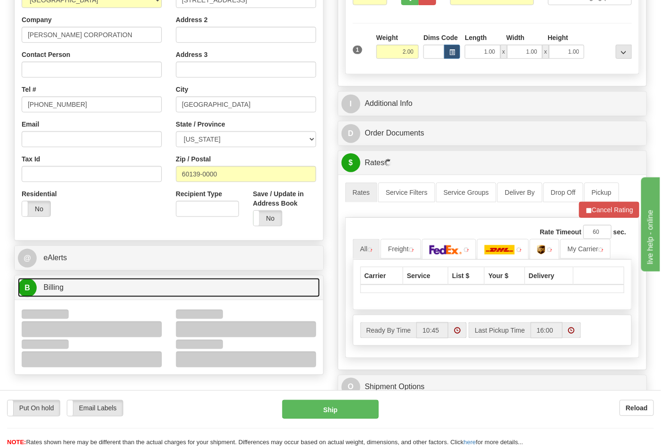
scroll to position [261, 0]
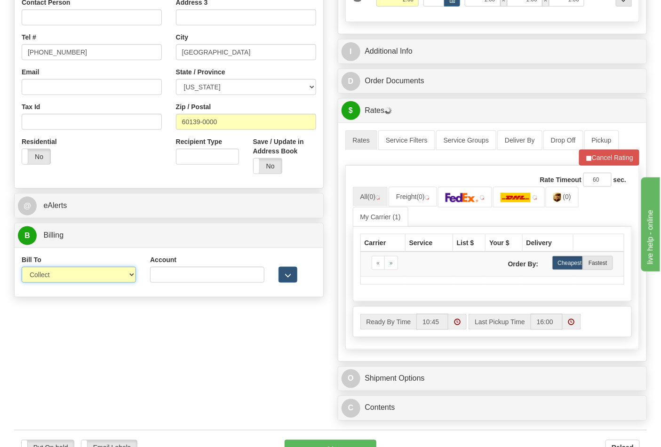
click at [134, 279] on select "Sender Recipient Third Party Collect" at bounding box center [79, 275] width 114 height 16
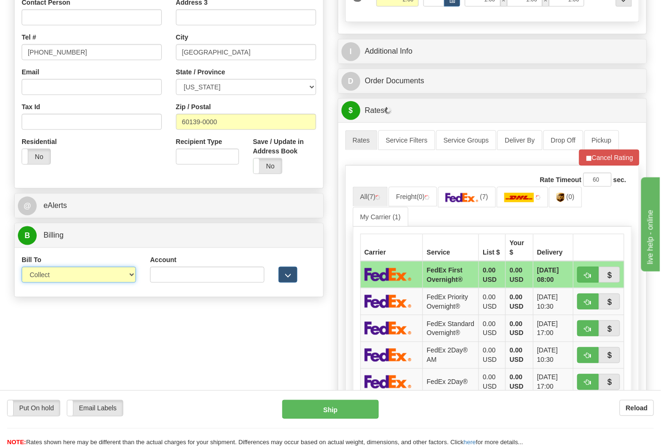
select select "2"
click at [22, 268] on select "Sender Recipient Third Party Collect" at bounding box center [79, 275] width 114 height 16
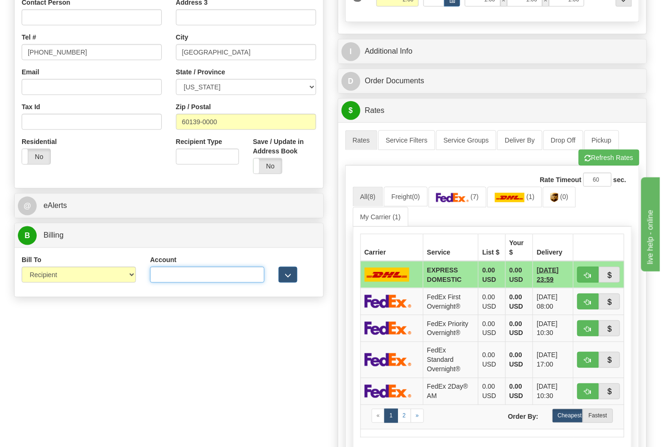
click at [227, 279] on input "Account" at bounding box center [207, 275] width 114 height 16
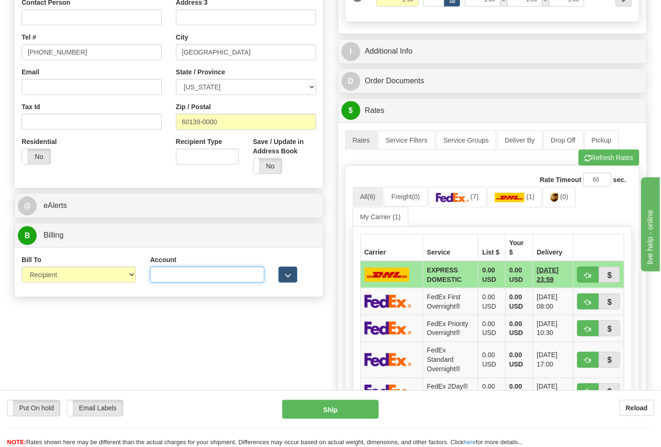
paste input "103538629"
type input "103538629"
click at [464, 198] on img at bounding box center [452, 197] width 33 height 9
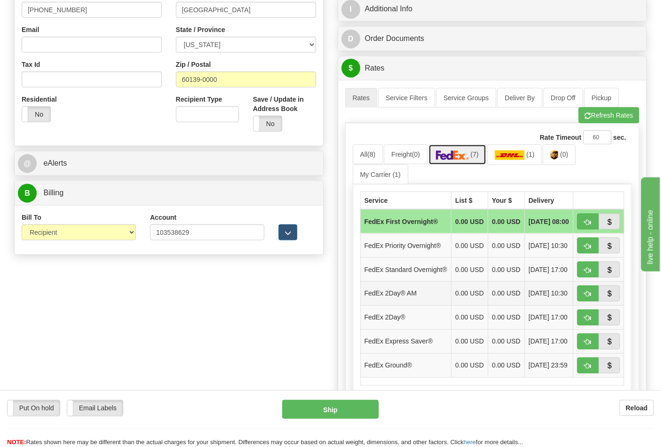
scroll to position [366, 0]
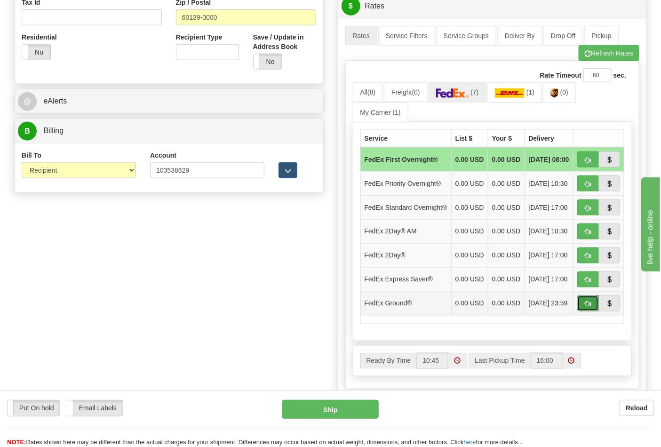
click at [582, 312] on button "button" at bounding box center [589, 304] width 22 height 16
type input "92"
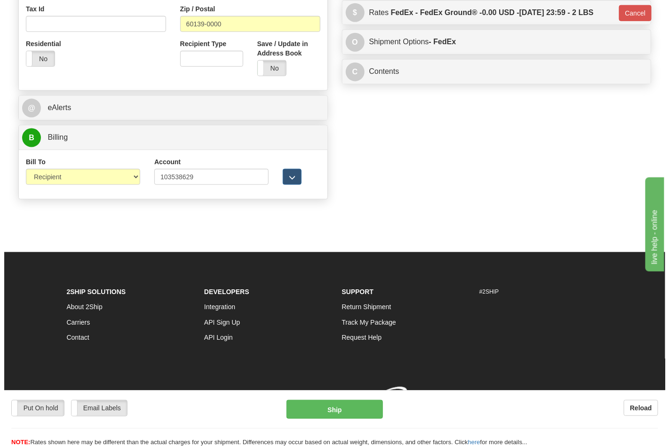
scroll to position [361, 0]
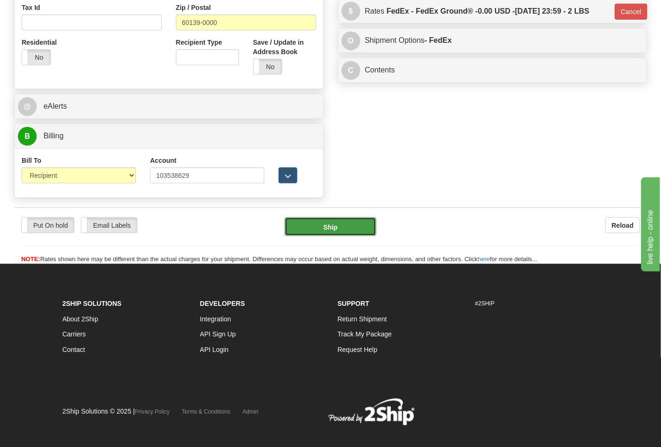
click at [354, 226] on button "Ship" at bounding box center [330, 226] width 91 height 19
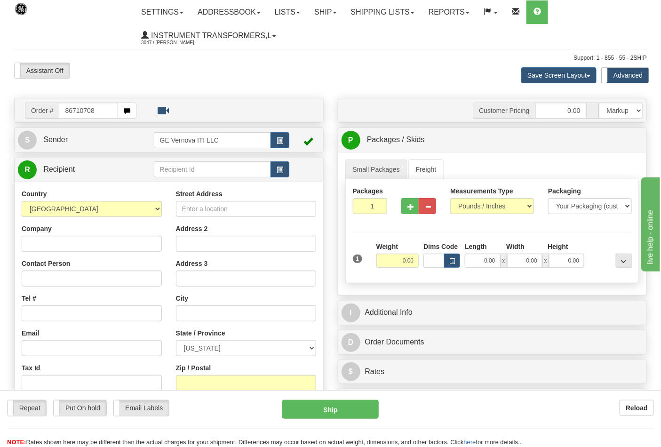
type input "86710708"
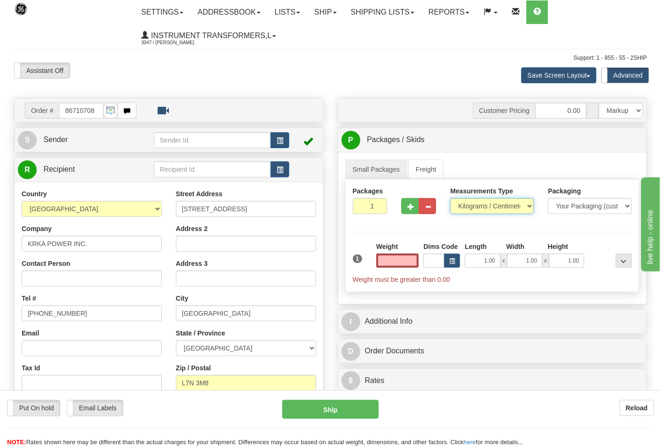
type input "0.00"
drag, startPoint x: 478, startPoint y: 209, endPoint x: 471, endPoint y: 211, distance: 7.7
click at [478, 209] on select "Pounds / Inches Kilograms / Centimeters" at bounding box center [492, 206] width 84 height 16
select select "0"
click at [450, 199] on select "Pounds / Inches Kilograms / Centimeters" at bounding box center [492, 206] width 84 height 16
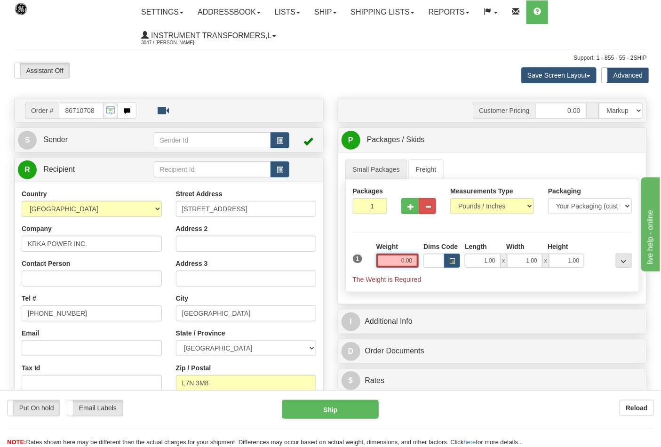
click at [401, 256] on input "0.00" at bounding box center [398, 261] width 43 height 14
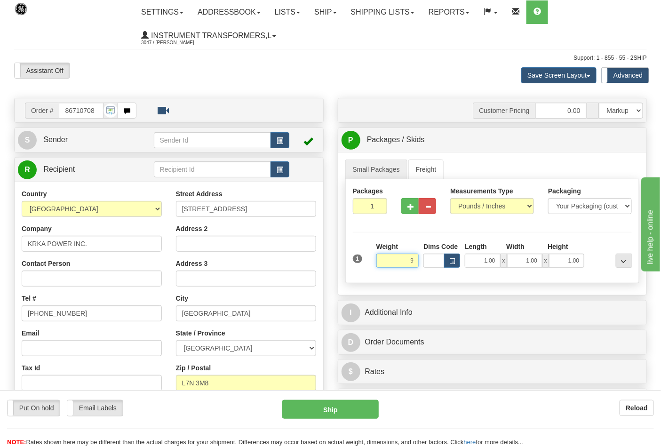
click button "Delete" at bounding box center [0, 0] width 0 height 0
type input "9.00"
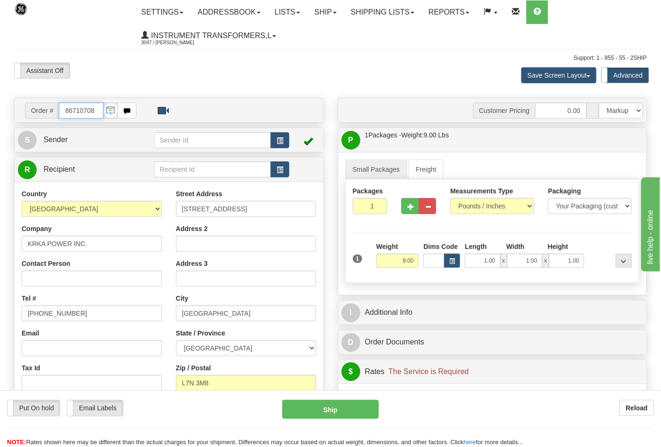
drag, startPoint x: 93, startPoint y: 109, endPoint x: 58, endPoint y: 123, distance: 38.2
click at [58, 123] on div "Order # 86710708 S" at bounding box center [169, 306] width 324 height 416
type input "86710707"
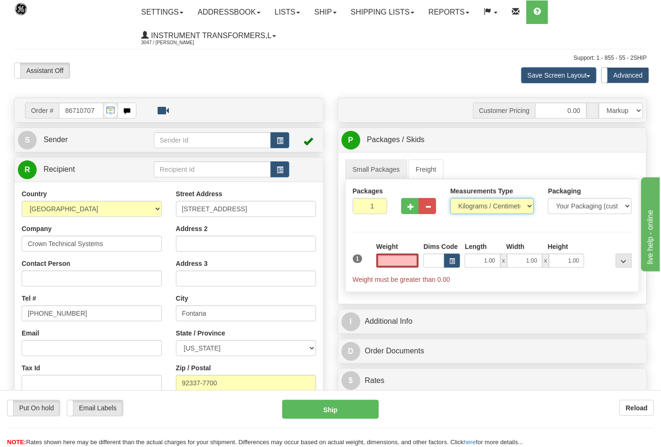
type input "0.00"
click at [491, 209] on select "Pounds / Inches Kilograms / Centimeters" at bounding box center [492, 206] width 84 height 16
select select "0"
click at [450, 199] on select "Pounds / Inches Kilograms / Centimeters" at bounding box center [492, 206] width 84 height 16
click at [396, 264] on input "0.00" at bounding box center [398, 261] width 43 height 14
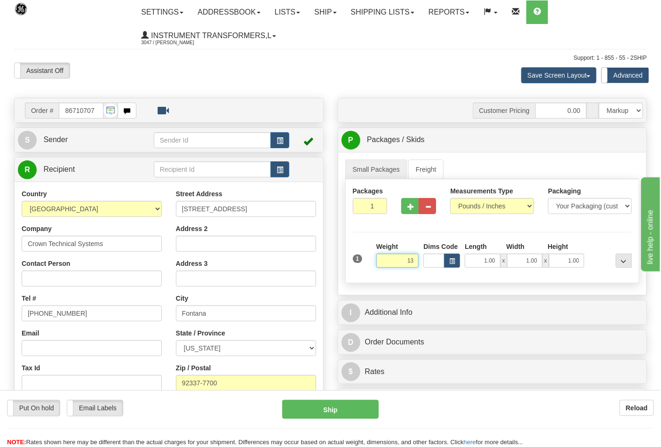
click button "Delete" at bounding box center [0, 0] width 0 height 0
type input "13.00"
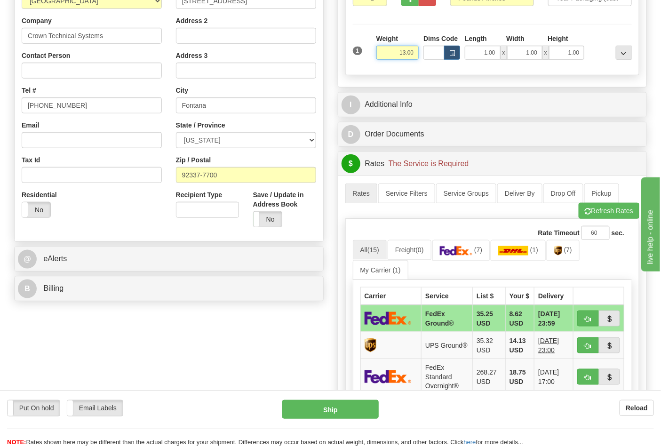
scroll to position [209, 0]
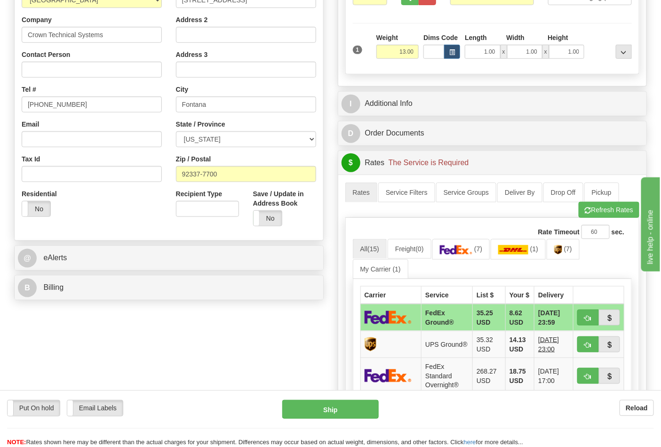
click at [476, 262] on ul "All (15) Freight (0) (7) (1) (7) My Carrier (1)" at bounding box center [493, 259] width 280 height 40
click at [467, 253] on img at bounding box center [456, 249] width 33 height 9
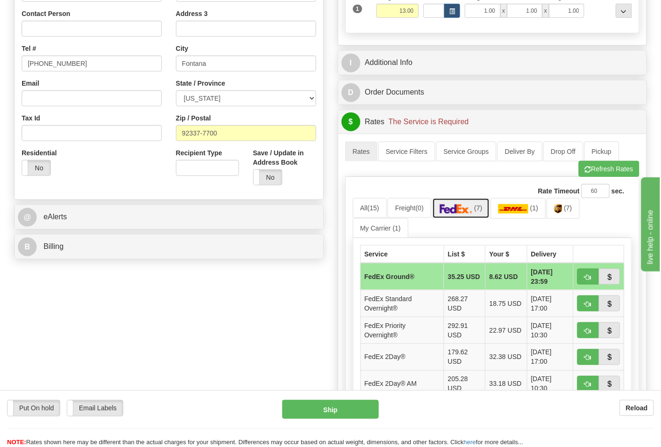
scroll to position [313, 0]
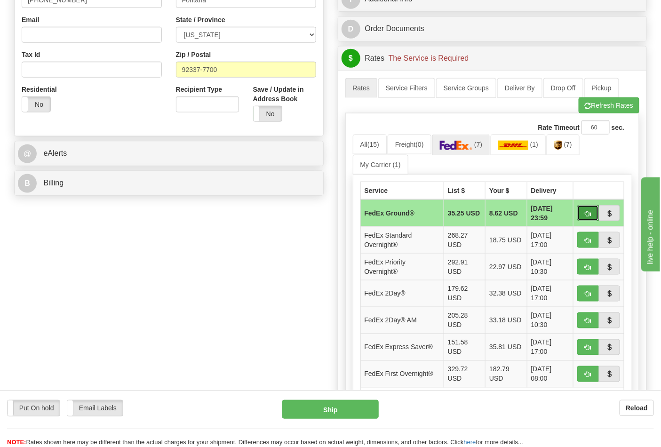
click at [582, 214] on button "button" at bounding box center [589, 213] width 22 height 16
type input "92"
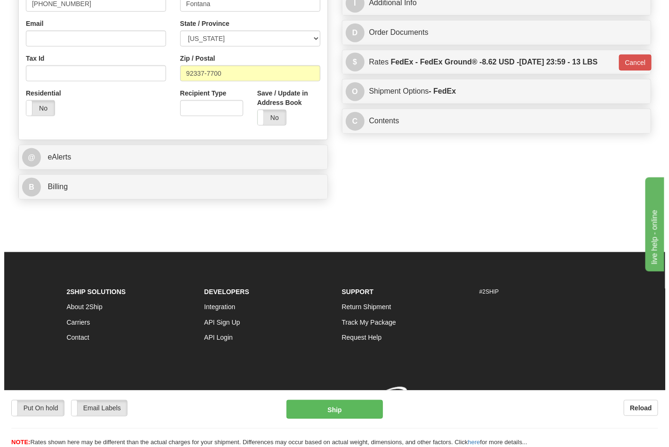
scroll to position [311, 0]
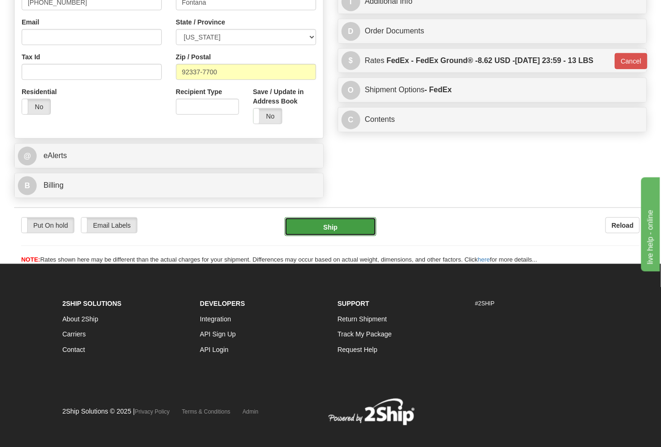
click at [331, 229] on button "Ship" at bounding box center [330, 226] width 91 height 19
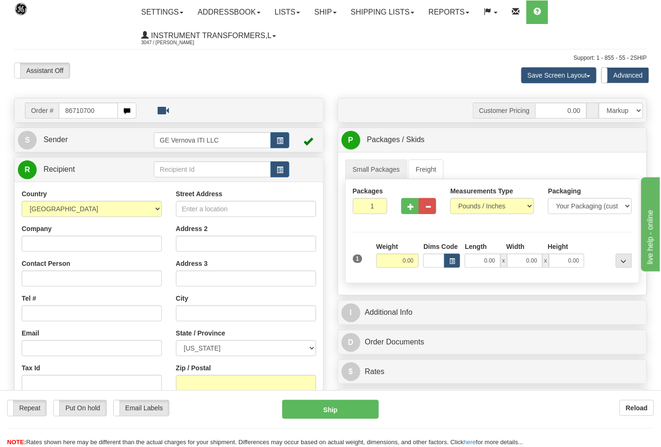
type input "86710700"
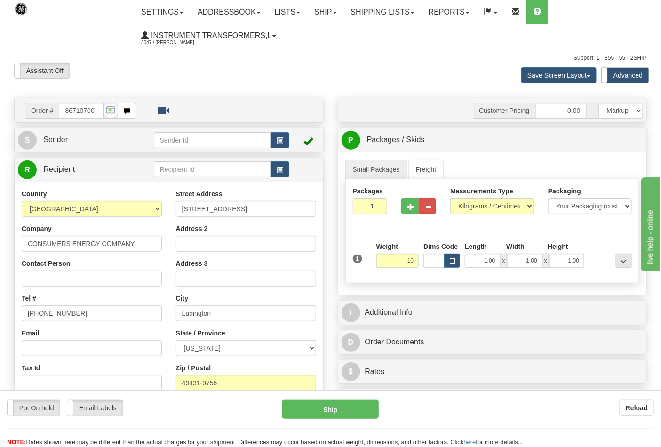
click button "Delete" at bounding box center [0, 0] width 0 height 0
type input "10.00"
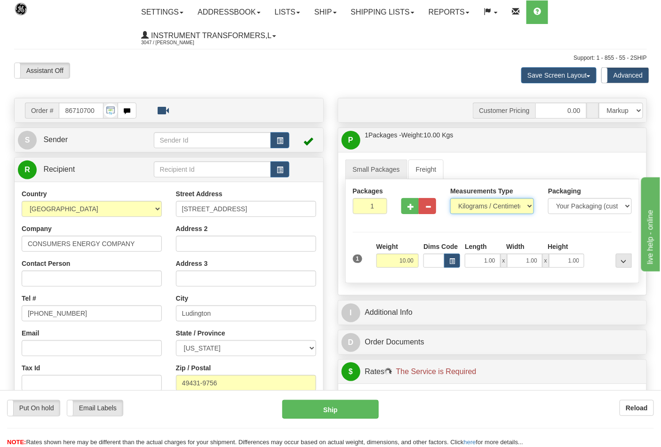
click at [516, 210] on select "Pounds / Inches Kilograms / Centimeters" at bounding box center [492, 206] width 84 height 16
select select "0"
click at [450, 199] on select "Pounds / Inches Kilograms / Centimeters" at bounding box center [492, 206] width 84 height 16
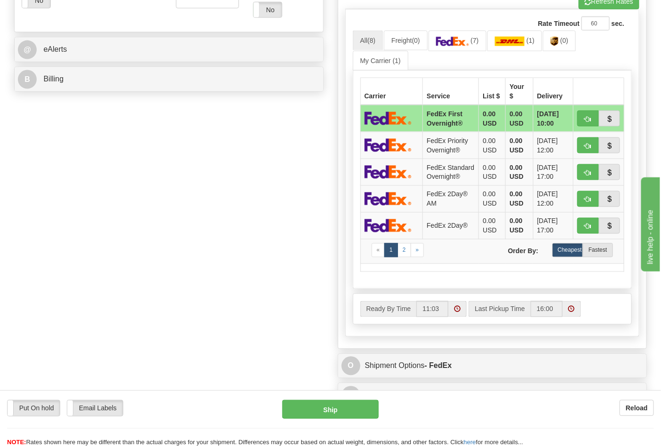
scroll to position [418, 0]
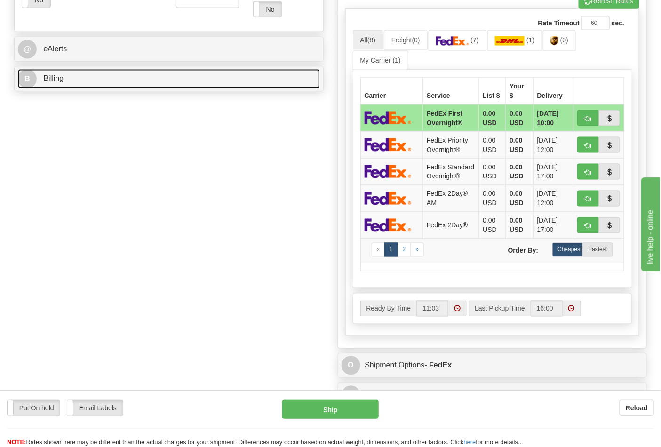
click at [267, 73] on link "B Billing" at bounding box center [169, 78] width 302 height 19
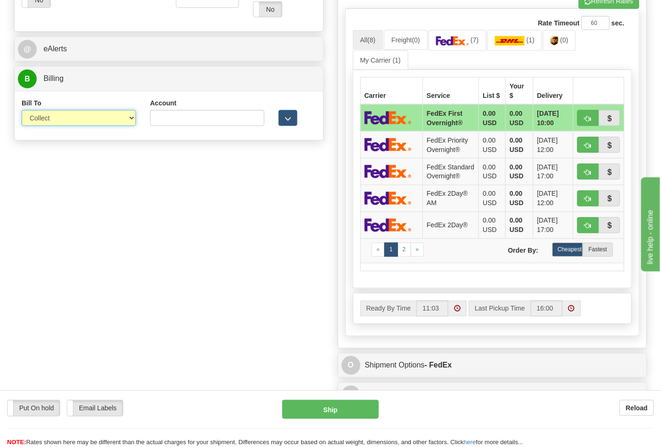
click at [95, 125] on select "Sender Recipient Third Party Collect" at bounding box center [79, 118] width 114 height 16
select select "2"
click at [22, 111] on select "Sender Recipient Third Party Collect" at bounding box center [79, 118] width 114 height 16
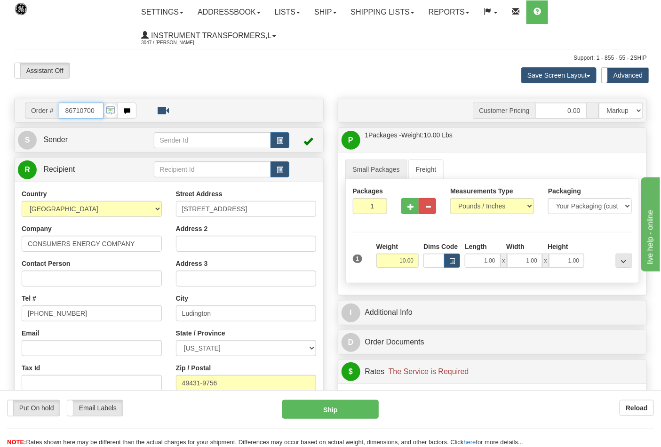
scroll to position [0, 0]
drag, startPoint x: 96, startPoint y: 112, endPoint x: 0, endPoint y: 129, distance: 97.7
click at [0, 129] on div "Toggle navigation Settings Shipping Preferences Fields Preferences New" at bounding box center [330, 439] width 661 height 878
type input "86710698"
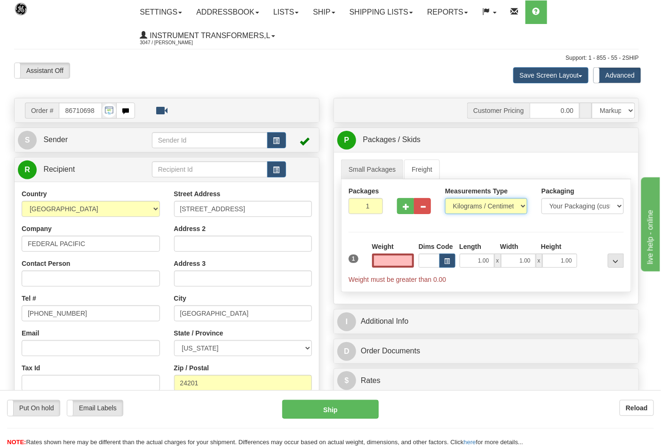
type input "0.00"
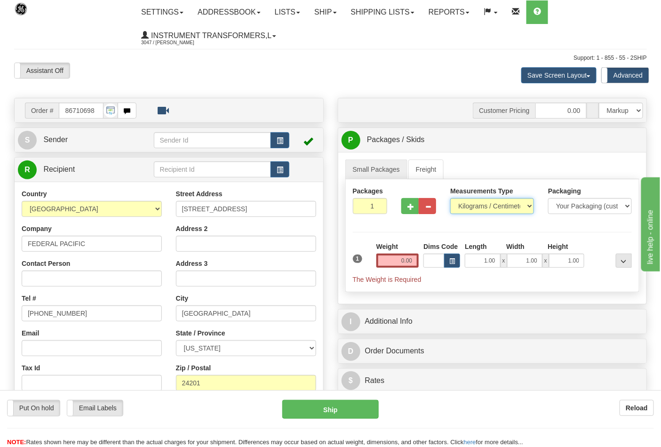
click at [497, 210] on select "Pounds / Inches Kilograms / Centimeters" at bounding box center [492, 206] width 84 height 16
select select "0"
click at [450, 199] on select "Pounds / Inches Kilograms / Centimeters" at bounding box center [492, 206] width 84 height 16
click at [394, 259] on input "0.00" at bounding box center [398, 261] width 43 height 14
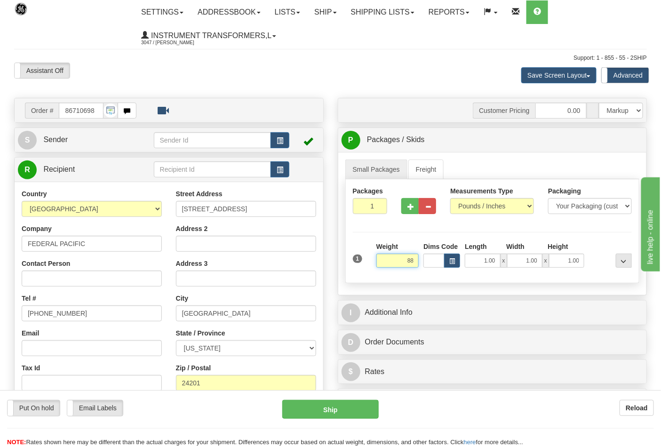
click button "Delete" at bounding box center [0, 0] width 0 height 0
type input "88.00"
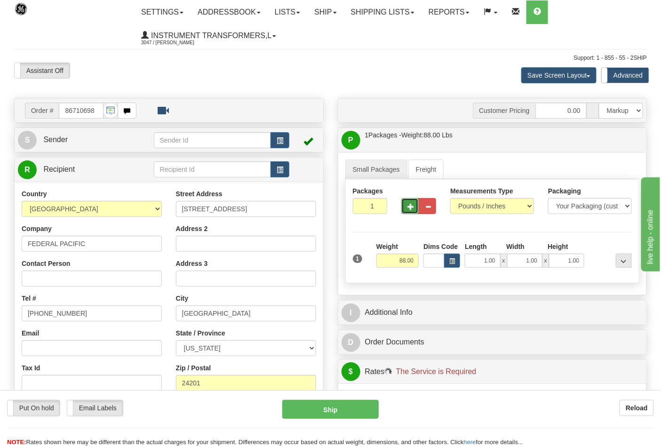
click at [413, 201] on button "button" at bounding box center [410, 206] width 17 height 16
type input "2"
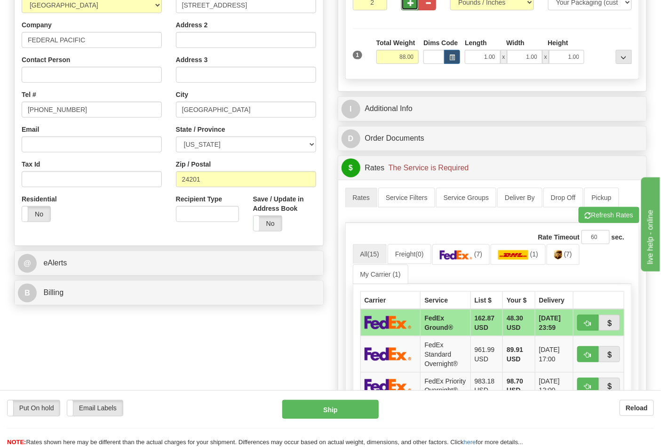
scroll to position [209, 0]
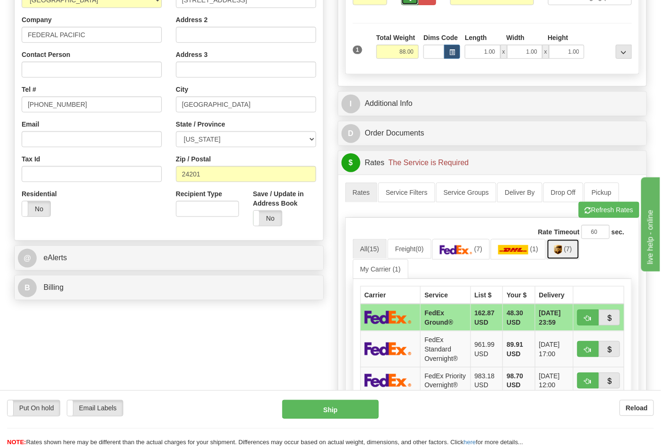
click at [567, 251] on link "(7)" at bounding box center [563, 249] width 33 height 20
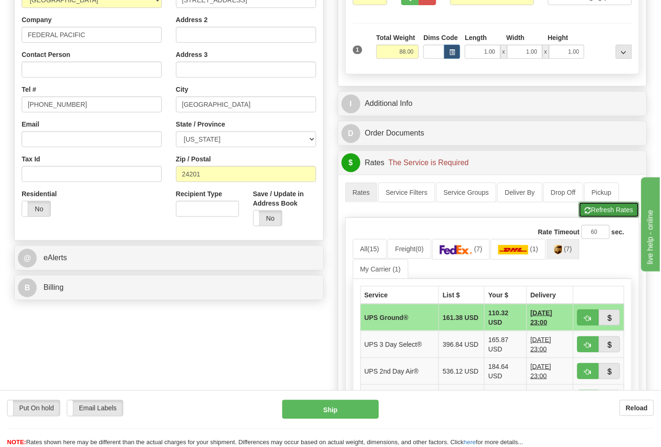
click at [586, 210] on span "button" at bounding box center [588, 211] width 7 height 6
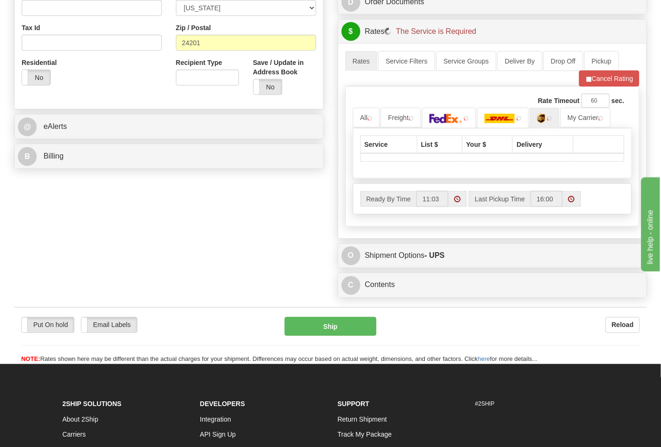
scroll to position [366, 0]
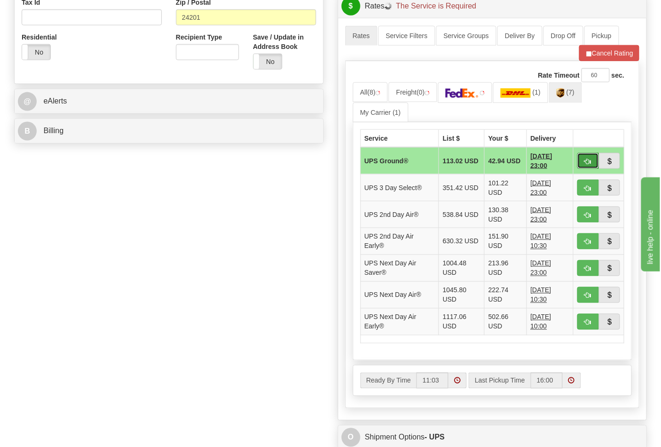
click at [581, 159] on button "button" at bounding box center [589, 161] width 22 height 16
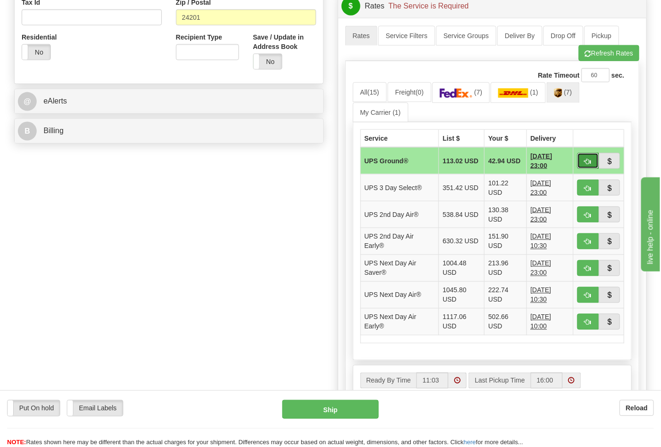
click at [594, 161] on button "button" at bounding box center [589, 161] width 22 height 16
type input "03"
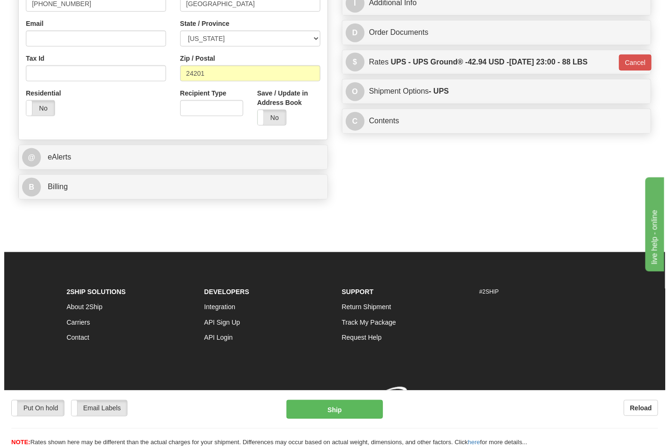
scroll to position [325, 0]
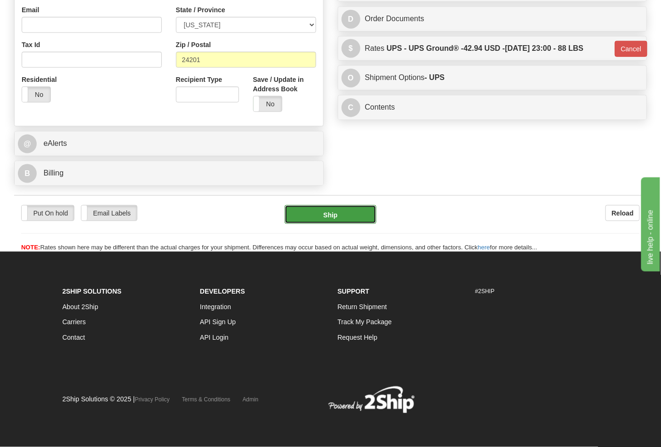
click at [344, 220] on button "Ship" at bounding box center [330, 214] width 91 height 19
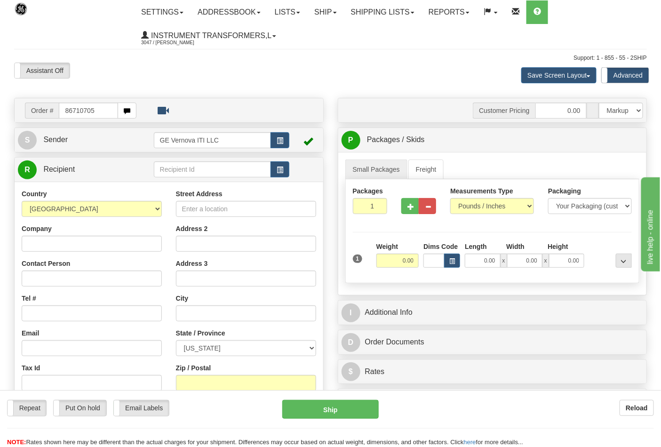
type input "86710705"
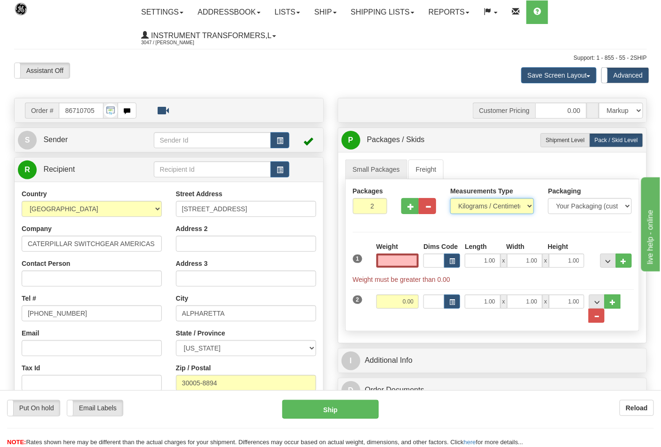
type input "0.00"
click at [529, 205] on select "Pounds / Inches Kilograms / Centimeters" at bounding box center [492, 206] width 84 height 16
select select "0"
click at [450, 199] on select "Pounds / Inches Kilograms / Centimeters" at bounding box center [492, 206] width 84 height 16
click at [393, 260] on input "0.00" at bounding box center [398, 261] width 43 height 14
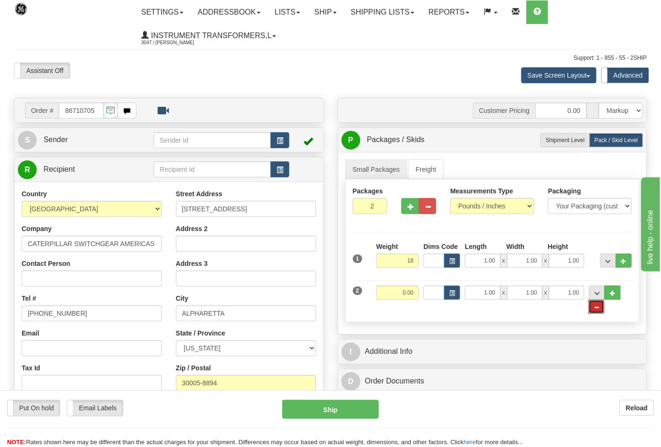
type input "18.00"
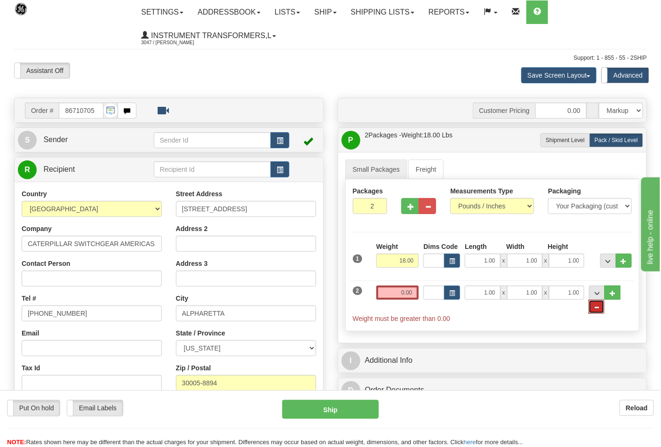
click at [596, 310] on span "..." at bounding box center [597, 307] width 6 height 5
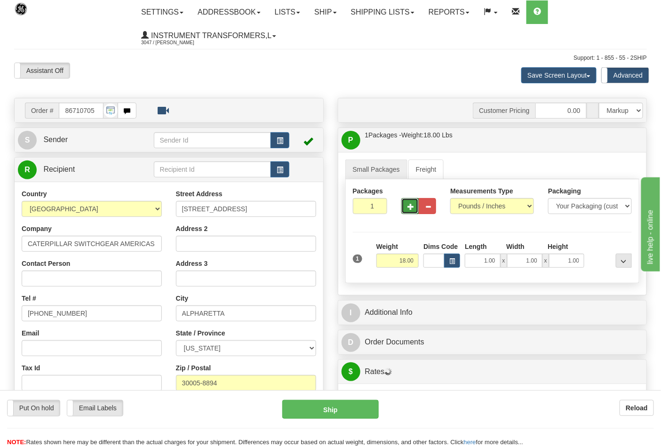
click at [411, 209] on span "button" at bounding box center [411, 207] width 7 height 6
type input "2"
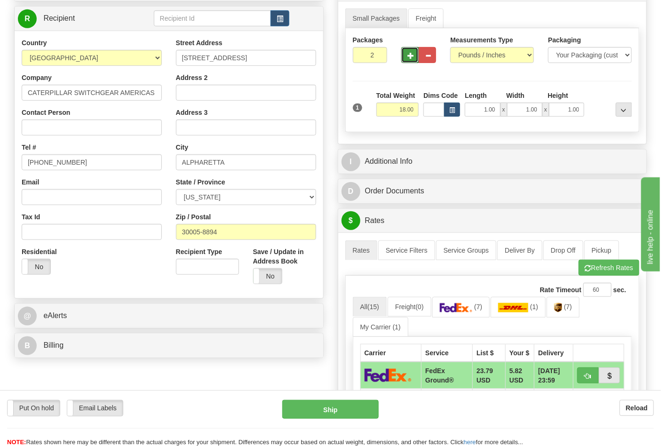
scroll to position [157, 0]
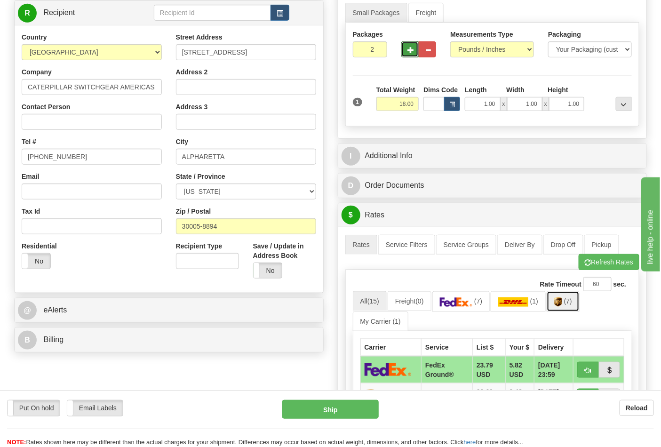
click at [567, 309] on link "(7)" at bounding box center [563, 301] width 33 height 20
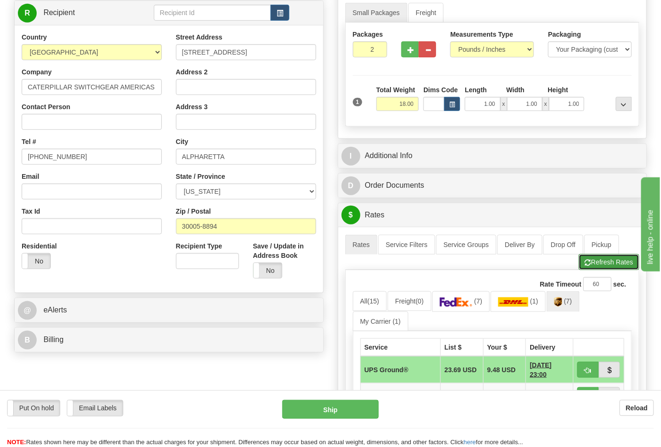
click at [608, 263] on button "Refresh Rates" at bounding box center [609, 262] width 61 height 16
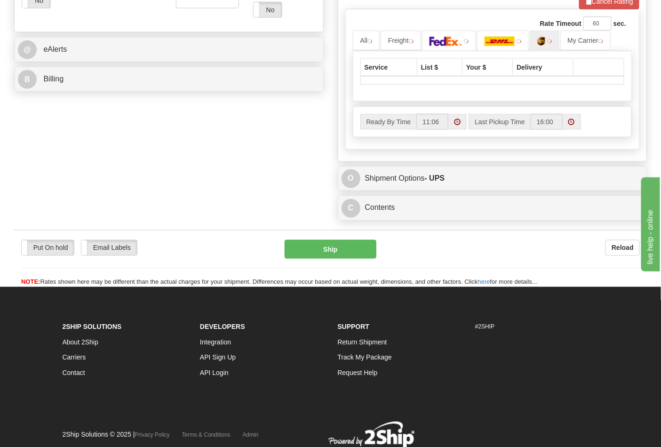
scroll to position [418, 0]
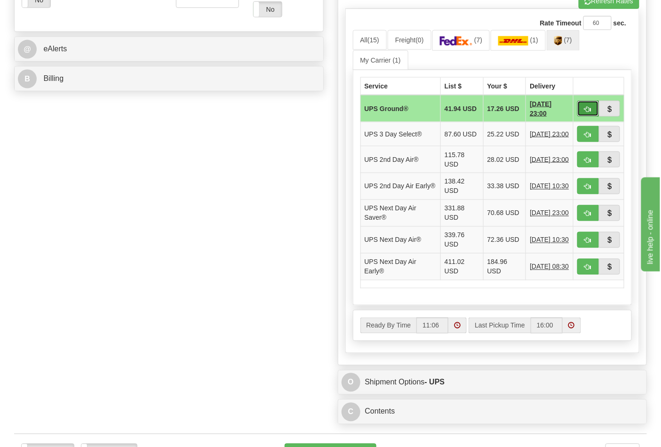
click at [591, 111] on span "button" at bounding box center [588, 109] width 7 height 6
type input "03"
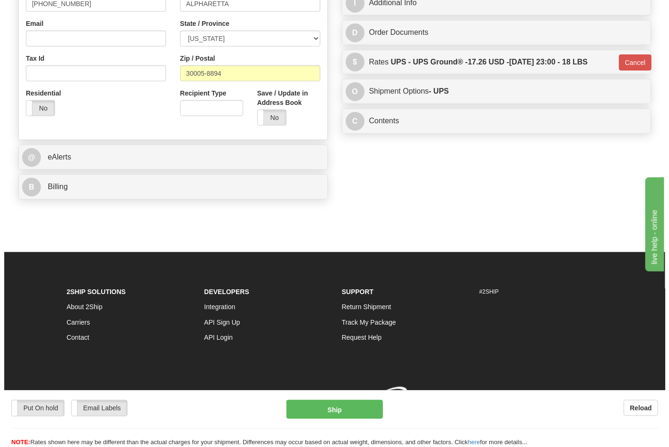
scroll to position [325, 0]
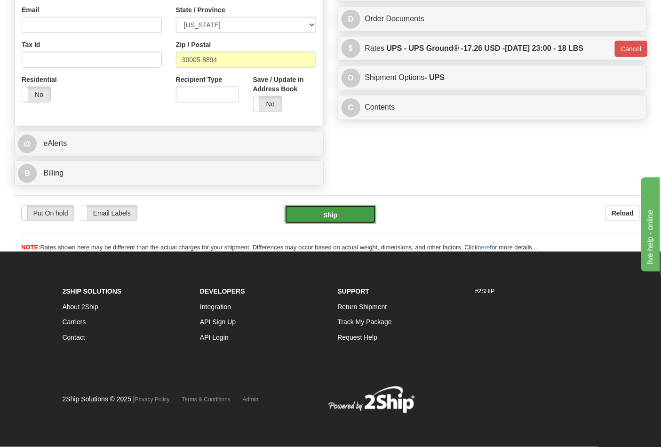
click at [322, 211] on button "Ship" at bounding box center [330, 214] width 91 height 19
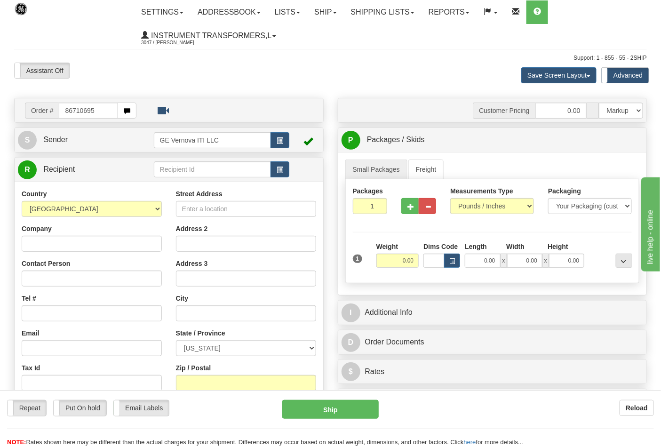
type input "86710695"
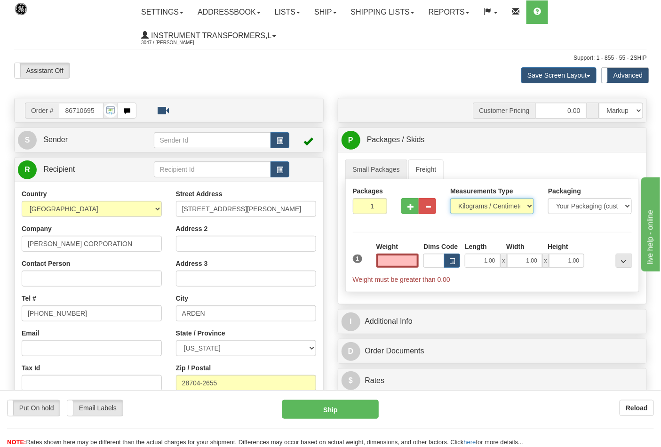
type input "0.00"
drag, startPoint x: 523, startPoint y: 205, endPoint x: 521, endPoint y: 211, distance: 6.7
click at [523, 205] on select "Pounds / Inches Kilograms / Centimeters" at bounding box center [492, 206] width 84 height 16
select select "0"
click at [450, 199] on select "Pounds / Inches Kilograms / Centimeters" at bounding box center [492, 206] width 84 height 16
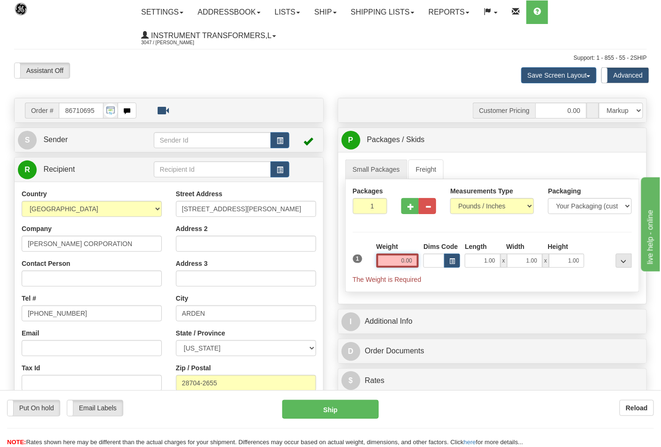
click at [394, 264] on input "0.00" at bounding box center [398, 261] width 43 height 14
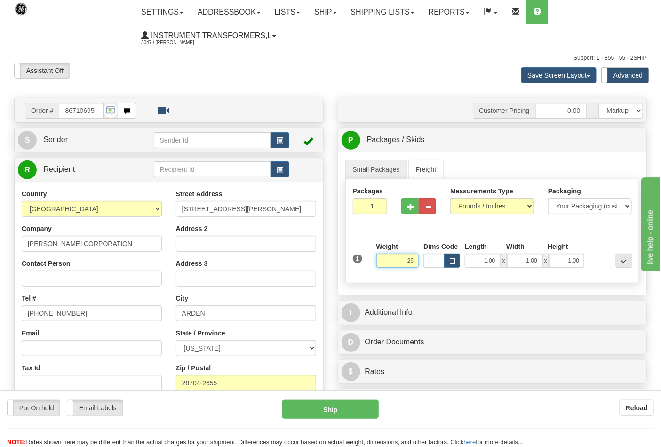
click button "Delete" at bounding box center [0, 0] width 0 height 0
type input "26.00"
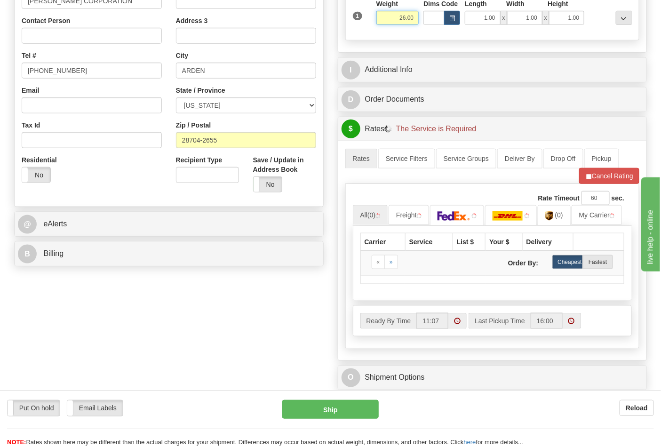
scroll to position [261, 0]
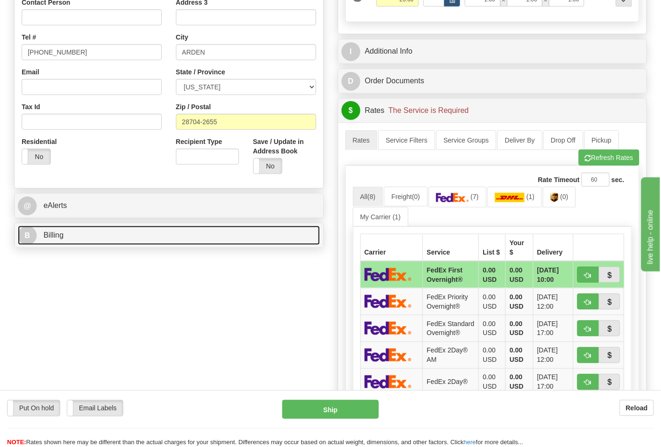
click at [163, 243] on link "B Billing" at bounding box center [169, 235] width 302 height 19
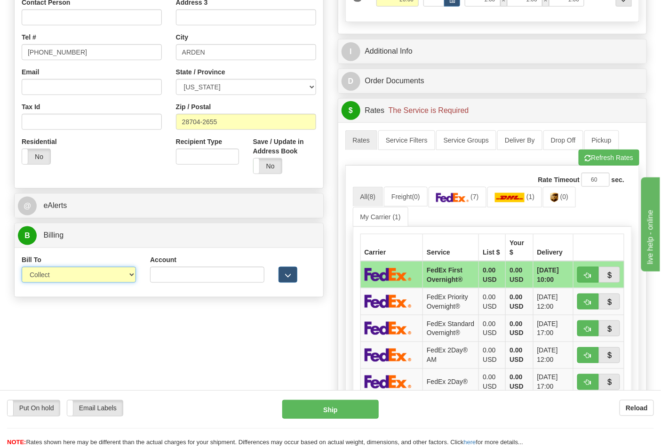
click at [123, 281] on select "Sender Recipient Third Party Collect" at bounding box center [79, 275] width 114 height 16
select select "2"
click at [22, 268] on select "Sender Recipient Third Party Collect" at bounding box center [79, 275] width 114 height 16
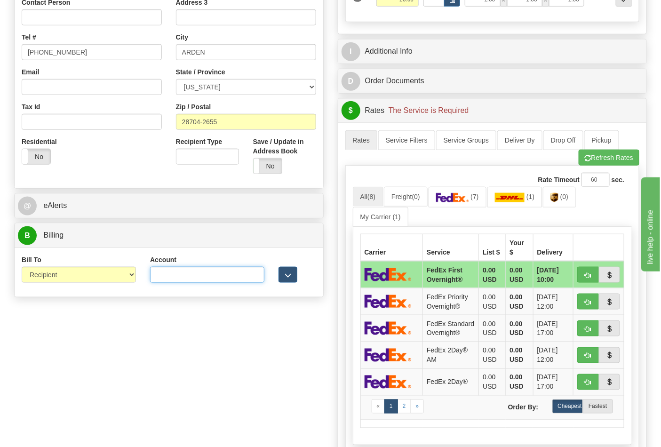
click at [165, 276] on input "Account" at bounding box center [207, 275] width 114 height 16
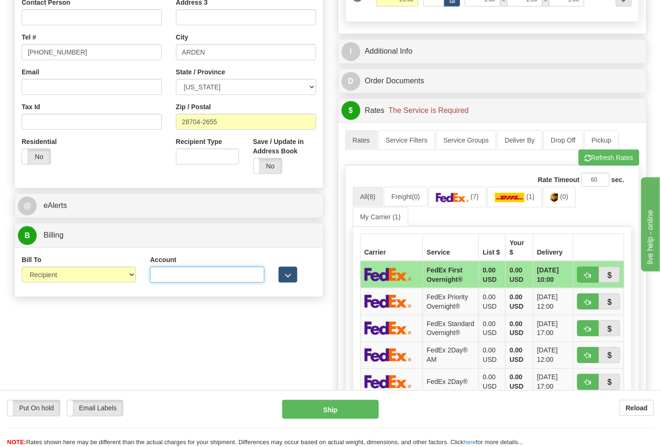
paste input "106052662"
type input "106052662"
click at [456, 196] on img at bounding box center [452, 197] width 33 height 9
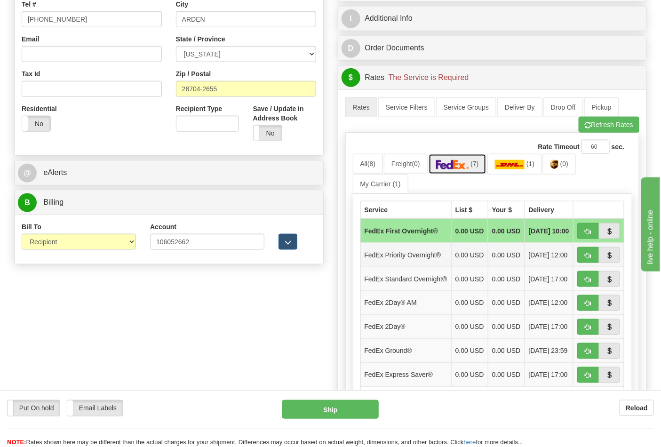
scroll to position [366, 0]
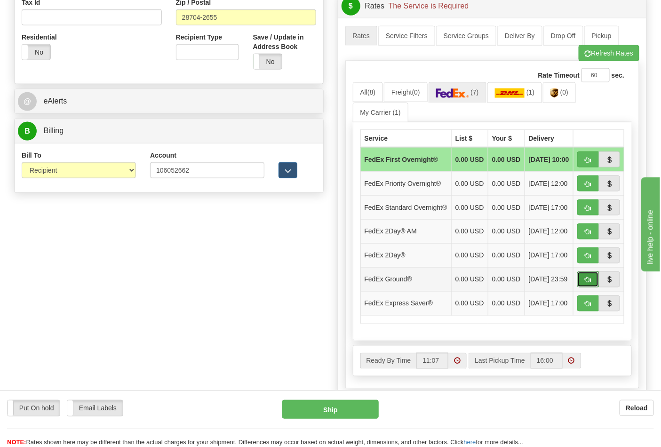
click at [587, 283] on span "button" at bounding box center [588, 280] width 7 height 6
type input "92"
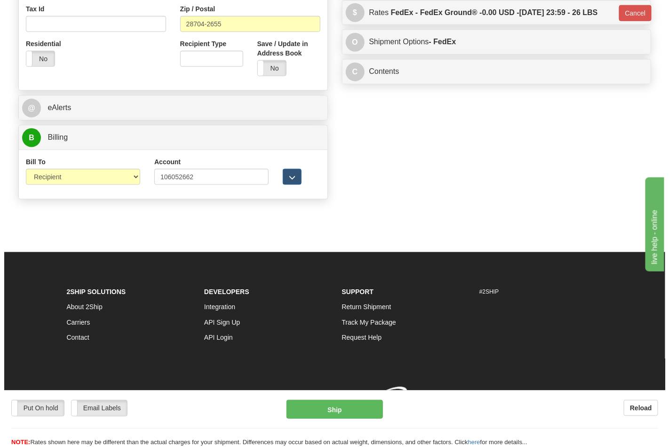
scroll to position [361, 0]
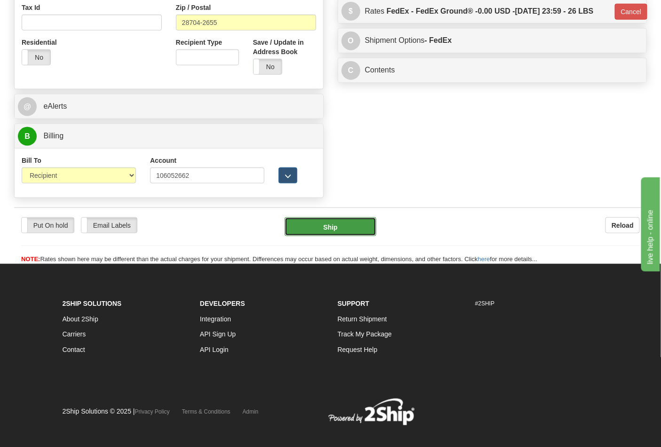
click at [326, 222] on button "Ship" at bounding box center [330, 226] width 91 height 19
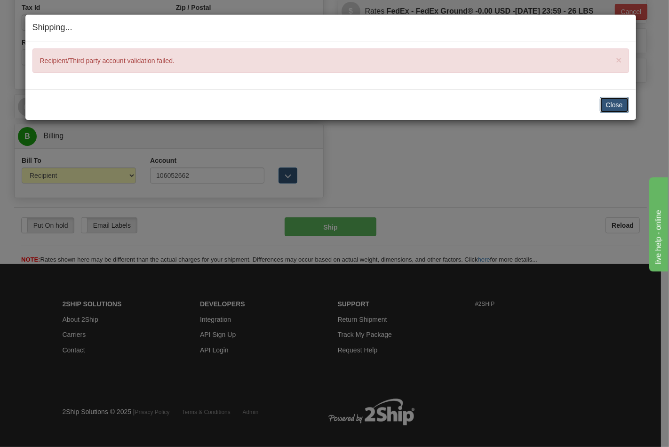
click at [609, 101] on button "Close" at bounding box center [614, 105] width 29 height 16
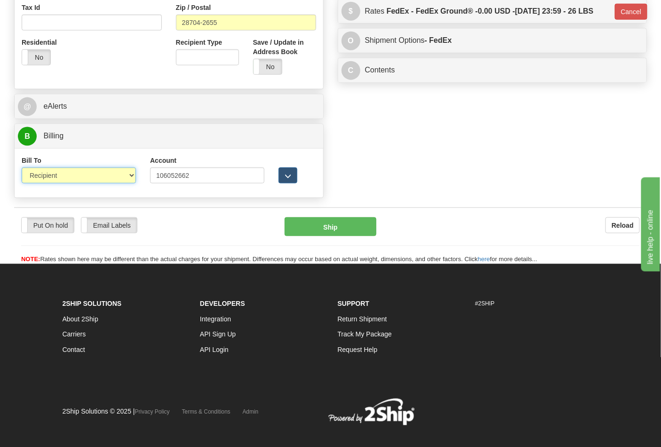
click at [125, 173] on select "Sender Recipient Third Party Collect" at bounding box center [79, 176] width 114 height 16
select select "4"
click at [22, 169] on select "Sender Recipient Third Party Collect" at bounding box center [79, 176] width 114 height 16
type input "92"
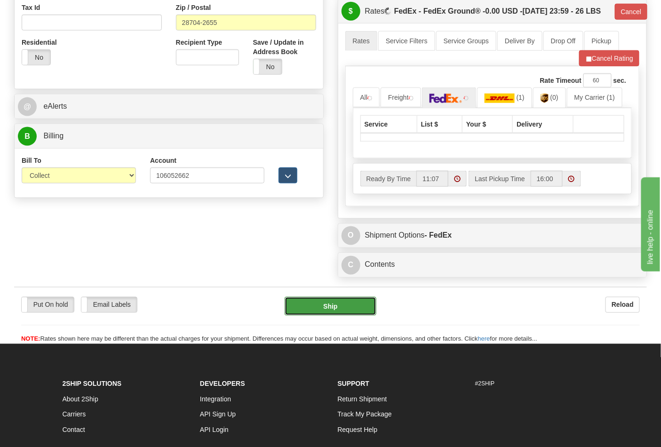
click at [350, 316] on button "Ship" at bounding box center [330, 306] width 91 height 19
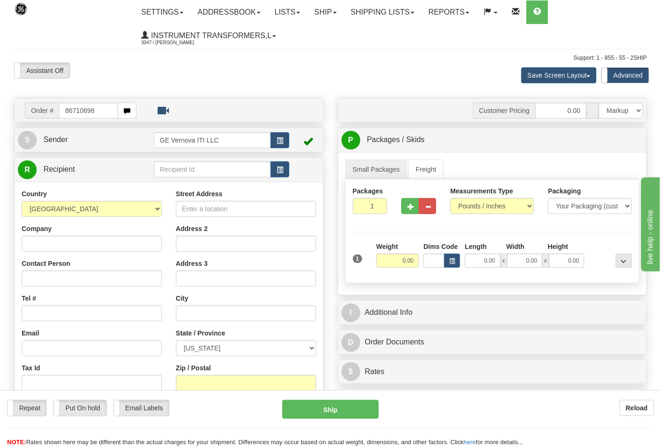
type input "86710696"
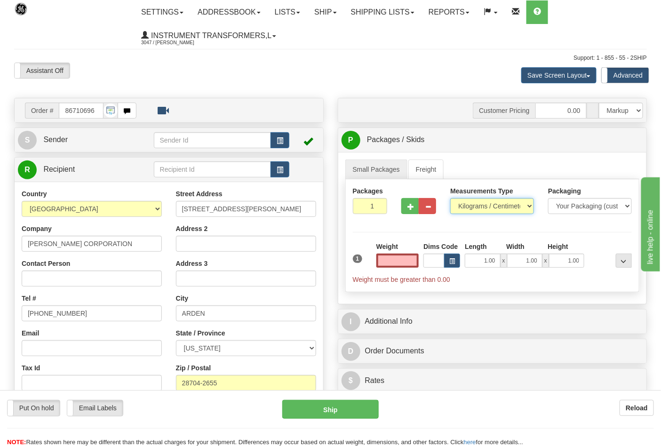
type input "0.00"
click at [508, 201] on select "Pounds / Inches Kilograms / Centimeters" at bounding box center [492, 206] width 84 height 16
select select "0"
click at [450, 199] on select "Pounds / Inches Kilograms / Centimeters" at bounding box center [492, 206] width 84 height 16
click at [378, 265] on input "0.00" at bounding box center [398, 261] width 43 height 14
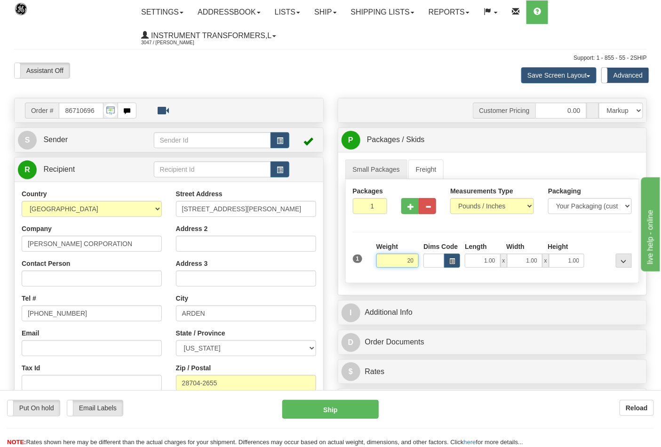
click button "Delete" at bounding box center [0, 0] width 0 height 0
type input "20.00"
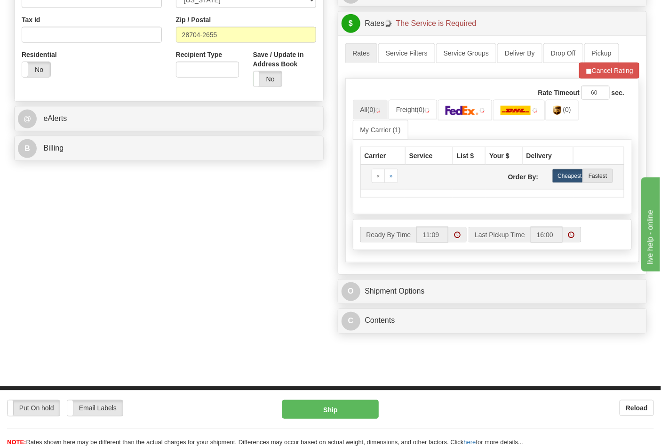
scroll to position [366, 0]
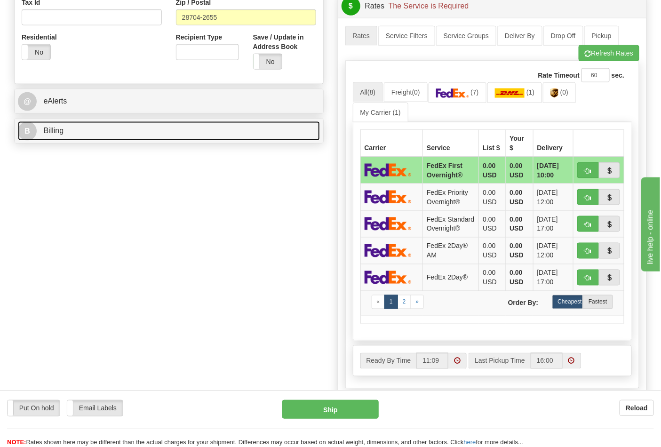
click at [259, 129] on link "B Billing" at bounding box center [169, 130] width 302 height 19
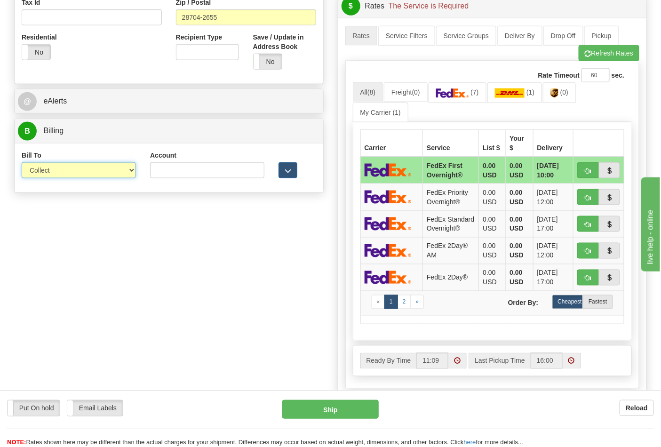
click at [95, 176] on select "Sender Recipient Third Party Collect" at bounding box center [79, 170] width 114 height 16
select select "2"
click at [22, 163] on select "Sender Recipient Third Party Collect" at bounding box center [79, 170] width 114 height 16
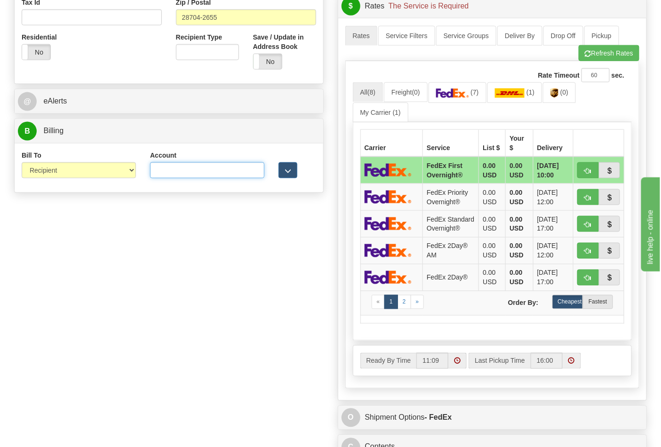
click at [208, 172] on input "Account" at bounding box center [207, 170] width 114 height 16
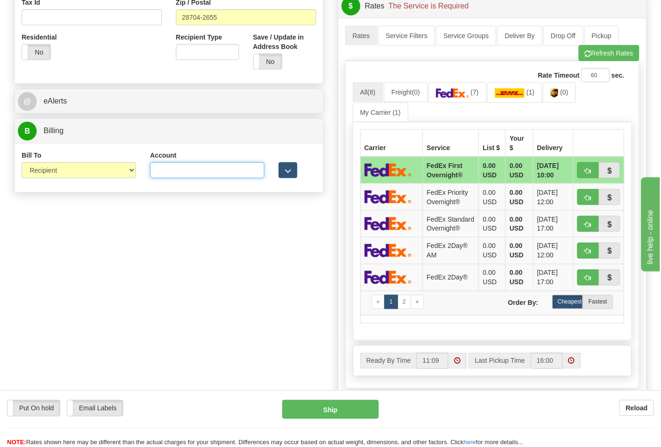
paste input "106052662"
type input "106052662"
click at [458, 91] on img at bounding box center [452, 92] width 33 height 9
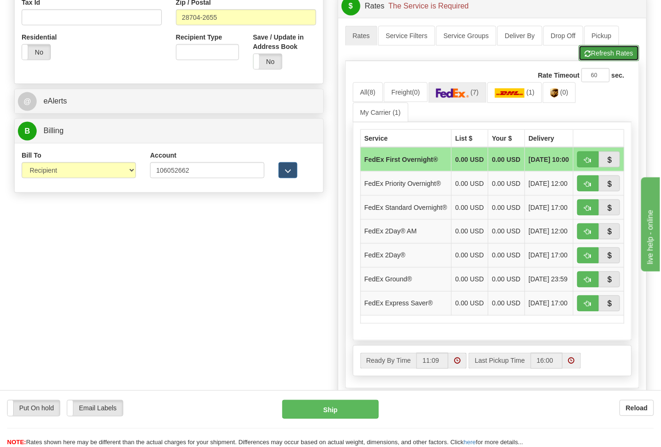
click at [613, 57] on button "Refresh Rates" at bounding box center [609, 53] width 61 height 16
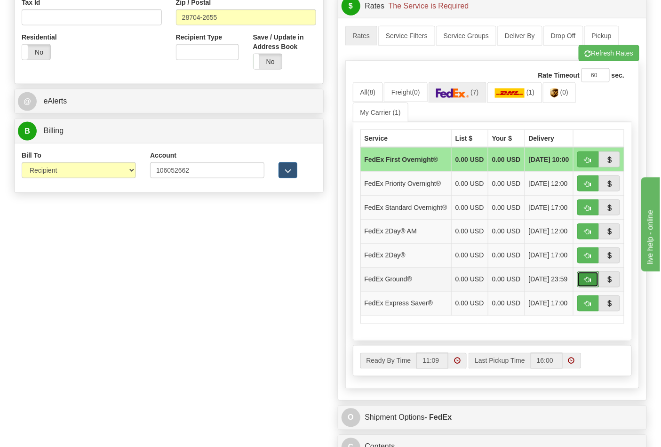
click at [583, 288] on button "button" at bounding box center [589, 280] width 22 height 16
type input "92"
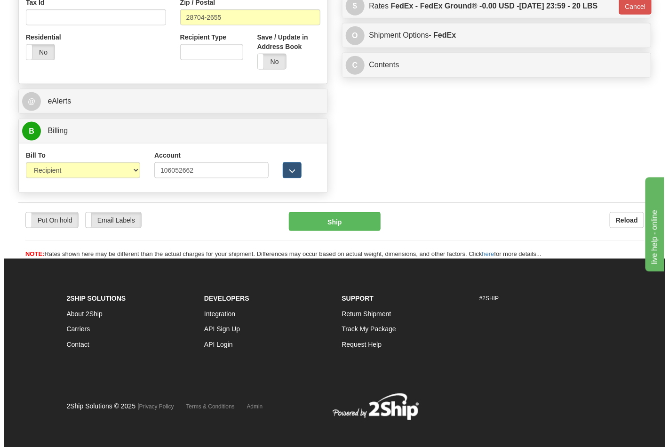
scroll to position [361, 0]
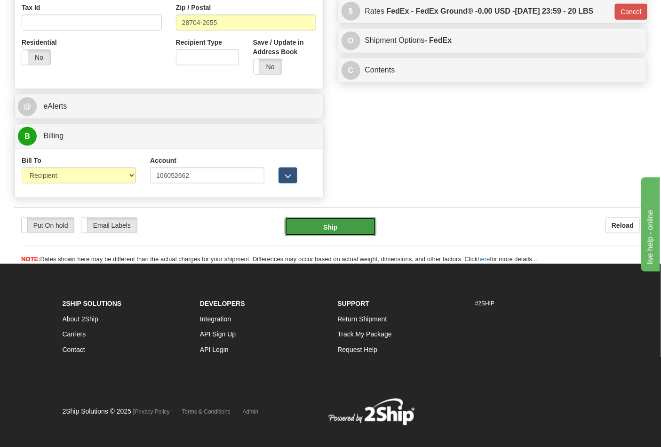
click at [319, 227] on button "Ship" at bounding box center [330, 226] width 91 height 19
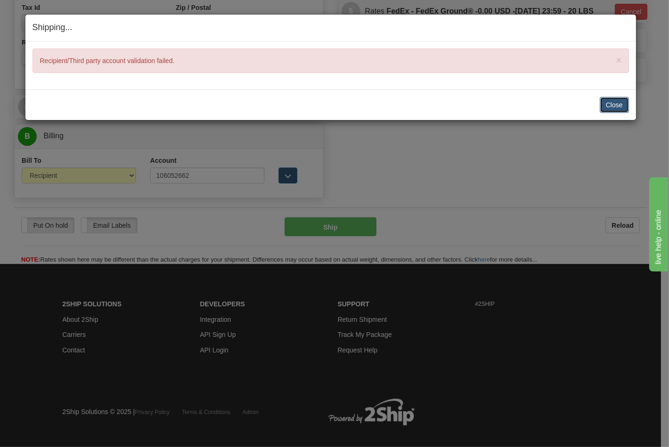
click at [611, 108] on button "Close" at bounding box center [614, 105] width 29 height 16
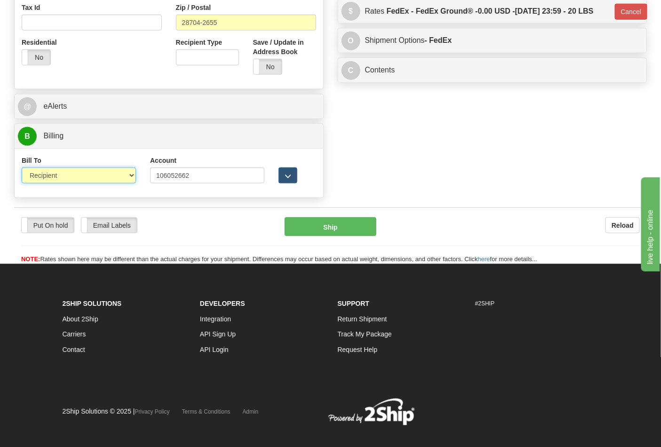
drag, startPoint x: 130, startPoint y: 177, endPoint x: 125, endPoint y: 179, distance: 5.4
click at [129, 177] on select "Sender Recipient Third Party Collect" at bounding box center [79, 176] width 114 height 16
select select "4"
click at [22, 169] on select "Sender Recipient Third Party Collect" at bounding box center [79, 176] width 114 height 16
type input "92"
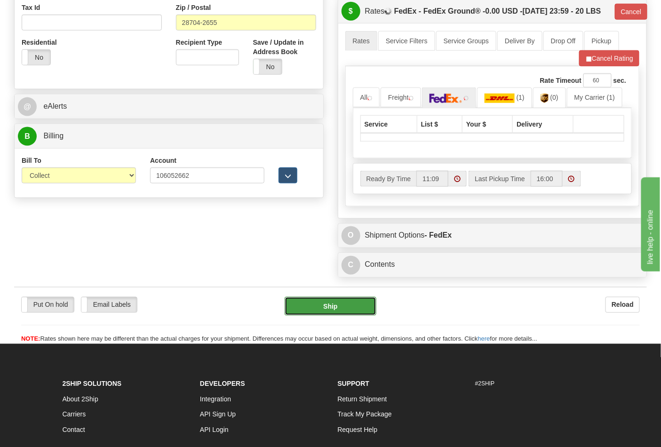
click at [329, 316] on button "Ship" at bounding box center [330, 306] width 91 height 19
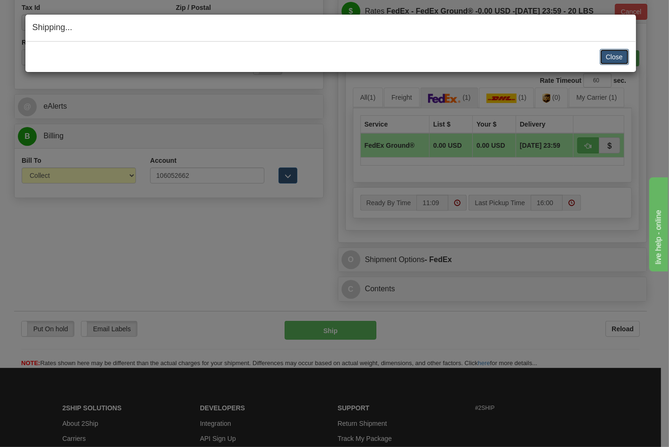
click at [617, 59] on button "Close" at bounding box center [614, 57] width 29 height 16
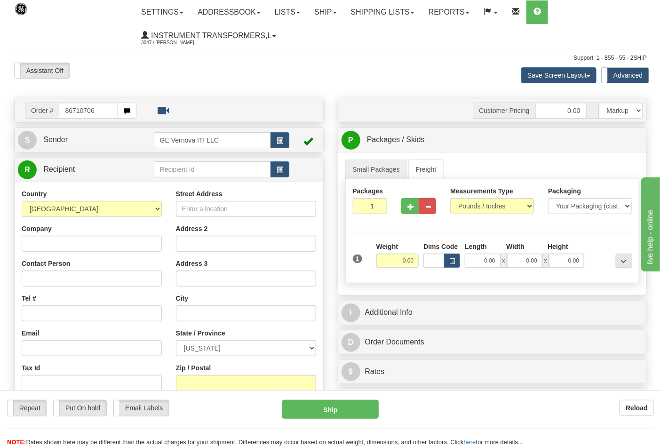
type input "86710706"
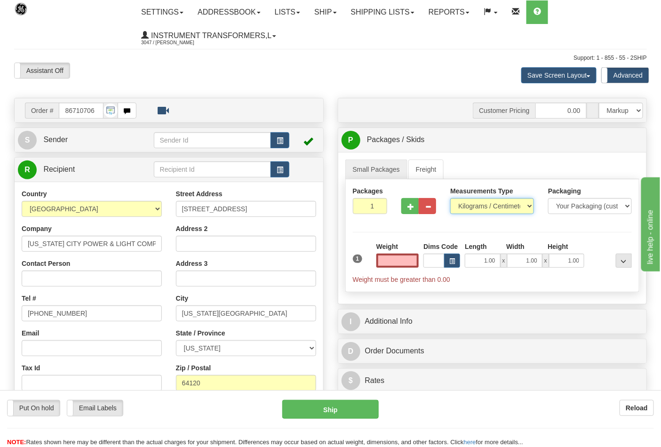
type input "0.00"
click at [525, 213] on select "Pounds / Inches Kilograms / Centimeters" at bounding box center [492, 206] width 84 height 16
select select "0"
click at [450, 199] on select "Pounds / Inches Kilograms / Centimeters" at bounding box center [492, 206] width 84 height 16
click at [407, 206] on button "button" at bounding box center [410, 206] width 17 height 16
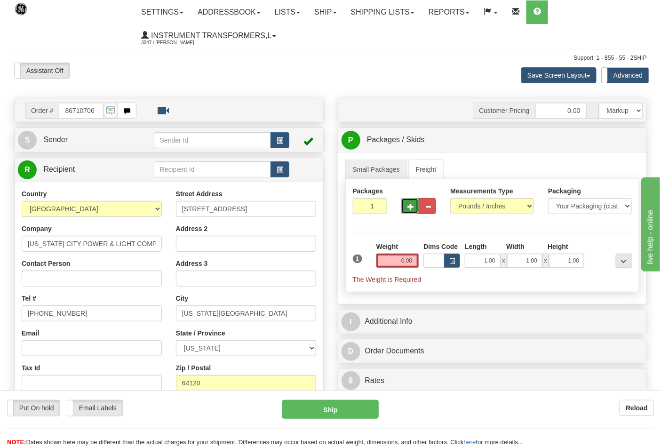
type input "2"
click at [402, 261] on input "0.00" at bounding box center [398, 261] width 43 height 14
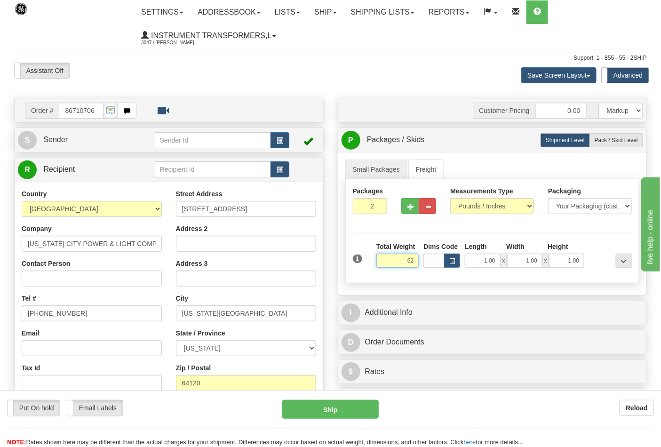
click button "Delete" at bounding box center [0, 0] width 0 height 0
type input "62.00"
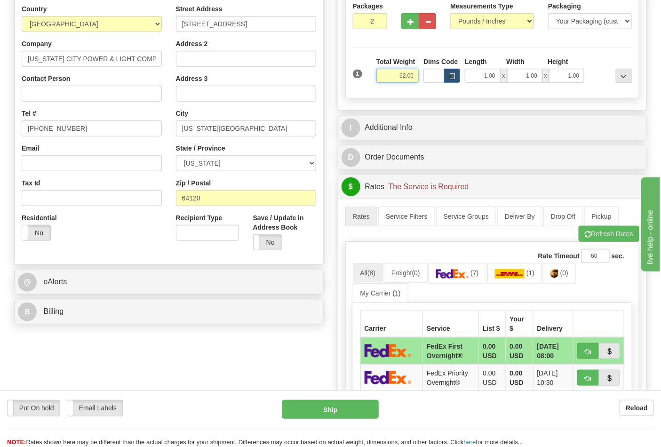
scroll to position [209, 0]
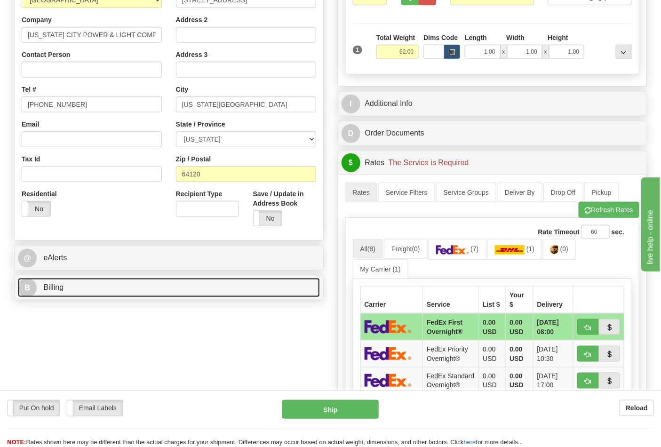
click at [144, 293] on link "B Billing" at bounding box center [169, 287] width 302 height 19
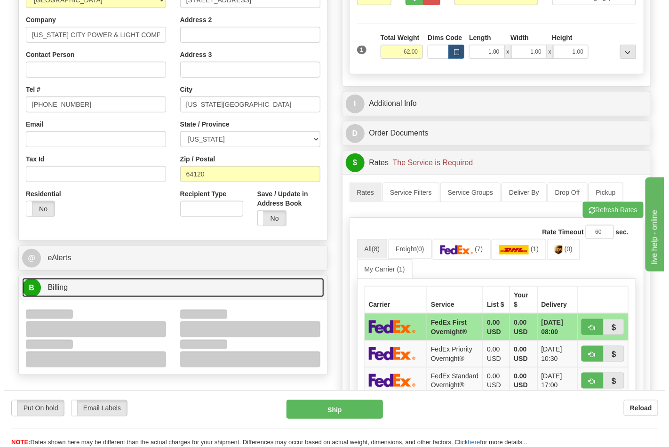
scroll to position [313, 0]
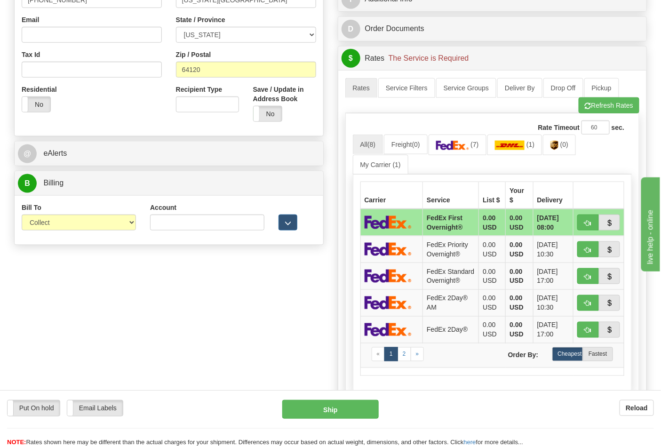
click at [103, 232] on div "Bill To Sender Recipient Third Party Collect" at bounding box center [79, 220] width 129 height 35
click at [103, 223] on select "Sender Recipient Third Party Collect" at bounding box center [79, 223] width 114 height 16
select select "2"
click at [22, 216] on select "Sender Recipient Third Party Collect" at bounding box center [79, 223] width 114 height 16
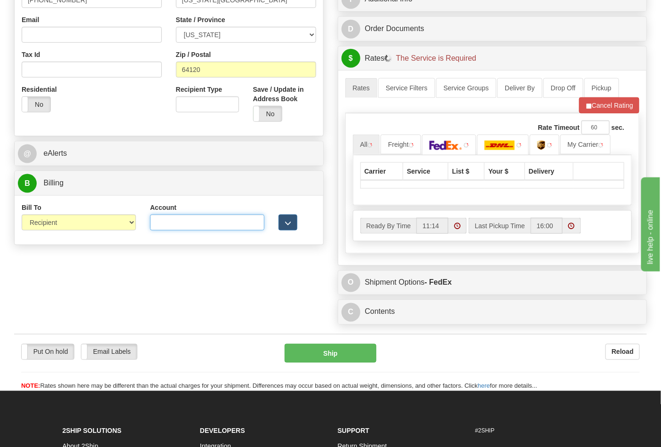
click at [182, 220] on input "Account" at bounding box center [207, 223] width 114 height 16
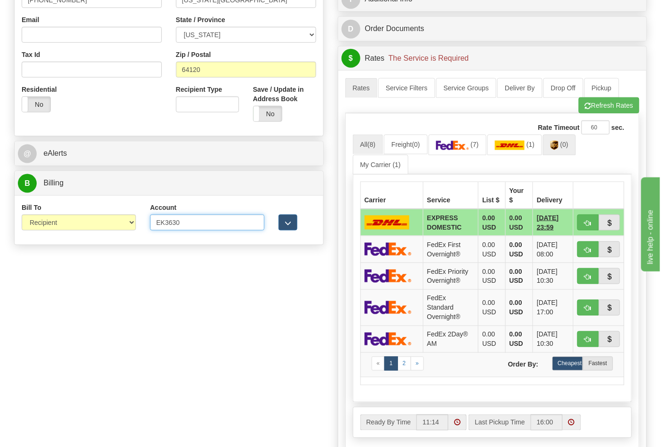
type input "EK3630"
click at [557, 143] on img at bounding box center [555, 145] width 8 height 9
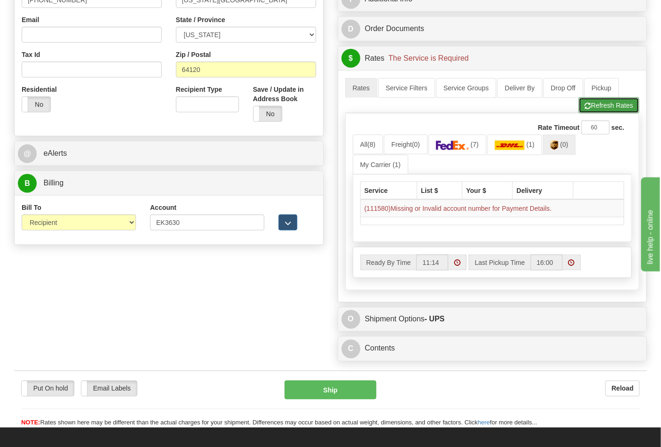
click at [585, 109] on span "button" at bounding box center [588, 106] width 7 height 6
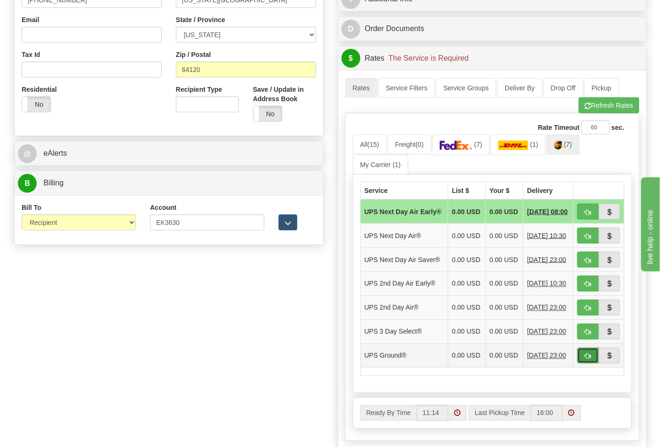
click at [590, 360] on span "button" at bounding box center [588, 357] width 7 height 6
type input "03"
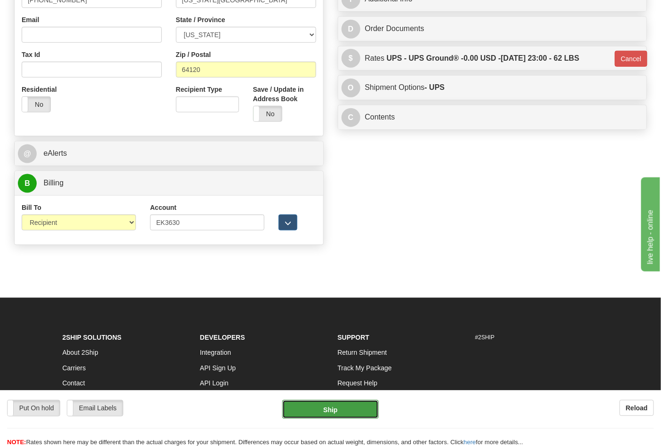
click at [331, 402] on button "Ship" at bounding box center [330, 409] width 96 height 19
